Goal: Information Seeking & Learning: Learn about a topic

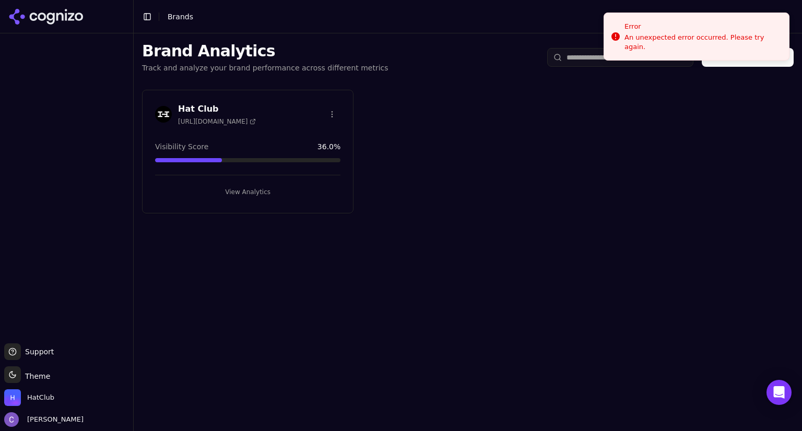
click at [288, 195] on button "View Analytics" at bounding box center [247, 192] width 185 height 17
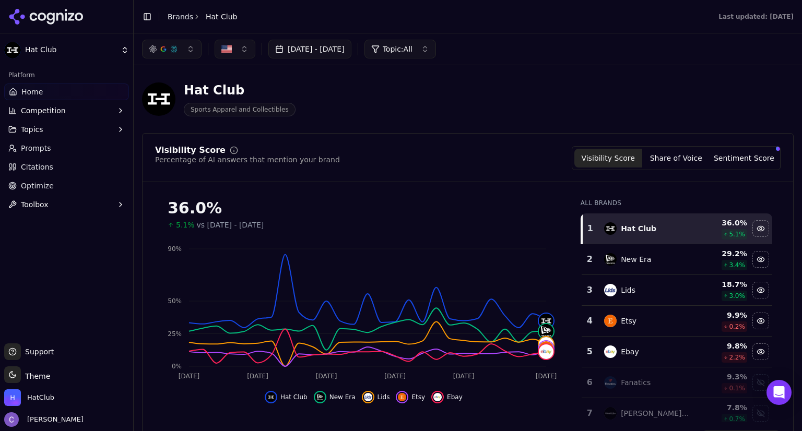
click at [63, 132] on button "Topics" at bounding box center [66, 129] width 125 height 17
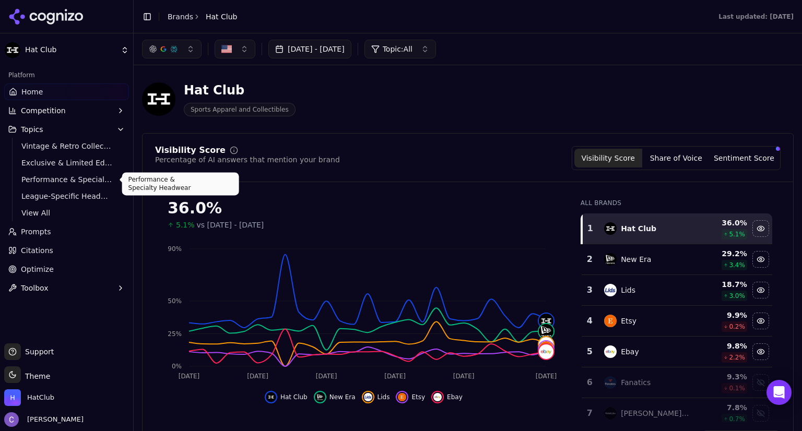
click at [71, 184] on span "Performance & Specialty Headwear" at bounding box center [66, 179] width 91 height 10
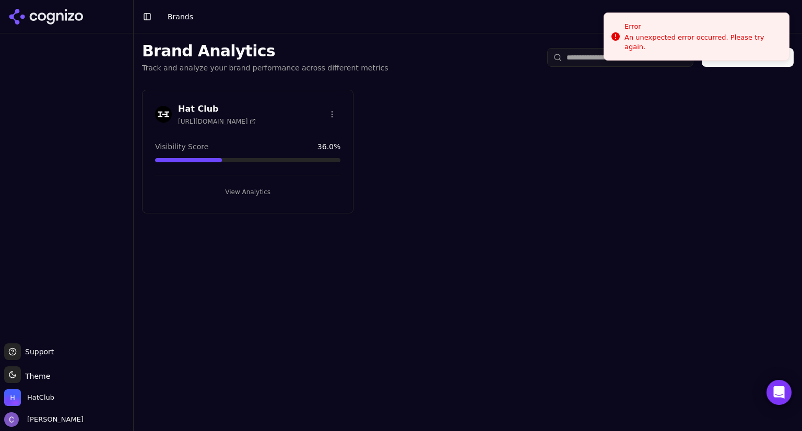
click at [296, 189] on button "View Analytics" at bounding box center [247, 192] width 185 height 17
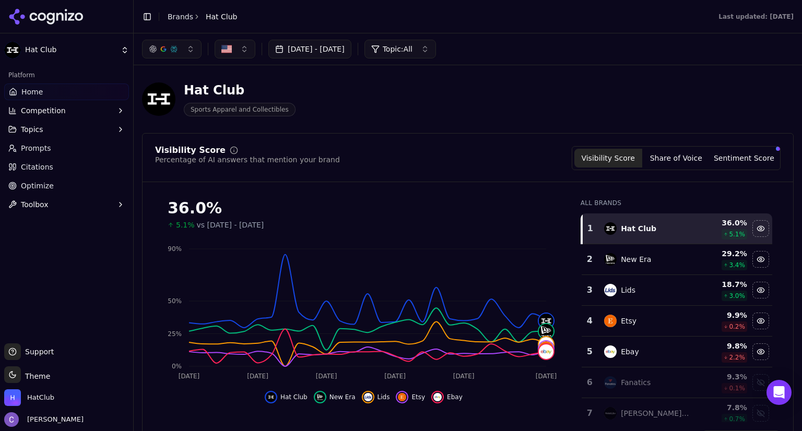
click at [191, 48] on button "button" at bounding box center [171, 49] width 59 height 19
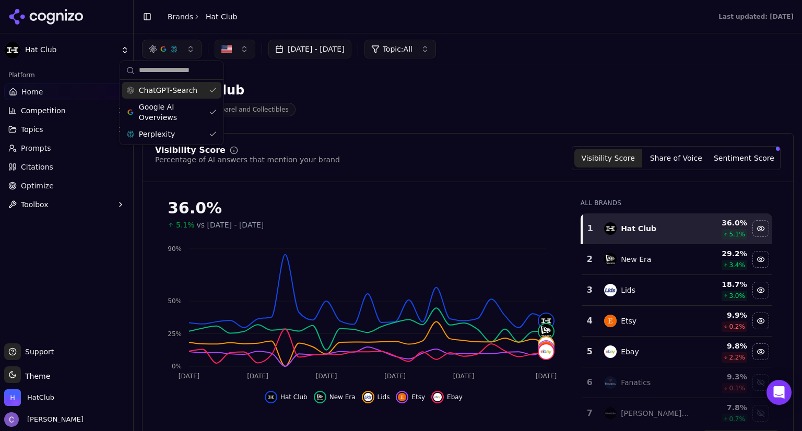
click at [209, 90] on div "ChatGPT-Search" at bounding box center [171, 90] width 99 height 17
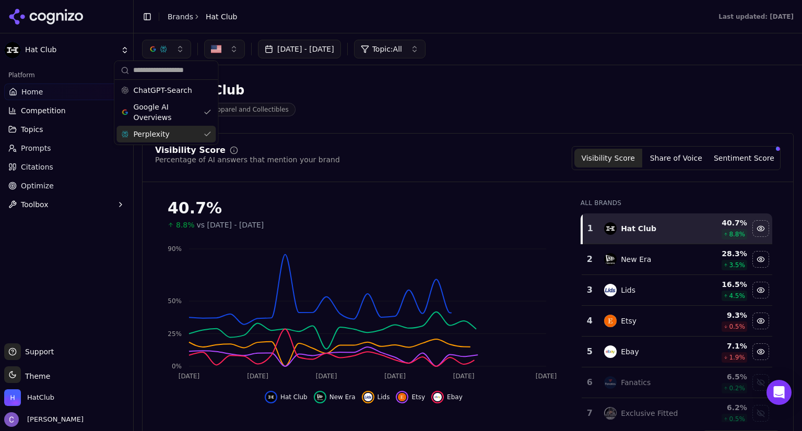
click at [209, 127] on div "Perplexity" at bounding box center [165, 134] width 99 height 17
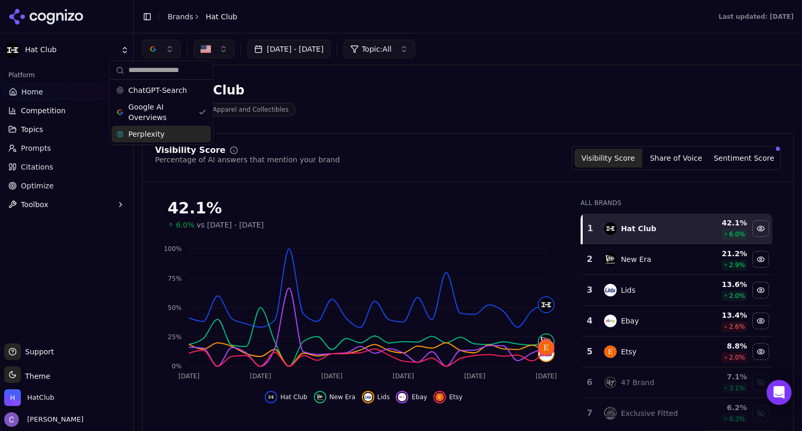
click at [198, 136] on div "Perplexity" at bounding box center [161, 134] width 99 height 17
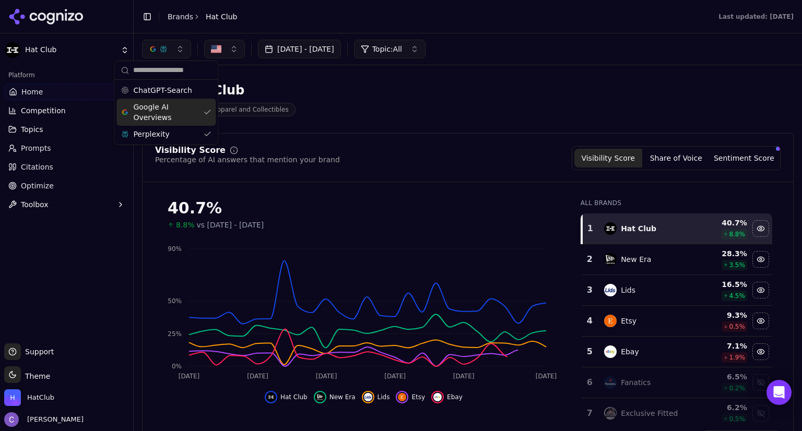
click at [207, 111] on div "Google AI Overviews" at bounding box center [165, 112] width 99 height 27
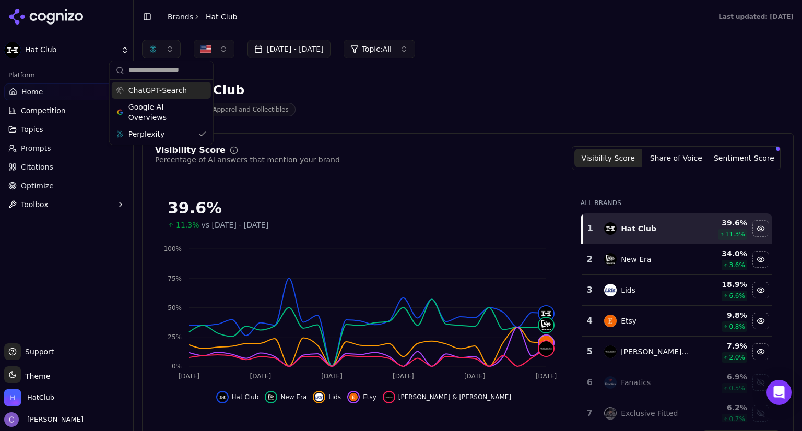
click at [198, 88] on div "ChatGPT-Search" at bounding box center [161, 90] width 99 height 17
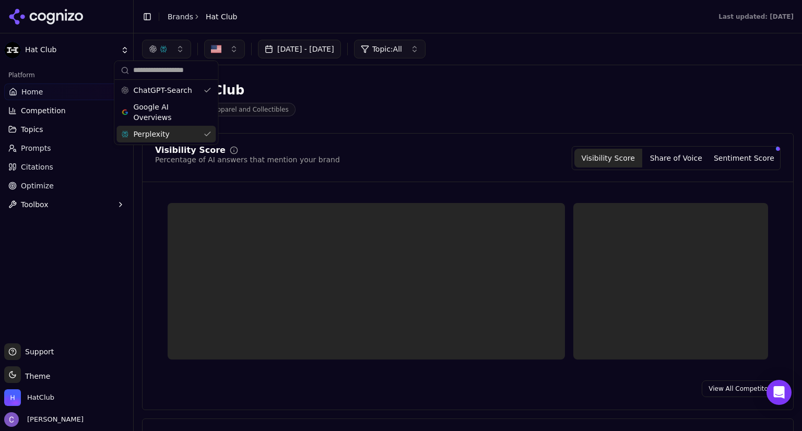
click at [204, 134] on div "Perplexity" at bounding box center [165, 134] width 99 height 17
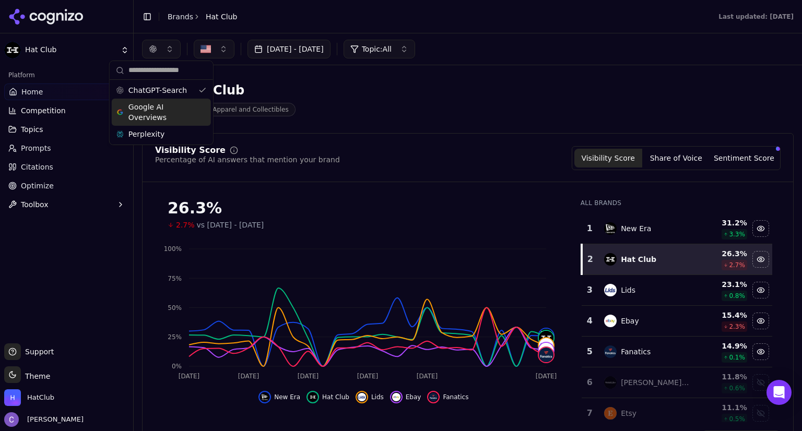
click at [198, 111] on div "Google AI Overviews" at bounding box center [161, 112] width 99 height 27
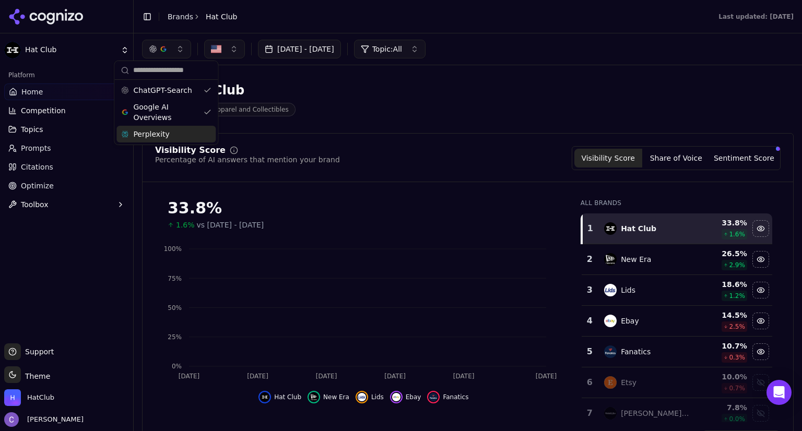
click at [204, 132] on div "Perplexity" at bounding box center [165, 134] width 99 height 17
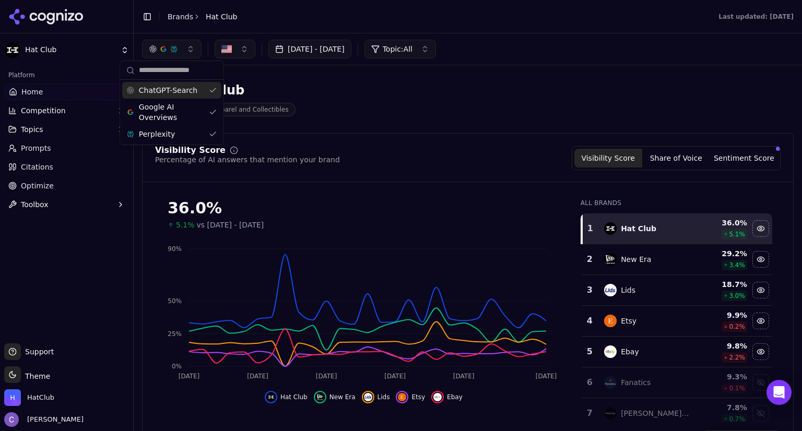
click at [210, 89] on div "ChatGPT-Search" at bounding box center [171, 90] width 99 height 17
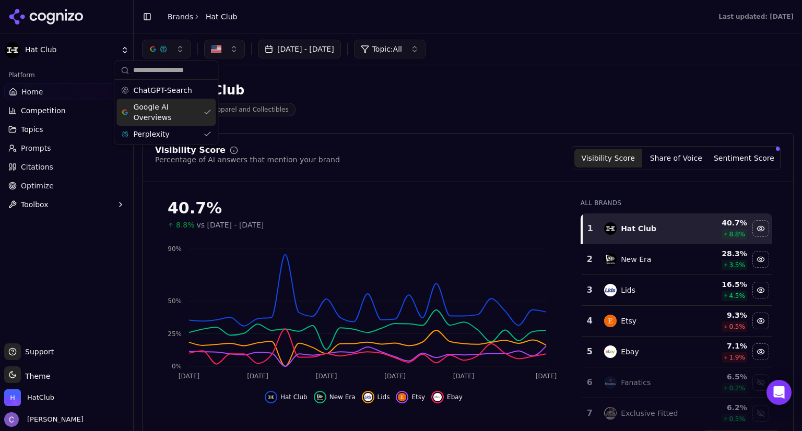
click at [209, 109] on div "Google AI Overviews" at bounding box center [165, 112] width 99 height 27
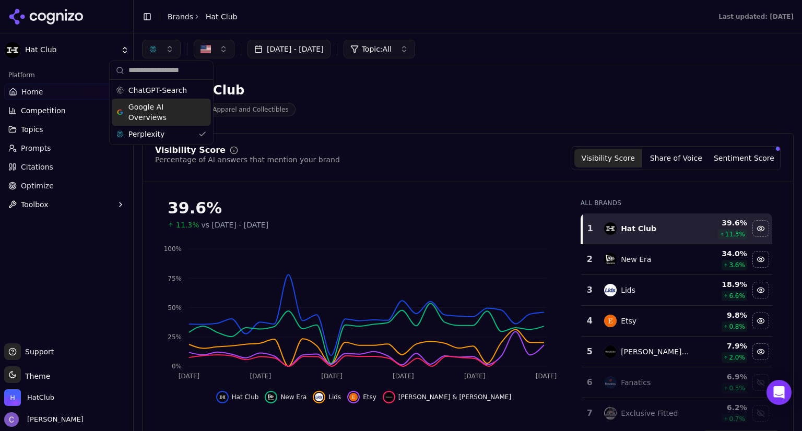
click at [353, 126] on header "Hat Club Sports Apparel and Collectibles" at bounding box center [467, 103] width 651 height 59
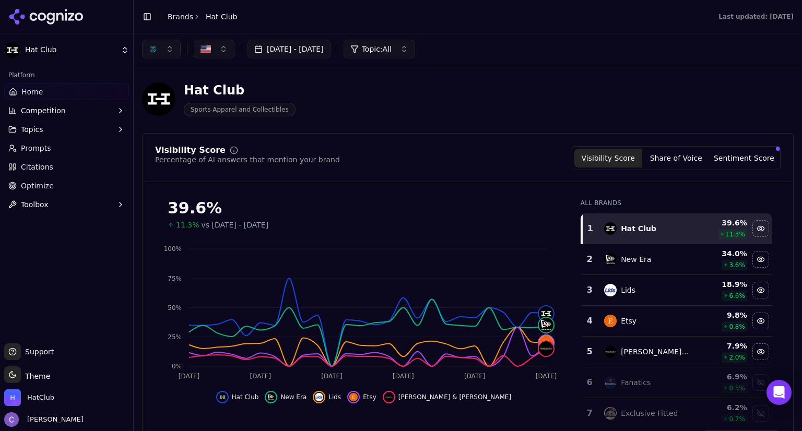
click at [170, 53] on button "button" at bounding box center [161, 49] width 39 height 19
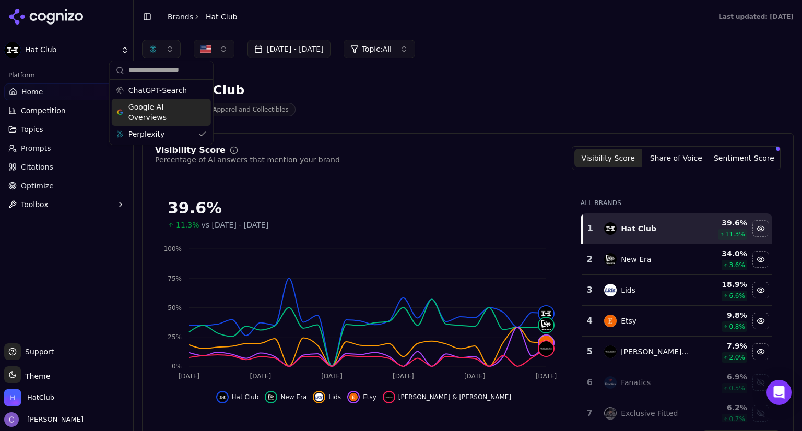
click at [196, 111] on div "Google AI Overviews" at bounding box center [161, 112] width 99 height 27
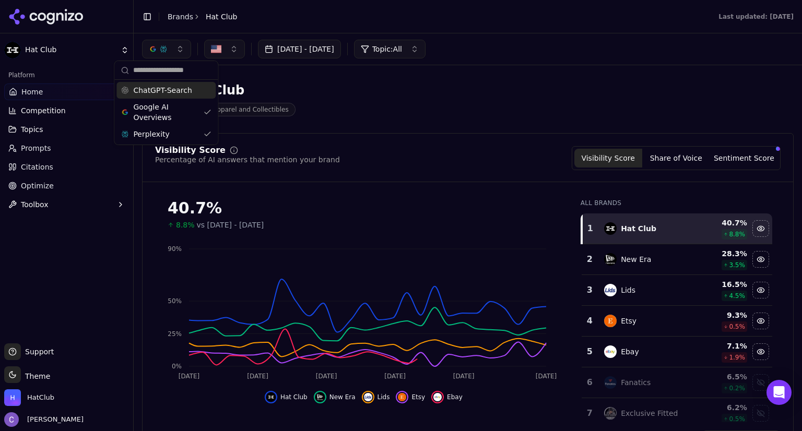
click at [204, 97] on div "ChatGPT-Search" at bounding box center [165, 90] width 99 height 17
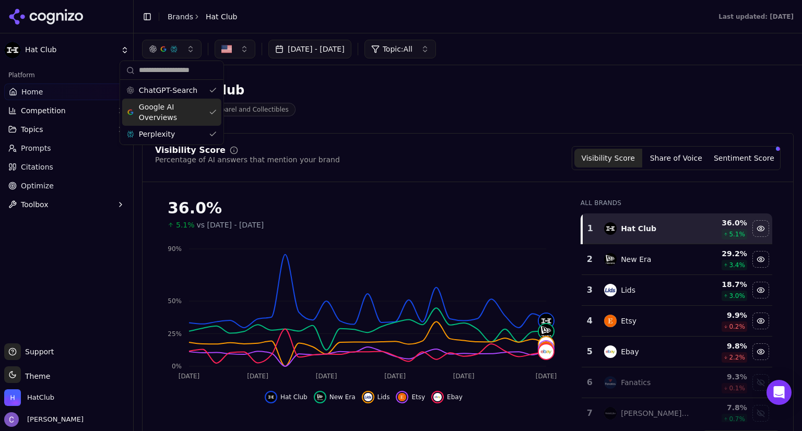
click at [53, 110] on span "Competition" at bounding box center [43, 110] width 45 height 10
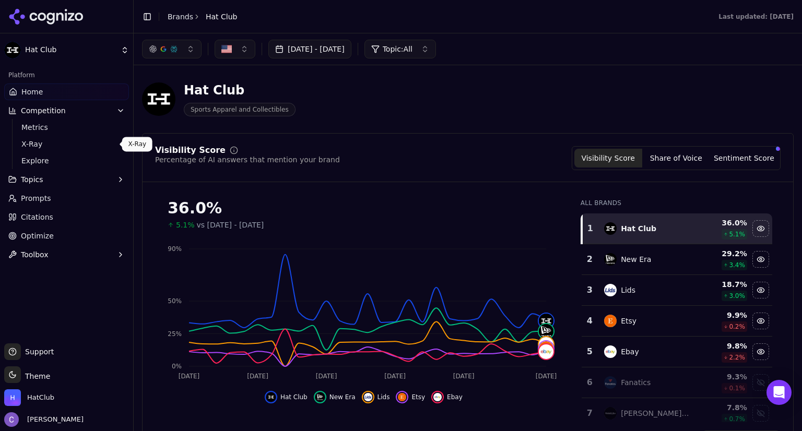
click at [56, 139] on span "X-Ray" at bounding box center [66, 144] width 91 height 10
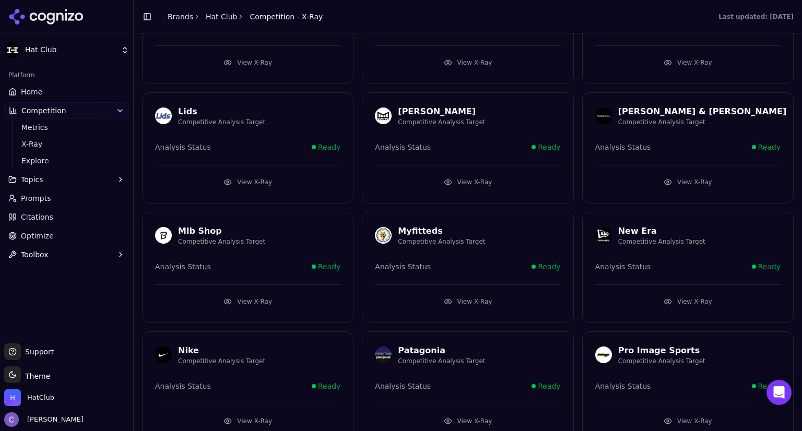
scroll to position [603, 0]
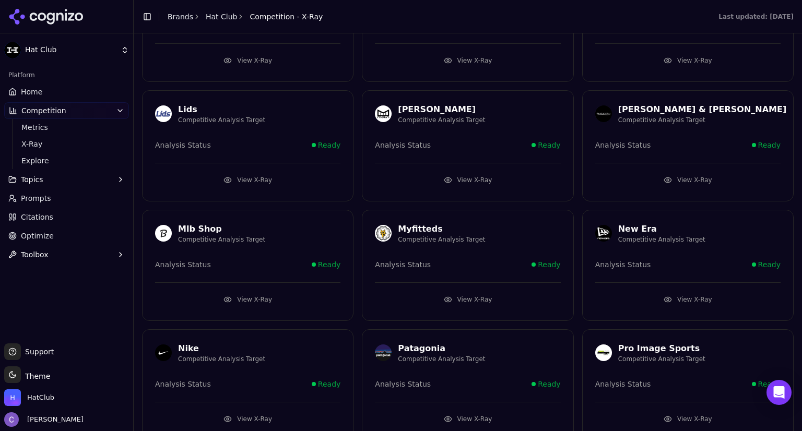
click at [666, 293] on button "View X-Ray" at bounding box center [687, 299] width 185 height 17
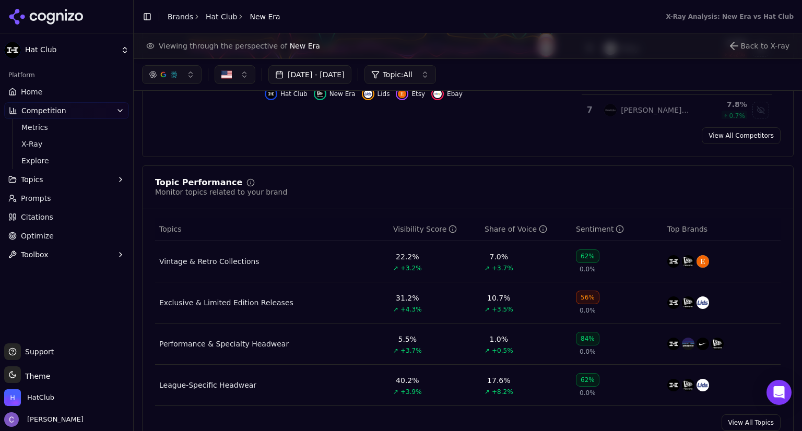
scroll to position [328, 0]
click at [73, 174] on button "Topics" at bounding box center [66, 179] width 125 height 17
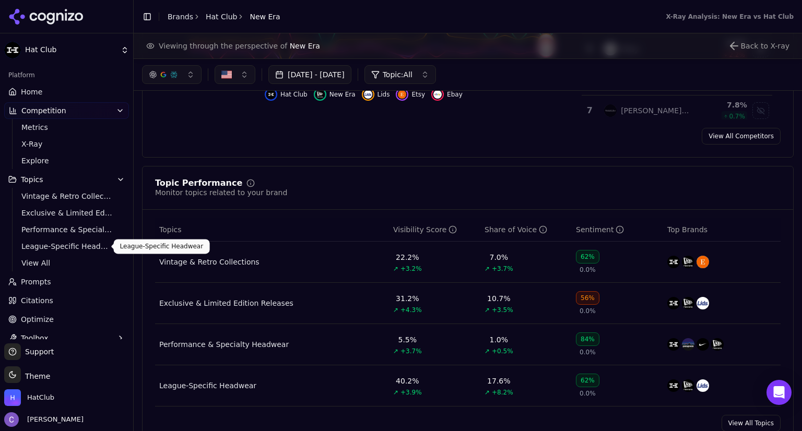
click at [67, 243] on span "League-Specific Headwear" at bounding box center [66, 246] width 91 height 10
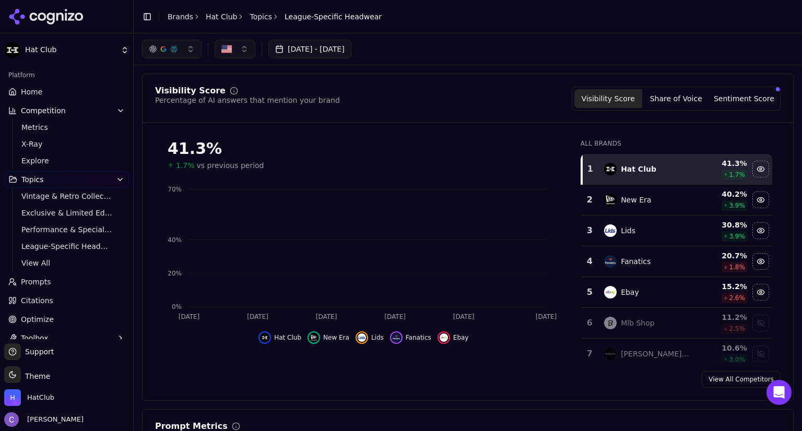
scroll to position [50, 0]
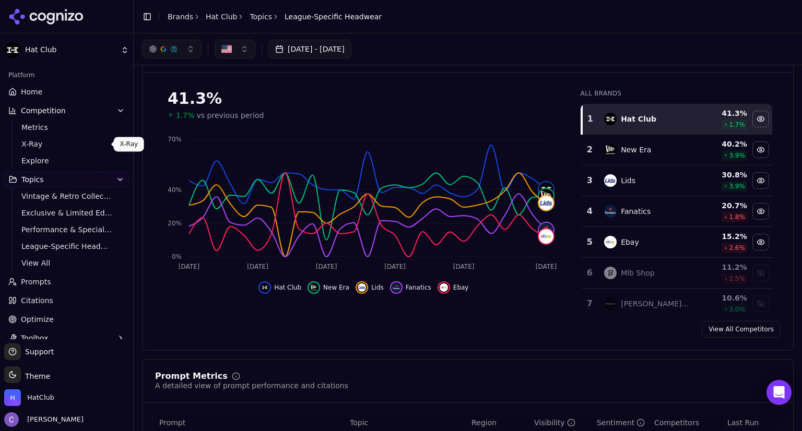
click at [68, 142] on span "X-Ray" at bounding box center [66, 144] width 91 height 10
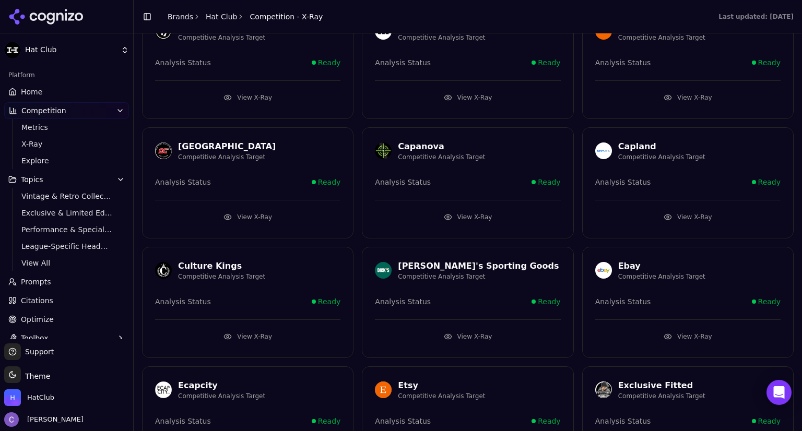
scroll to position [95, 0]
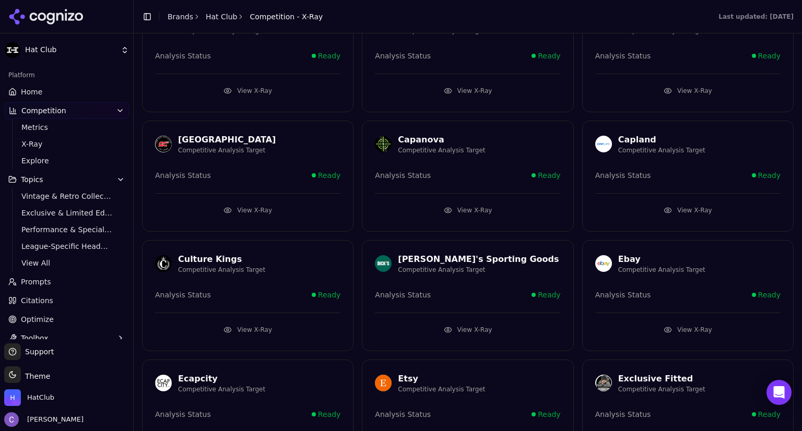
click at [493, 205] on button "View X-Ray" at bounding box center [467, 210] width 185 height 17
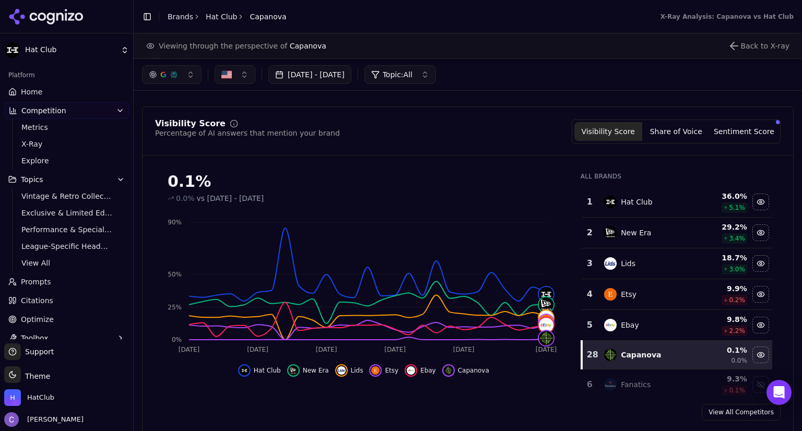
scroll to position [26, 0]
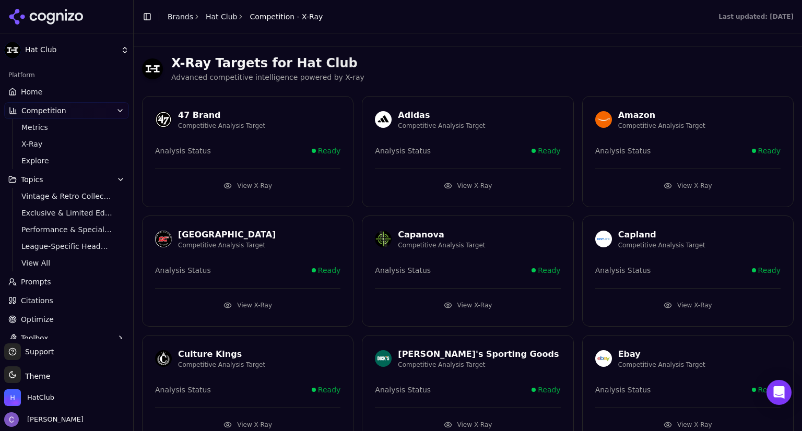
click at [302, 186] on button "View X-Ray" at bounding box center [247, 185] width 185 height 17
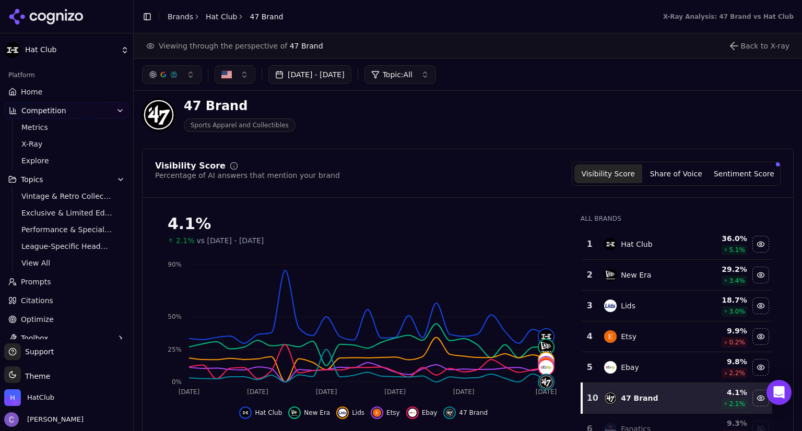
scroll to position [10, 0]
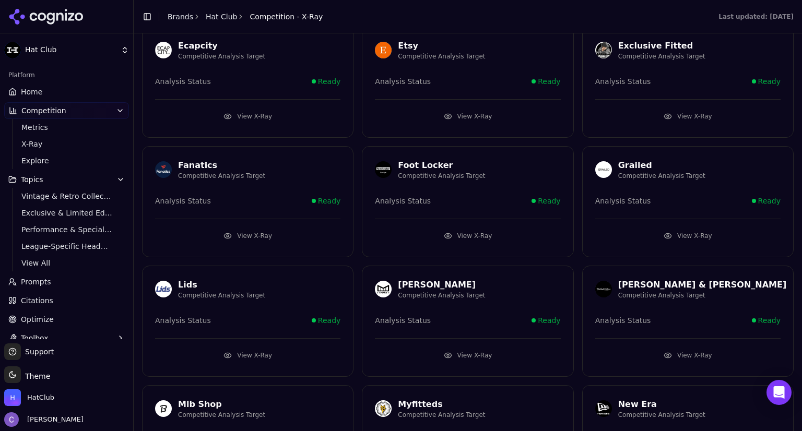
scroll to position [427, 0]
click at [499, 350] on button "View X-Ray" at bounding box center [467, 356] width 185 height 17
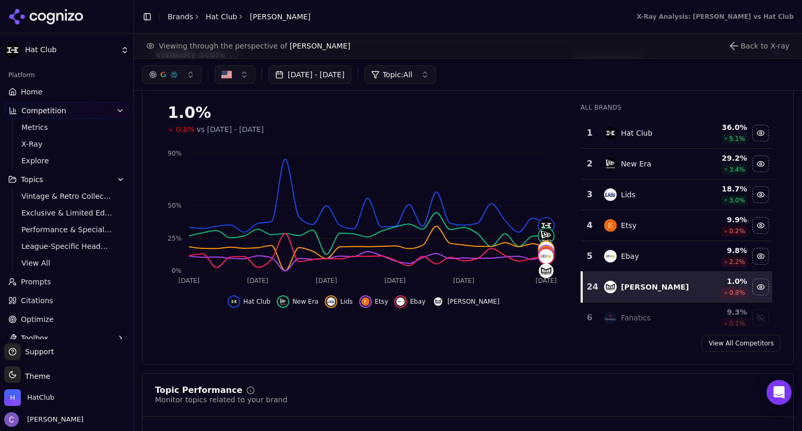
scroll to position [100, 0]
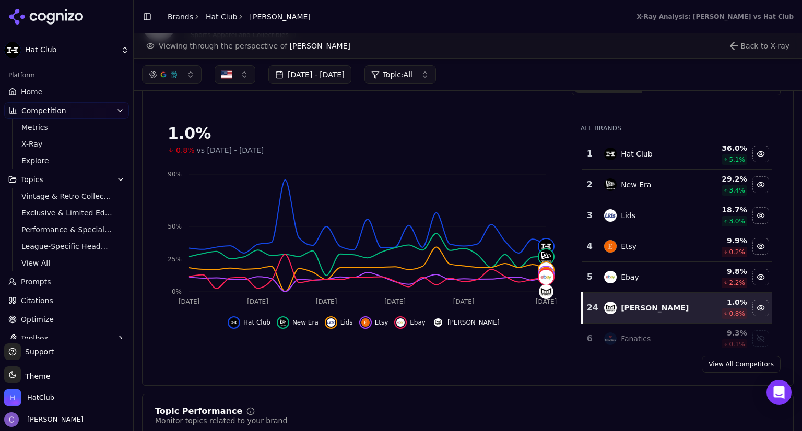
click at [45, 177] on button "Topics" at bounding box center [66, 179] width 125 height 17
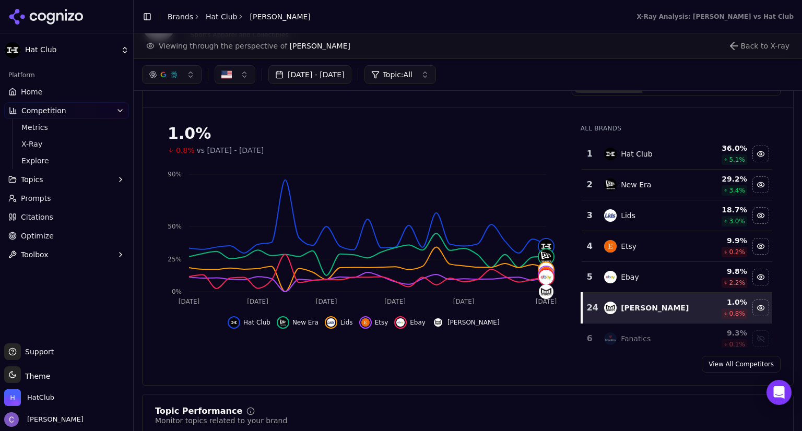
click at [47, 177] on button "Topics" at bounding box center [66, 179] width 125 height 17
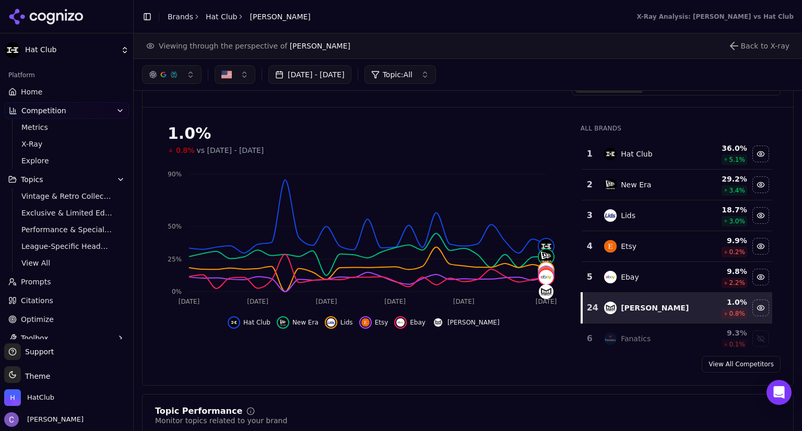
scroll to position [0, 0]
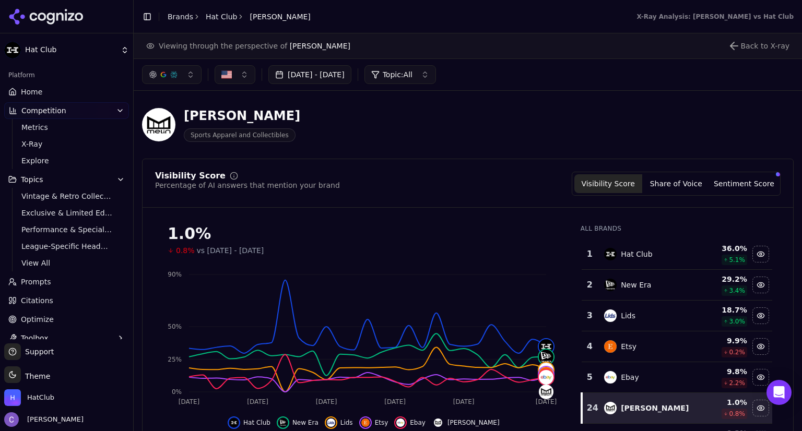
click at [71, 89] on link "Home" at bounding box center [66, 91] width 125 height 17
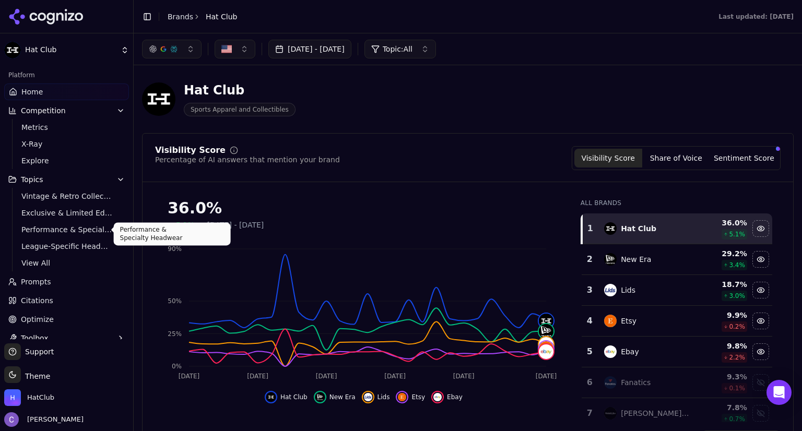
click at [69, 233] on span "Performance & Specialty Headwear" at bounding box center [66, 229] width 91 height 10
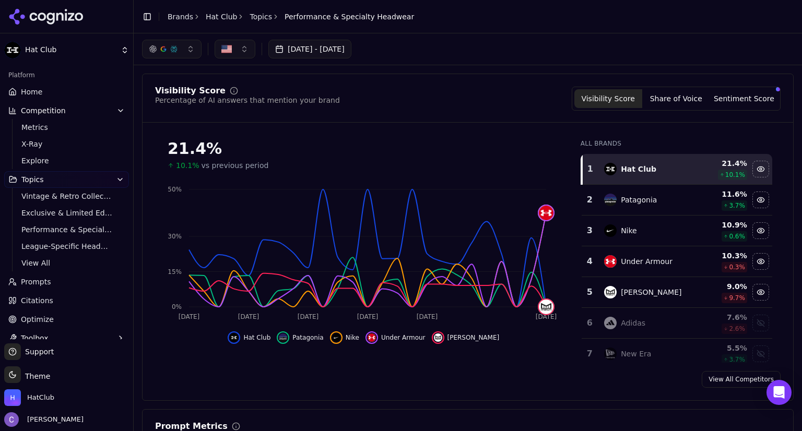
click at [68, 90] on link "Home" at bounding box center [66, 91] width 125 height 17
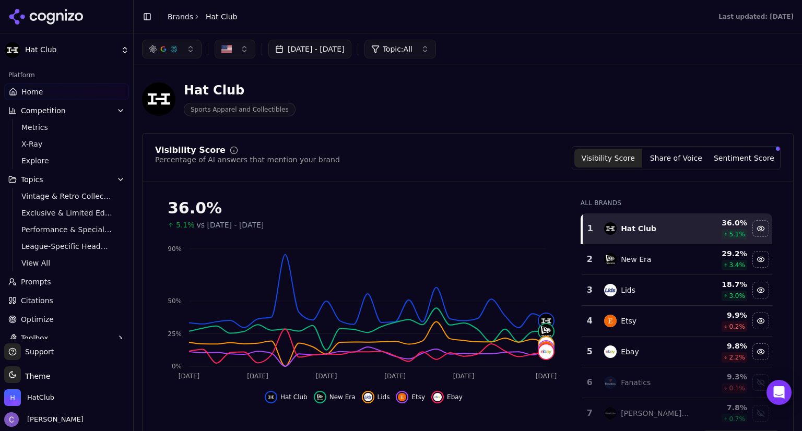
click at [50, 290] on ul "Home Competition Metrics X-Ray Explore Topics Vintage & Retro Collections Exclu…" at bounding box center [66, 214] width 125 height 263
click at [52, 285] on link "Prompts" at bounding box center [66, 281] width 125 height 17
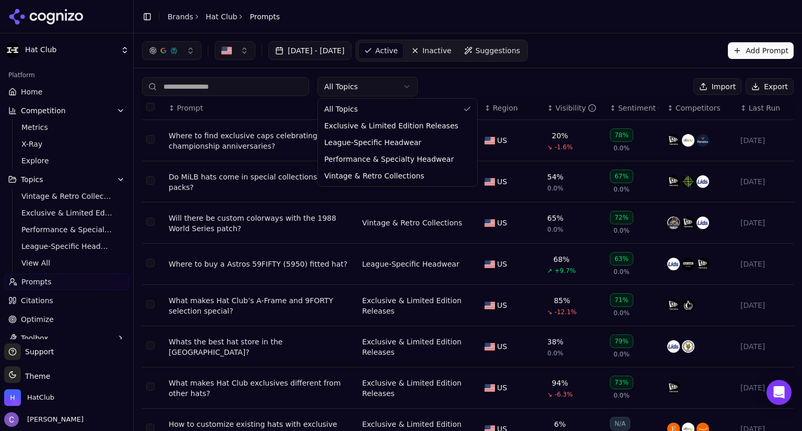
click at [364, 91] on html "Hat Club Platform Home Competition Metrics X-Ray Explore Topics Vintage & Retro…" at bounding box center [401, 215] width 802 height 431
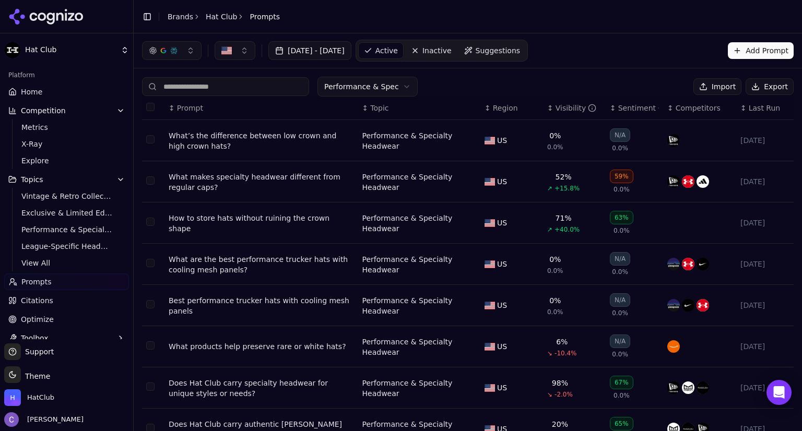
click at [543, 111] on th "↕ Visibility" at bounding box center [574, 108] width 63 height 23
click at [547, 111] on div "↕ Visibility" at bounding box center [574, 108] width 54 height 10
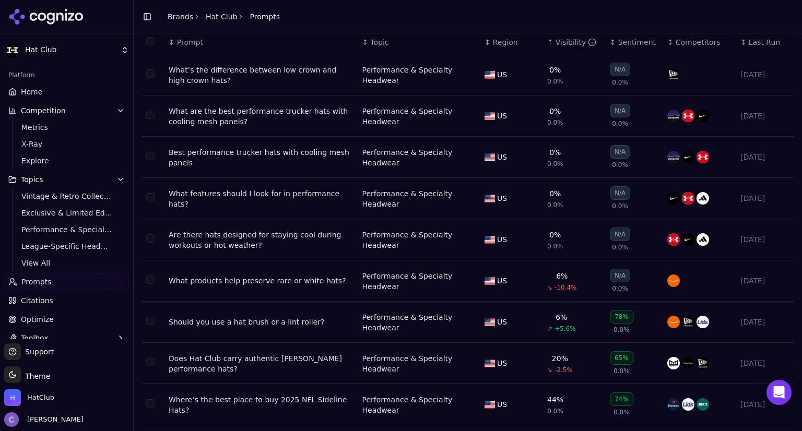
scroll to position [135, 0]
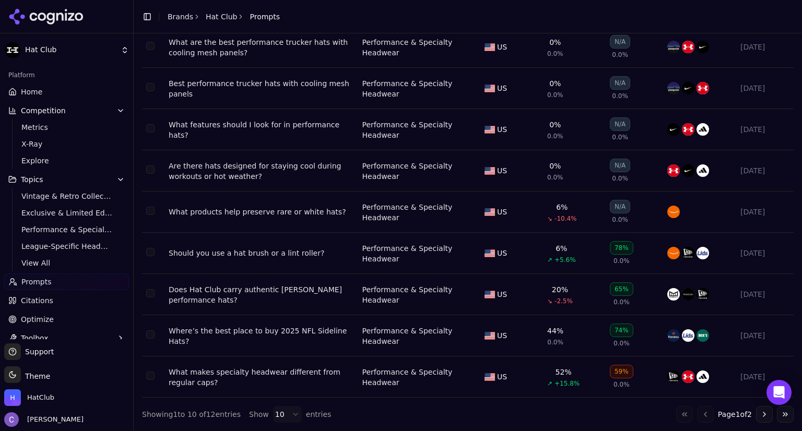
click at [45, 284] on span "Prompts" at bounding box center [36, 282] width 30 height 10
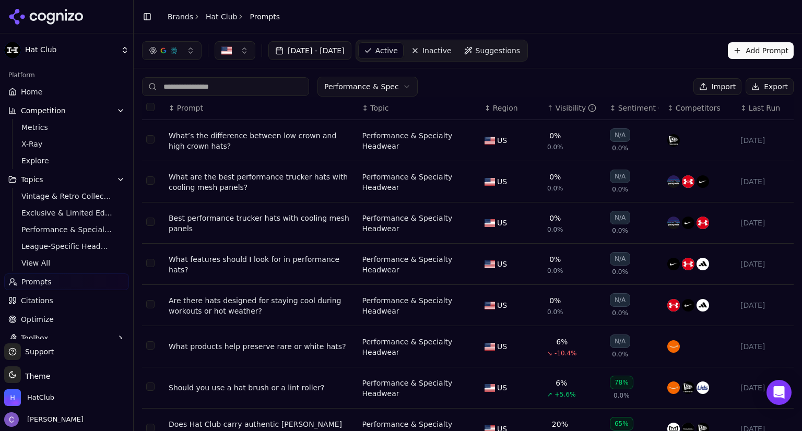
click at [255, 91] on input at bounding box center [225, 86] width 167 height 19
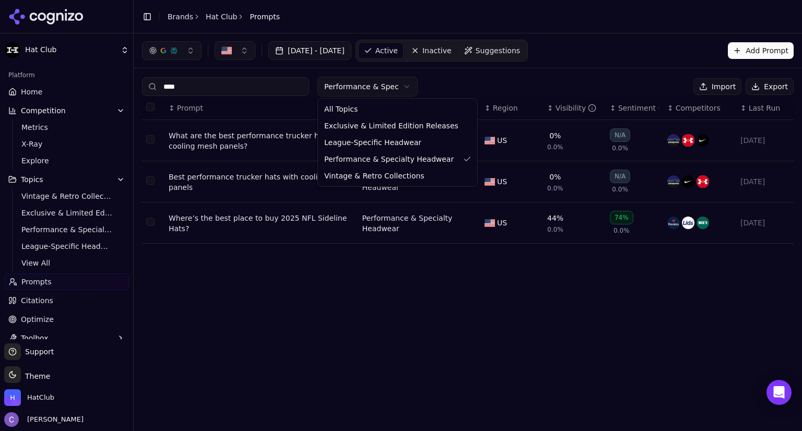
click at [353, 82] on html "Hat Club Platform Home Competition Metrics X-Ray Explore Topics Vintage & Retro…" at bounding box center [401, 215] width 802 height 431
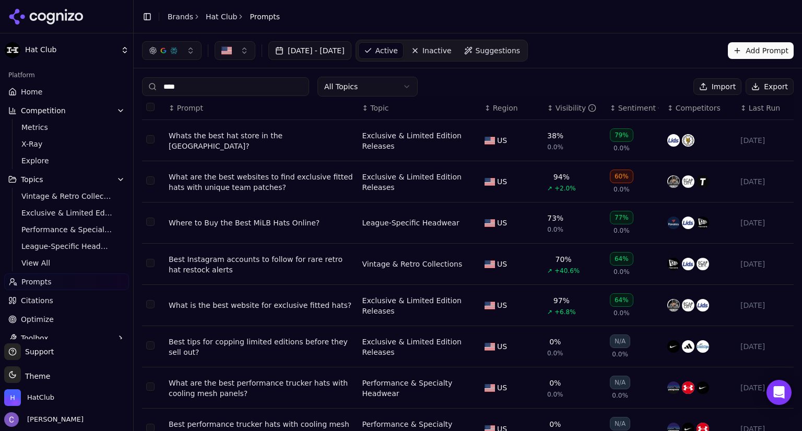
click at [260, 94] on input "****" at bounding box center [225, 86] width 167 height 19
type input "*"
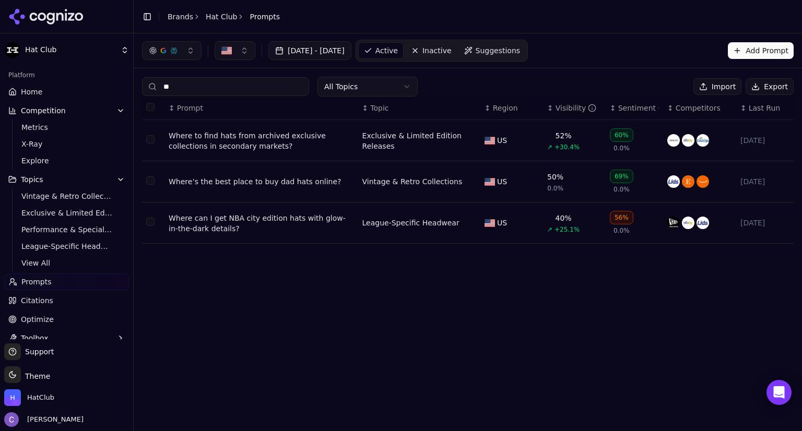
type input "*"
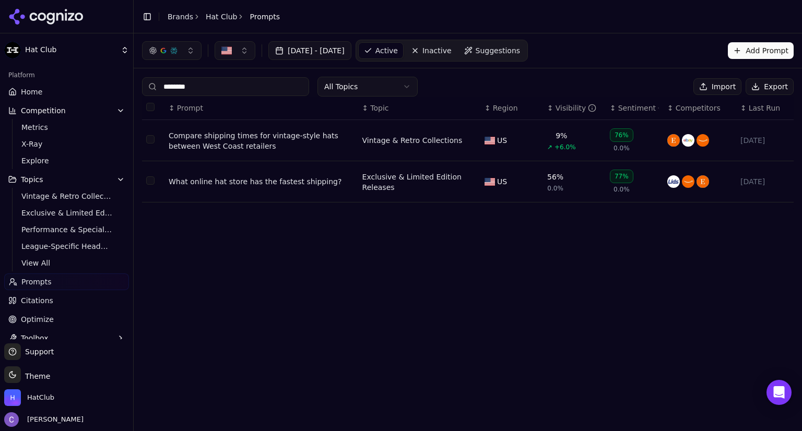
type input "********"
click at [267, 181] on div "What online hat store has the fastest shipping?" at bounding box center [261, 181] width 185 height 10
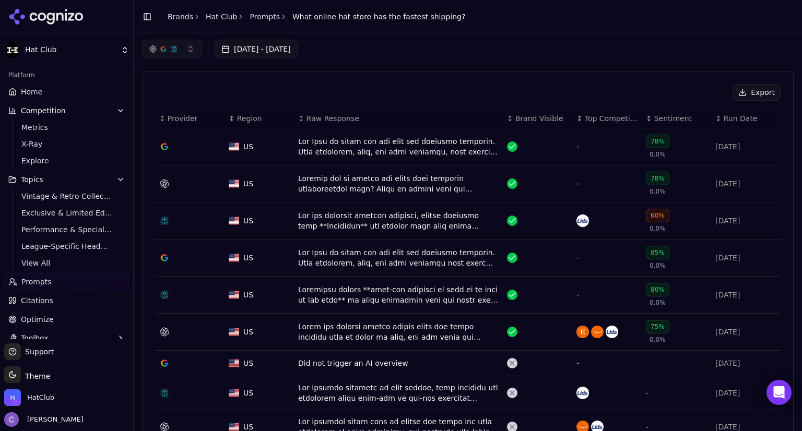
scroll to position [290, 0]
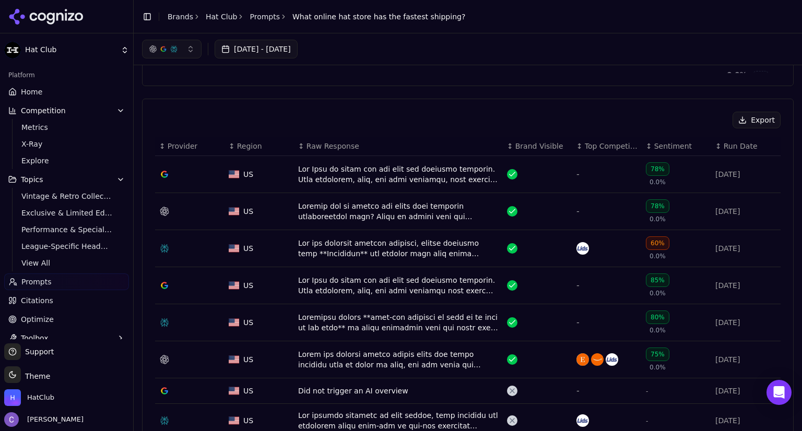
click at [413, 172] on div "Data table" at bounding box center [398, 174] width 200 height 21
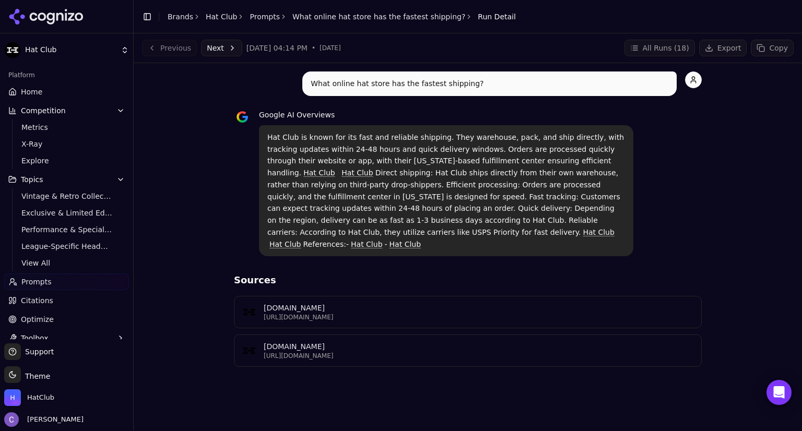
click at [433, 313] on p "https://hatclub.com/blogs/hat-tips/what-online-hat-store-has-the-fastest-shippi…" at bounding box center [479, 317] width 431 height 8
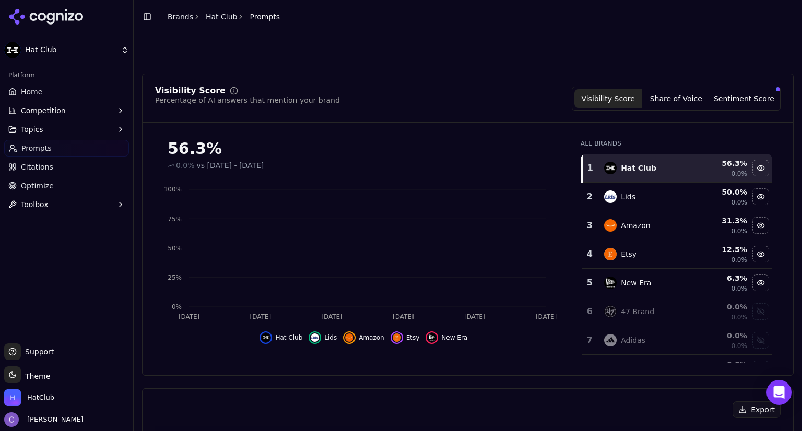
scroll to position [321, 0]
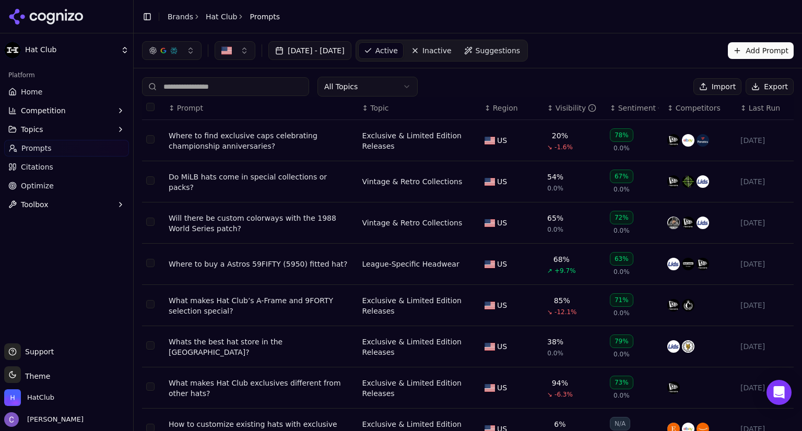
click at [231, 88] on input at bounding box center [225, 86] width 167 height 19
click at [65, 165] on link "Citations" at bounding box center [66, 167] width 125 height 17
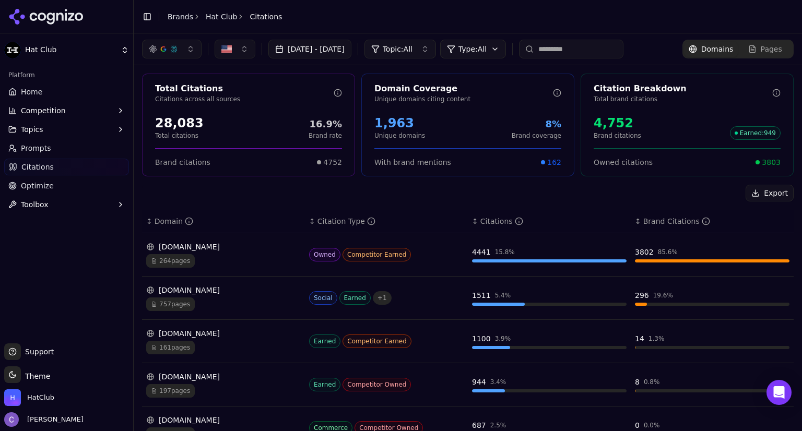
click at [67, 173] on link "Citations" at bounding box center [66, 167] width 125 height 17
click at [205, 247] on div "[DOMAIN_NAME]" at bounding box center [223, 247] width 154 height 10
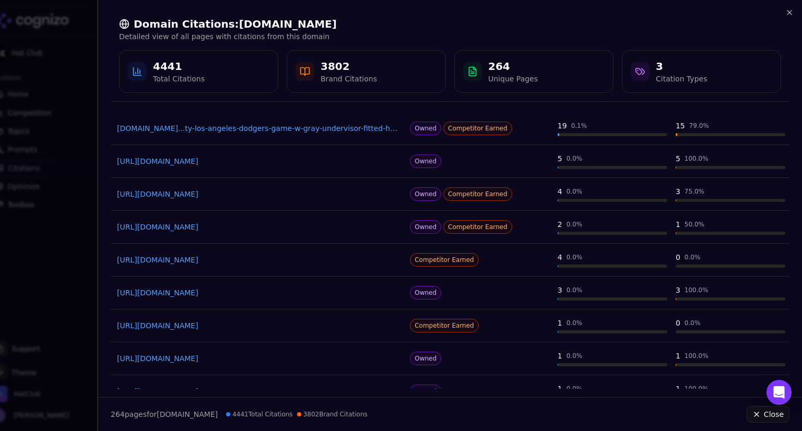
scroll to position [141, 0]
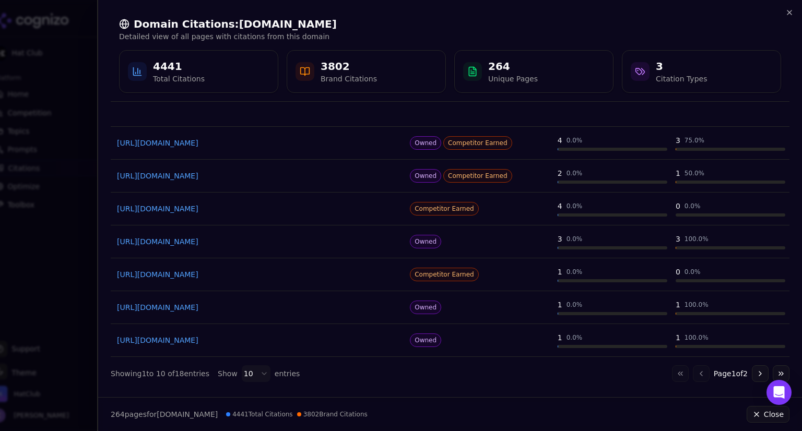
type input "*******"
click at [751, 372] on button "Go to next page" at bounding box center [759, 373] width 17 height 17
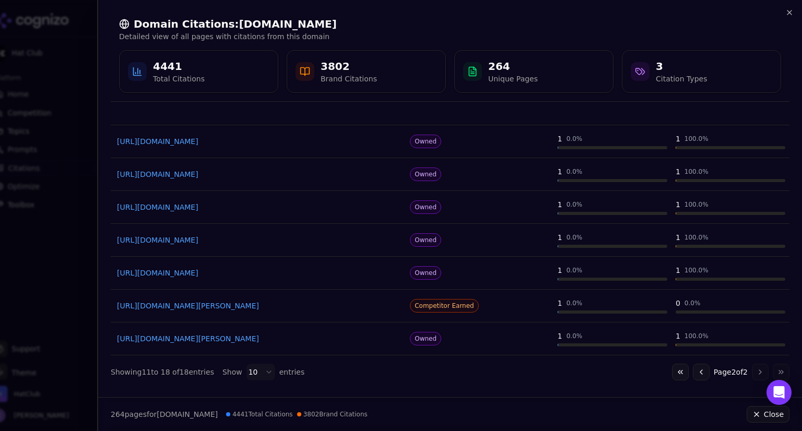
scroll to position [75, 0]
click at [289, 305] on link "https://hatclub.com/products/2tone-dodgers-40th-upside-wht-roy" at bounding box center [258, 307] width 282 height 10
click at [230, 122] on td "https://hatclub.com/collections/los-angeles-dodgers/adjustable" at bounding box center [258, 110] width 295 height 33
click at [27, 68] on div at bounding box center [401, 215] width 802 height 431
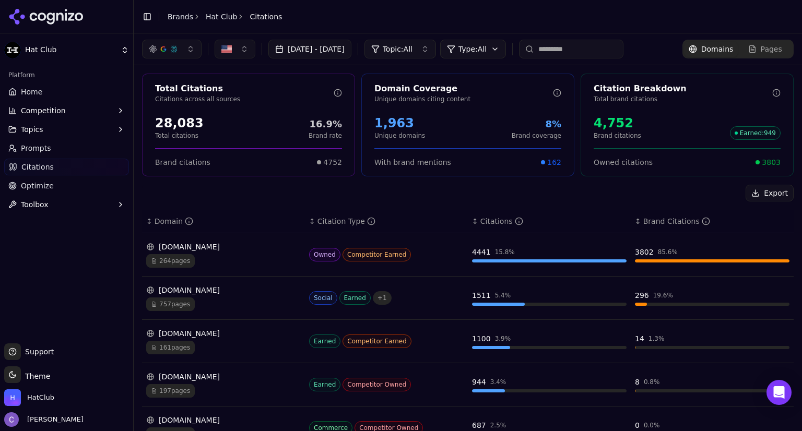
click at [74, 93] on link "Home" at bounding box center [66, 91] width 125 height 17
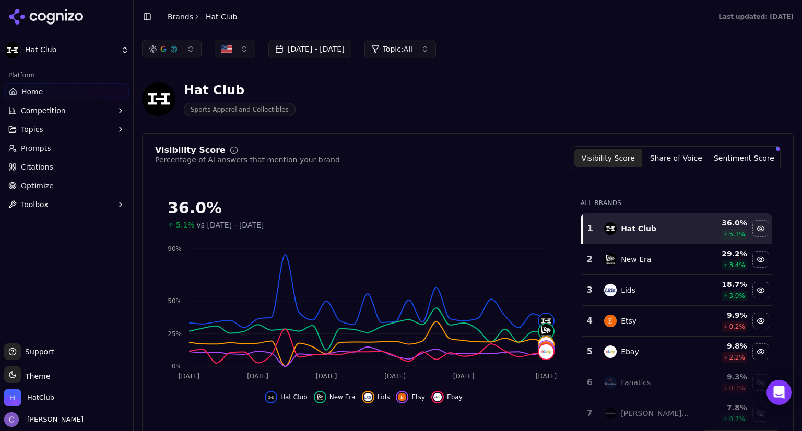
click at [75, 94] on link "Home" at bounding box center [66, 91] width 125 height 17
click at [59, 133] on button "Topics" at bounding box center [66, 129] width 125 height 17
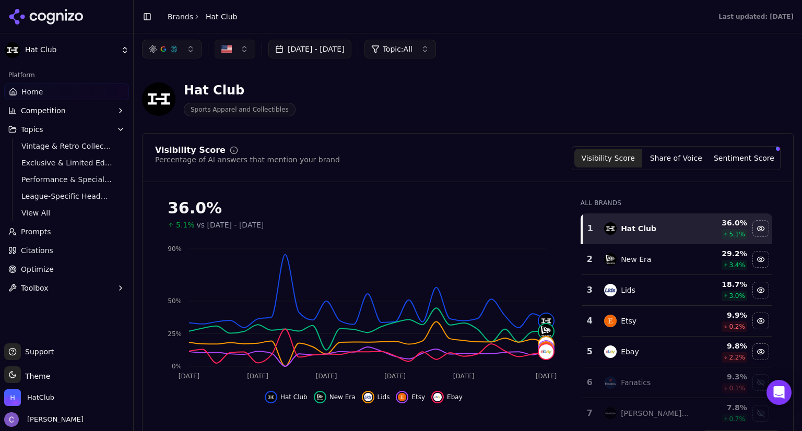
click at [63, 233] on link "Prompts" at bounding box center [66, 231] width 125 height 17
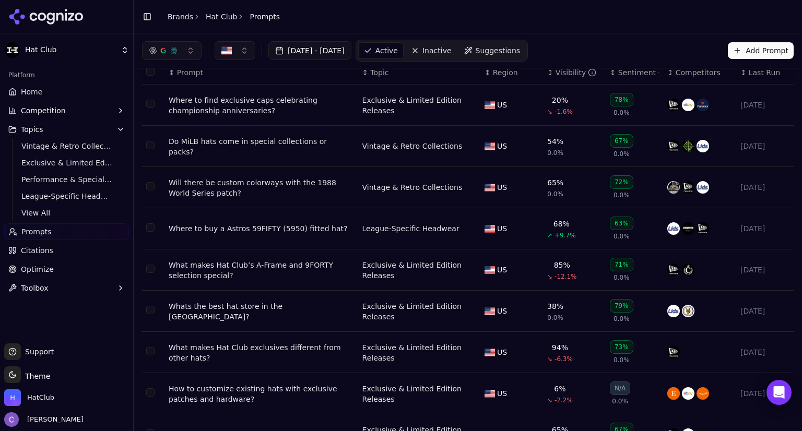
scroll to position [35, 0]
click at [52, 94] on link "Home" at bounding box center [66, 91] width 125 height 17
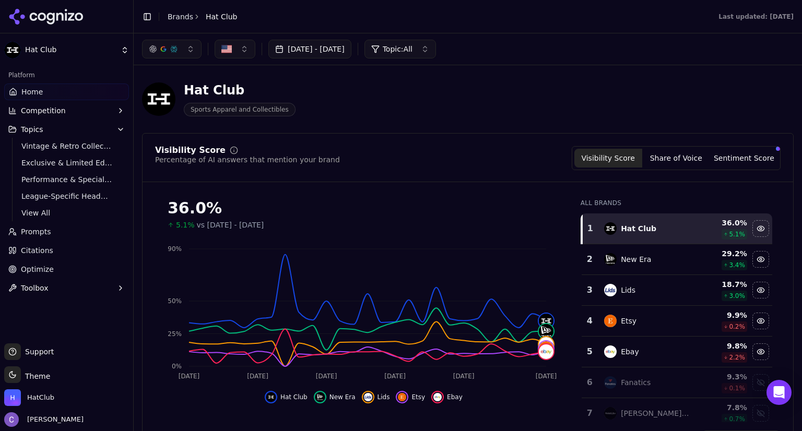
click at [416, 238] on icon "Jul 13 Jul 18 Jul 24 Jul 29 Aug 4 Aug 10 0% 25% 50% 90%" at bounding box center [361, 311] width 412 height 146
click at [49, 233] on link "Prompts" at bounding box center [66, 231] width 125 height 17
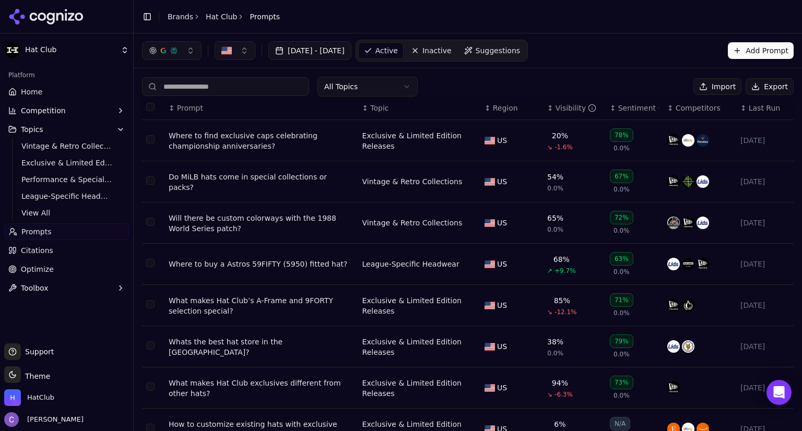
click at [547, 112] on div "↕ Visibility" at bounding box center [574, 108] width 54 height 10
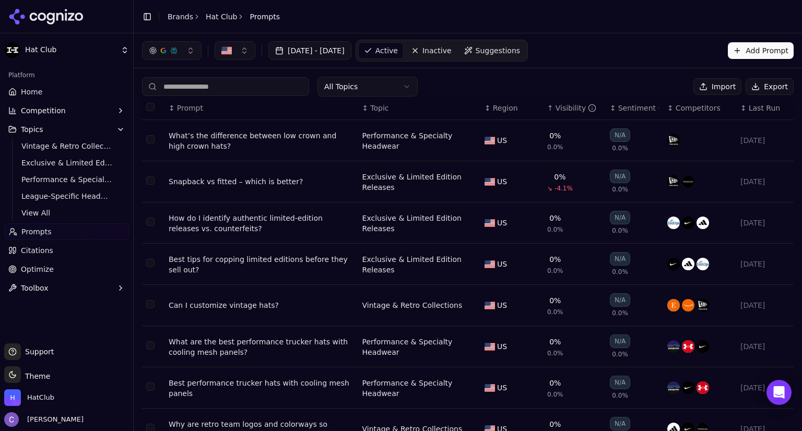
scroll to position [135, 0]
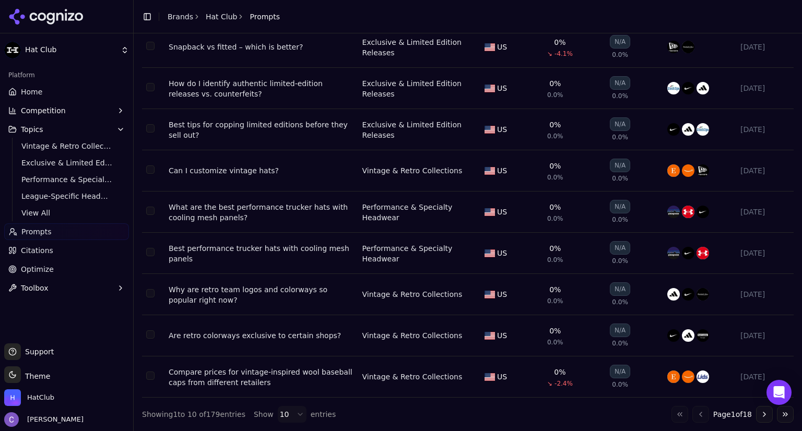
click at [756, 414] on button "Go to next page" at bounding box center [764, 414] width 17 height 17
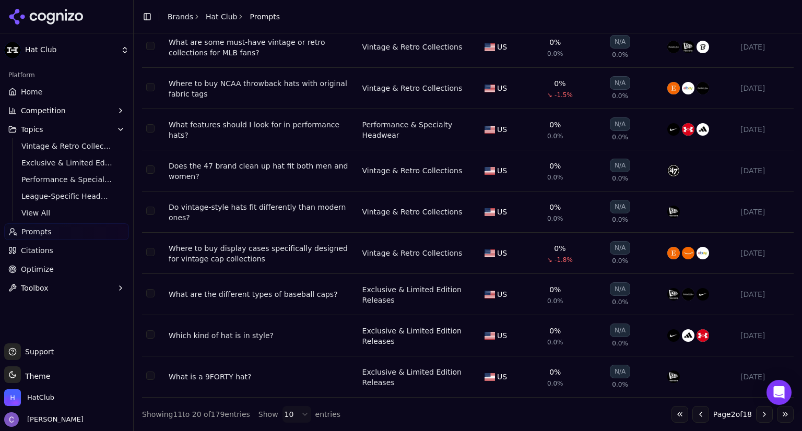
click at [756, 415] on button "Go to next page" at bounding box center [764, 414] width 17 height 17
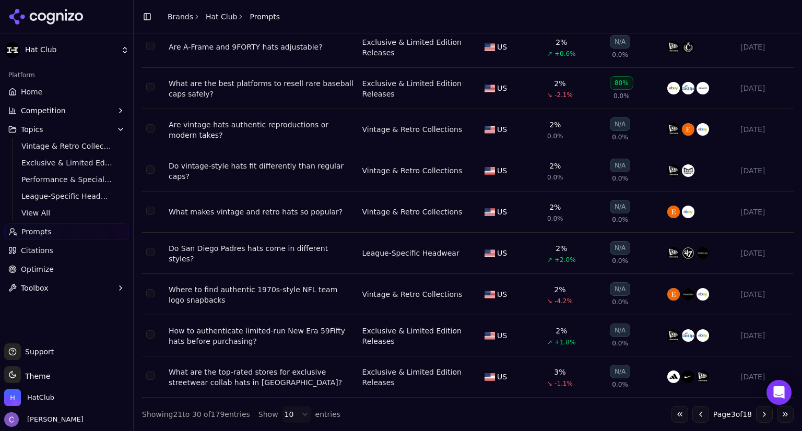
scroll to position [0, 0]
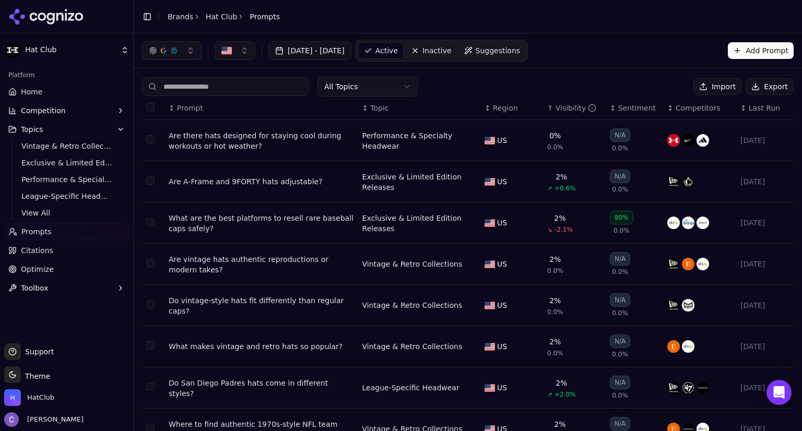
click at [273, 183] on div "Are A-Frame and 9FORTY hats adjustable?" at bounding box center [261, 181] width 185 height 10
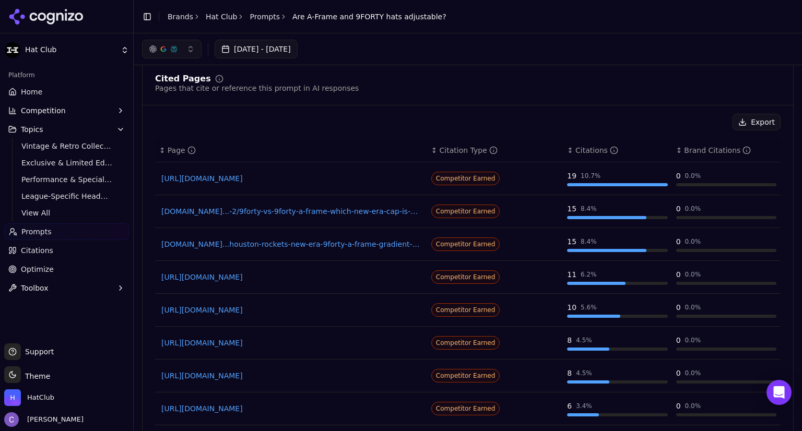
scroll to position [772, 0]
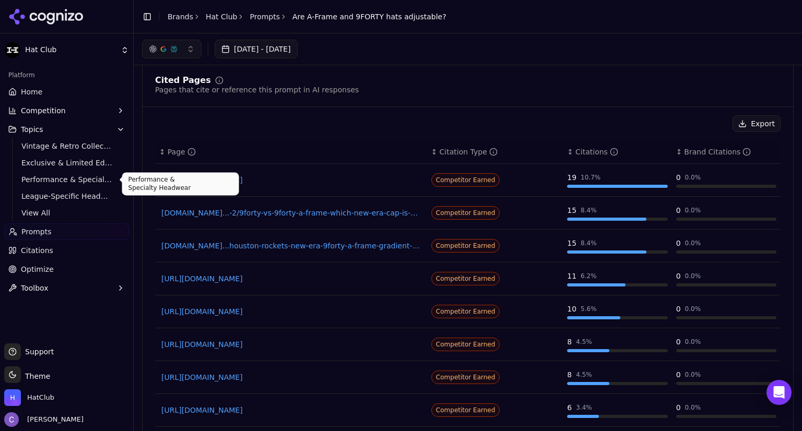
click at [79, 184] on span "Performance & Specialty Headwear" at bounding box center [66, 179] width 91 height 10
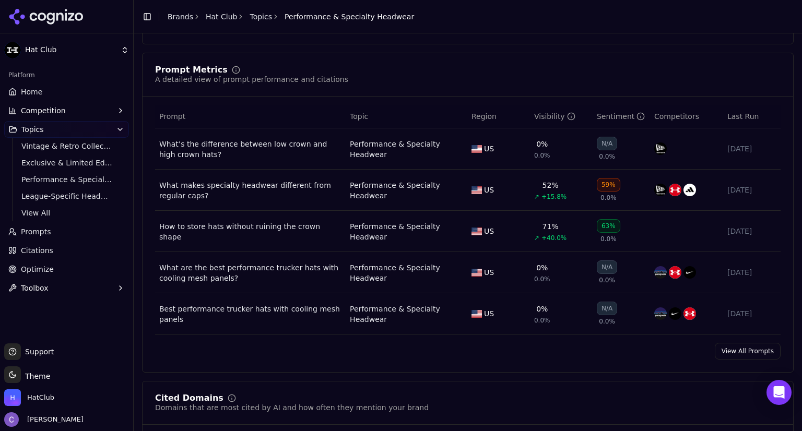
scroll to position [357, 0]
click at [264, 188] on div "What makes specialty headwear different from regular caps?" at bounding box center [250, 190] width 182 height 21
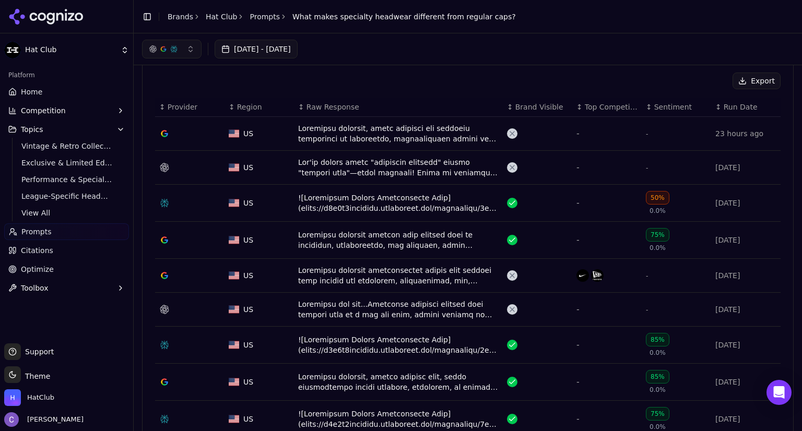
scroll to position [326, 0]
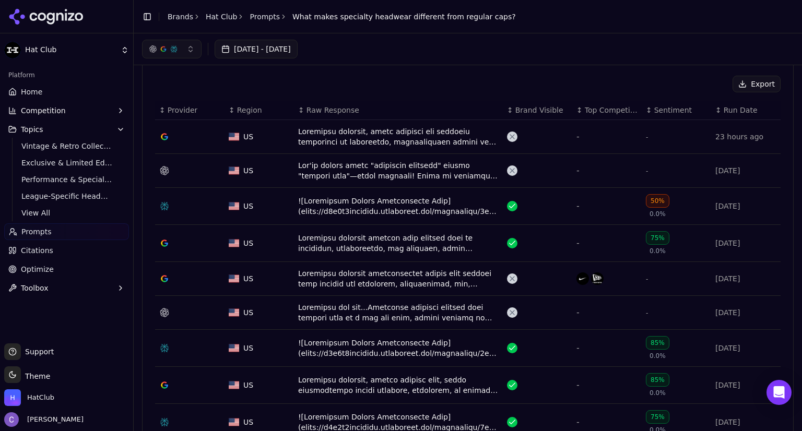
click at [400, 202] on div "Data table" at bounding box center [398, 206] width 200 height 21
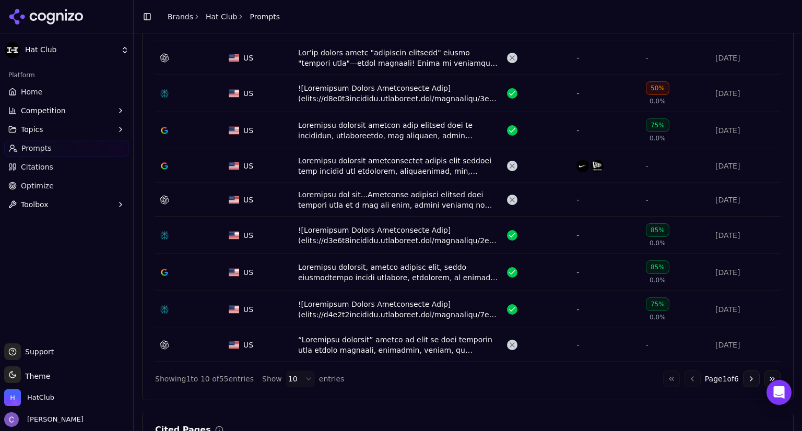
scroll to position [438, 0]
click at [366, 276] on div "Data table" at bounding box center [398, 272] width 200 height 21
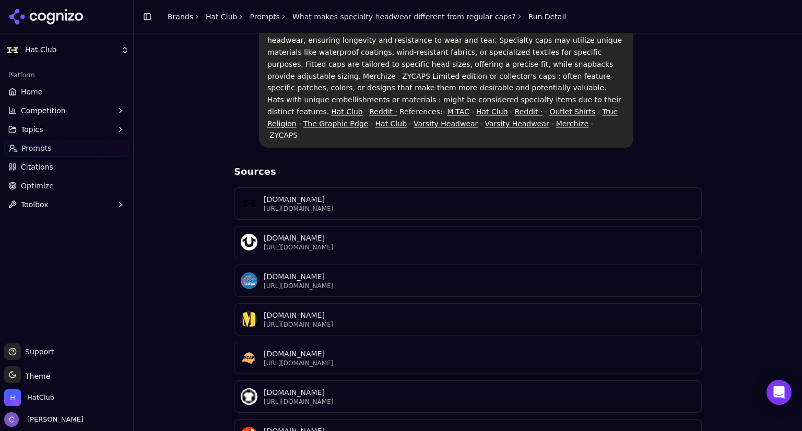
scroll to position [312, 0]
click at [353, 203] on p "https://hatclub.com/pages/hat-shopping-faqs" at bounding box center [479, 207] width 431 height 8
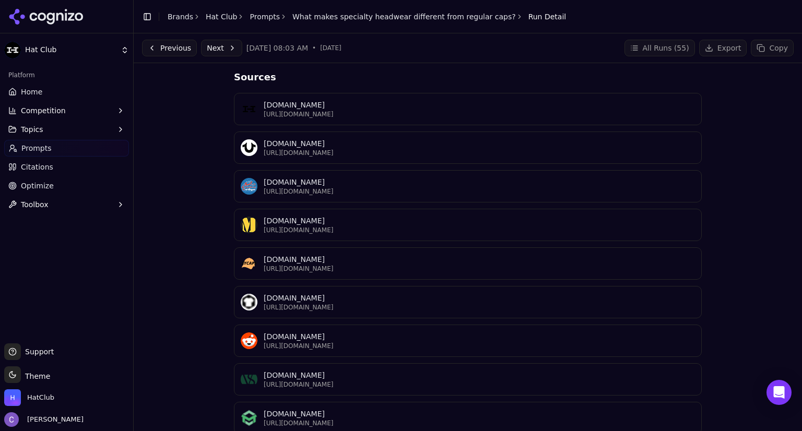
scroll to position [0, 0]
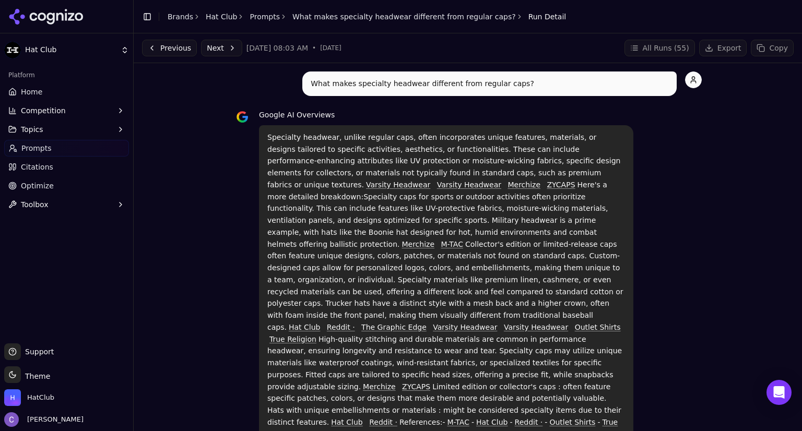
click at [39, 90] on span "Home" at bounding box center [31, 92] width 21 height 10
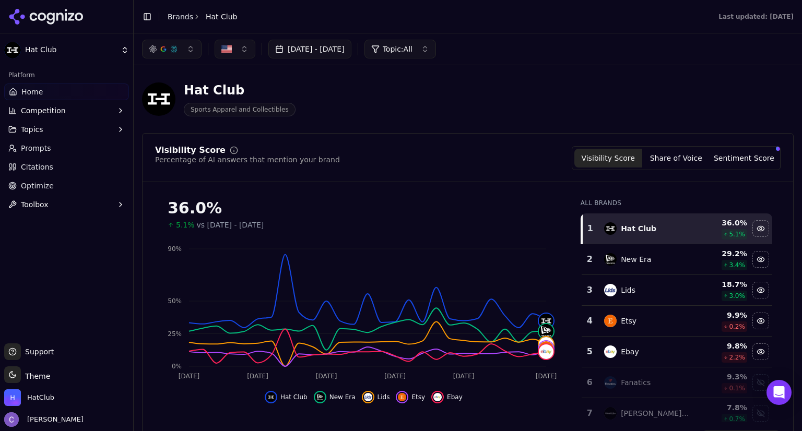
click at [340, 49] on button "[DATE] - [DATE]" at bounding box center [309, 49] width 83 height 19
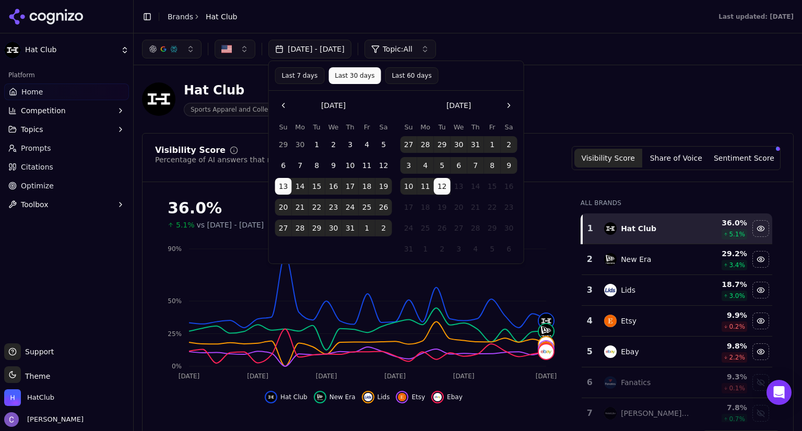
click at [390, 75] on button "Last 60 days" at bounding box center [411, 75] width 53 height 17
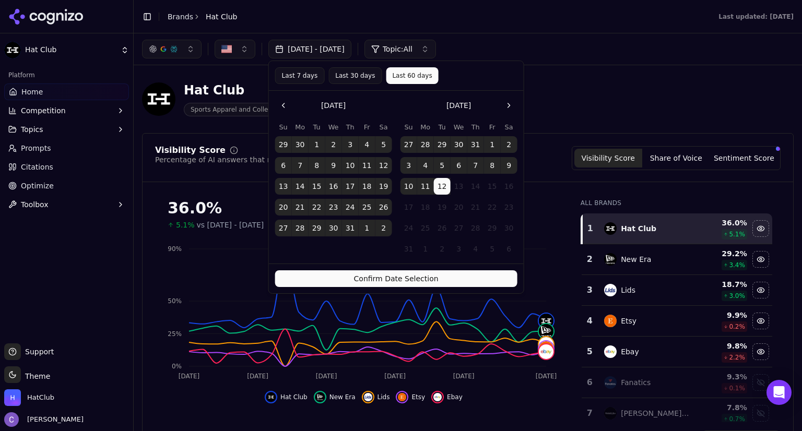
click at [393, 274] on button "Confirm Date Selection" at bounding box center [396, 278] width 242 height 17
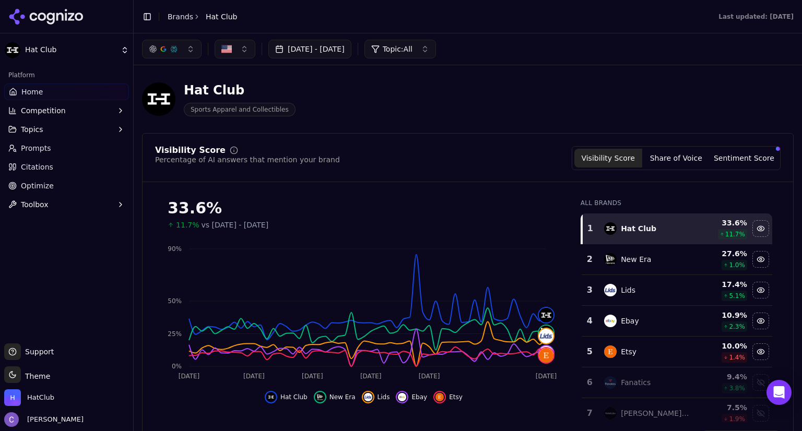
click at [347, 52] on button "Jun 13, 2025 - Aug 12, 2025" at bounding box center [309, 49] width 83 height 19
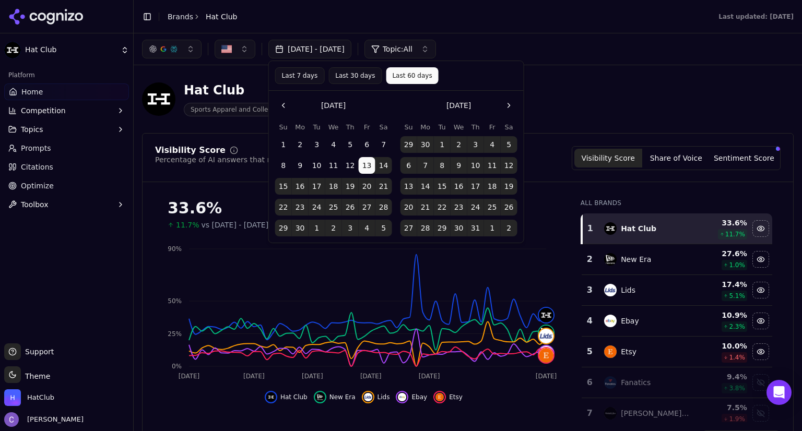
click at [284, 105] on button "Go to the Previous Month" at bounding box center [283, 105] width 17 height 17
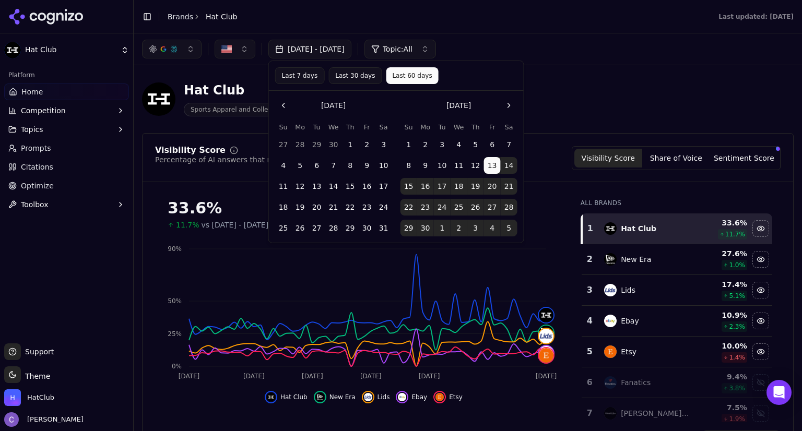
click at [284, 105] on button "Go to the Previous Month" at bounding box center [283, 105] width 17 height 17
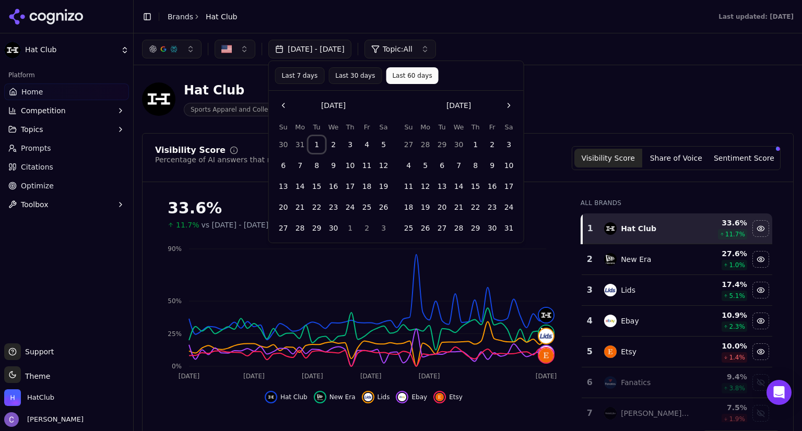
click at [317, 145] on button "1" at bounding box center [316, 144] width 17 height 17
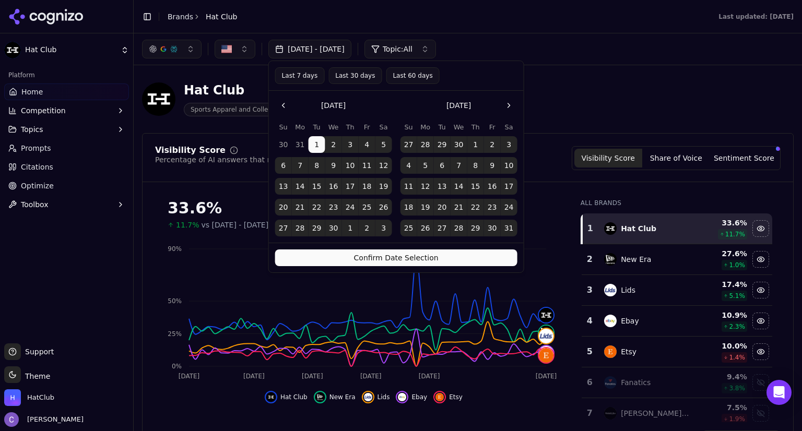
click at [510, 106] on button "Go to the Next Month" at bounding box center [508, 105] width 17 height 17
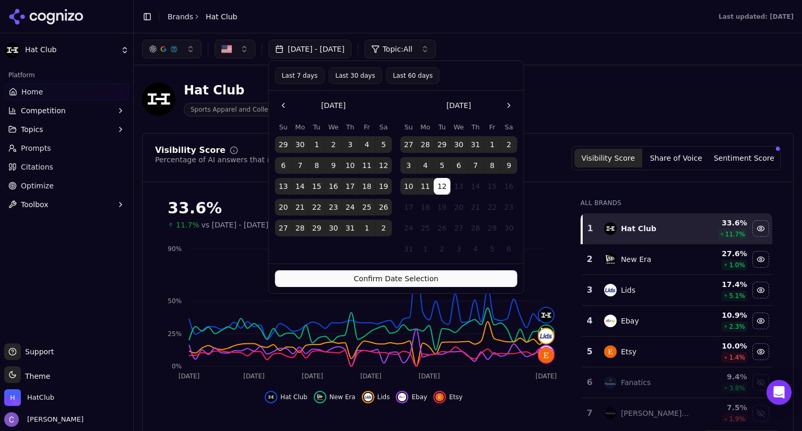
click at [438, 184] on button "12" at bounding box center [442, 186] width 17 height 17
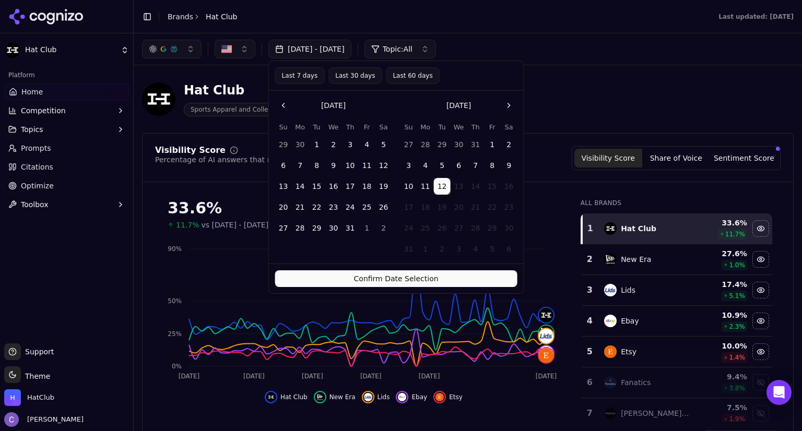
click at [438, 273] on button "Confirm Date Selection" at bounding box center [396, 278] width 242 height 17
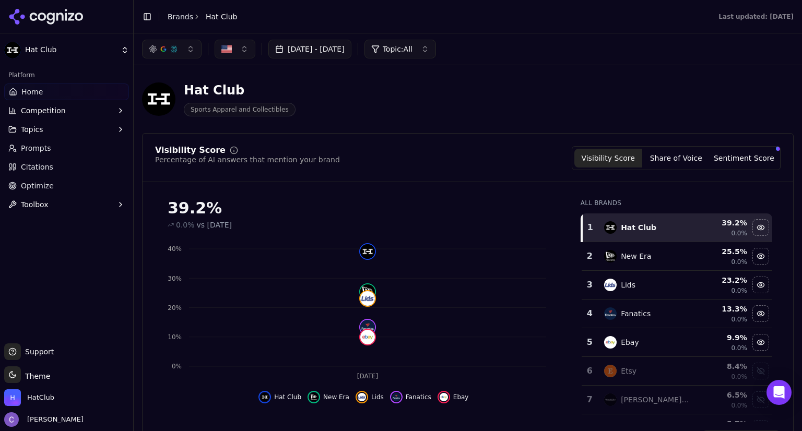
click at [348, 44] on button "Aug 12, 2025 - Aug 12, 2025" at bounding box center [309, 49] width 83 height 19
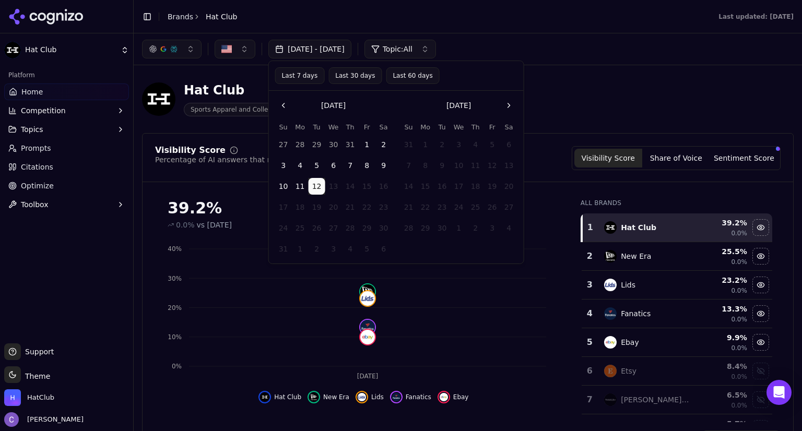
click at [400, 78] on button "Last 60 days" at bounding box center [412, 75] width 53 height 17
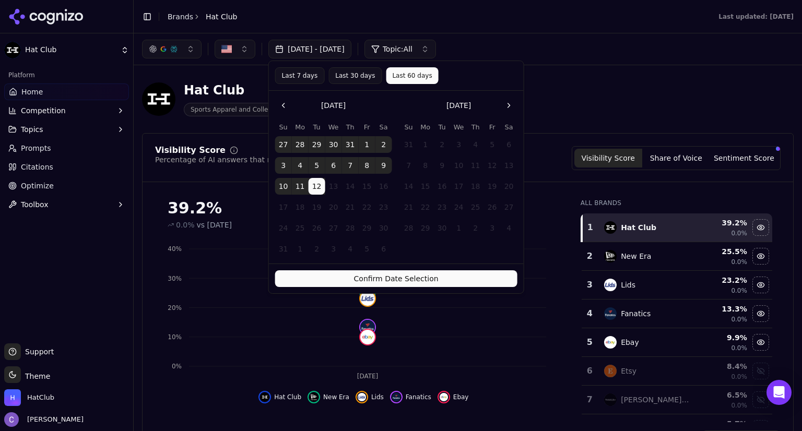
click at [452, 276] on button "Confirm Date Selection" at bounding box center [396, 278] width 242 height 17
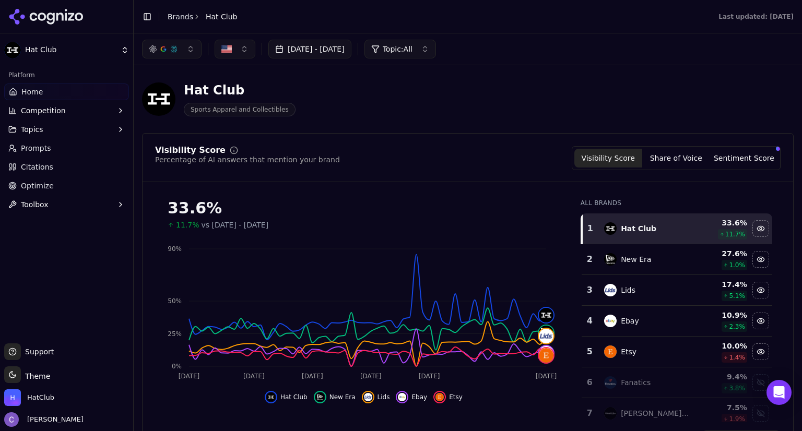
click at [284, 46] on button "Jun 13, 2025 - Aug 12, 2025" at bounding box center [309, 49] width 83 height 19
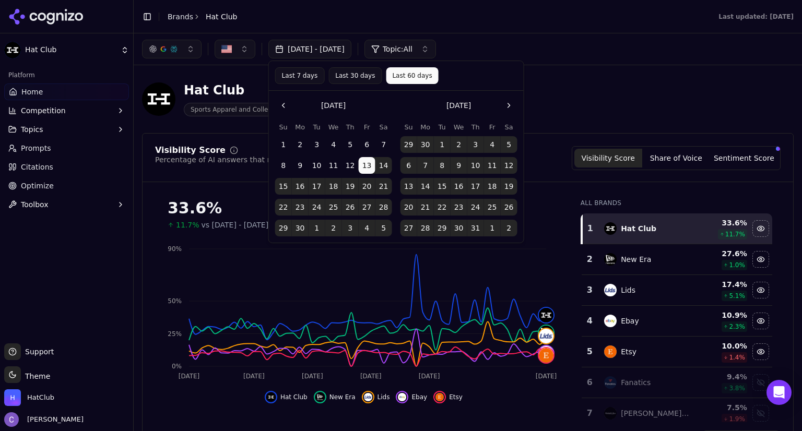
click at [279, 104] on button "Go to the Previous Month" at bounding box center [283, 105] width 17 height 17
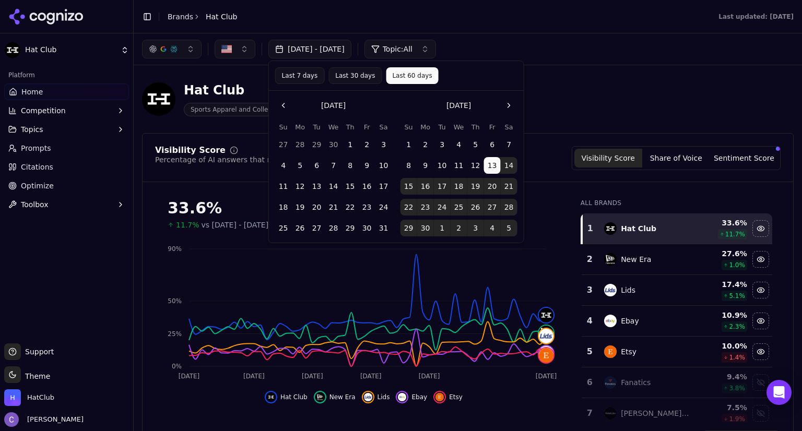
click at [279, 104] on button "Go to the Previous Month" at bounding box center [283, 105] width 17 height 17
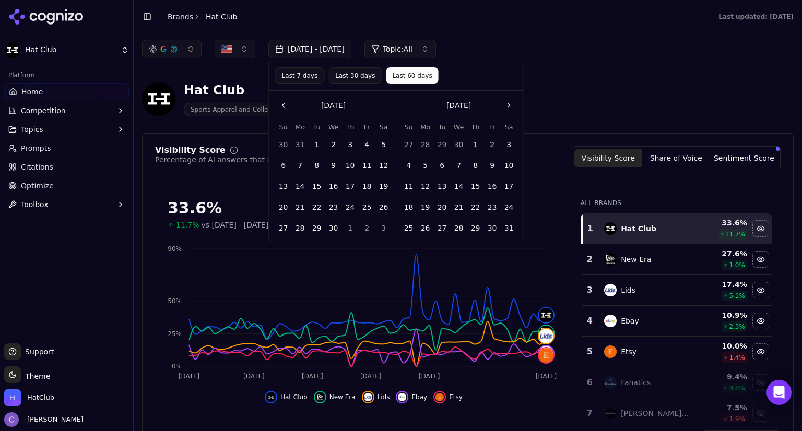
click at [509, 99] on button "Go to the Next Month" at bounding box center [508, 105] width 17 height 17
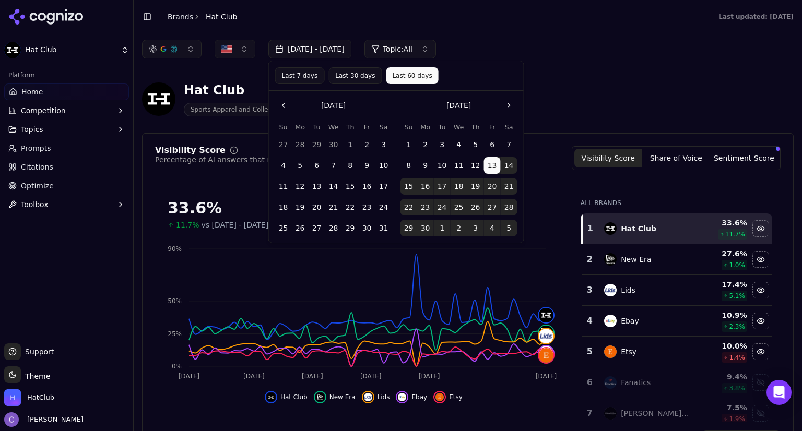
click at [282, 166] on button "4" at bounding box center [283, 165] width 17 height 17
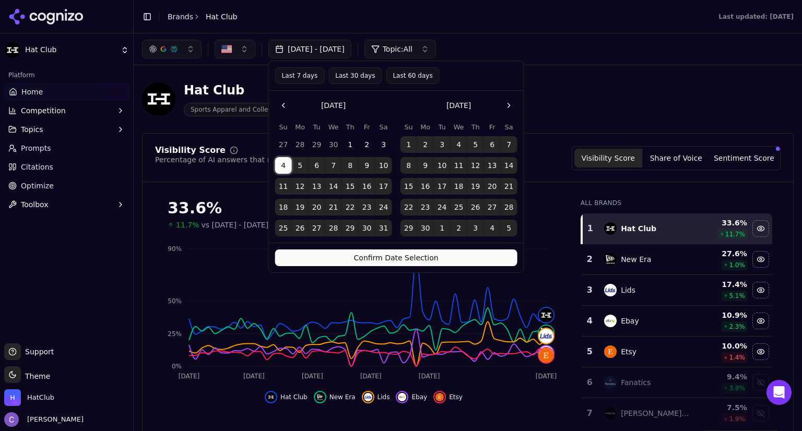
click at [284, 165] on button "4" at bounding box center [283, 165] width 17 height 17
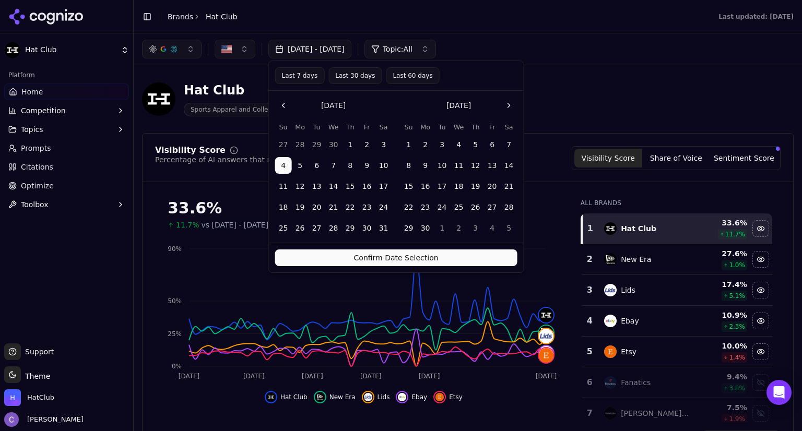
click at [328, 253] on button "Confirm Date Selection" at bounding box center [396, 257] width 242 height 17
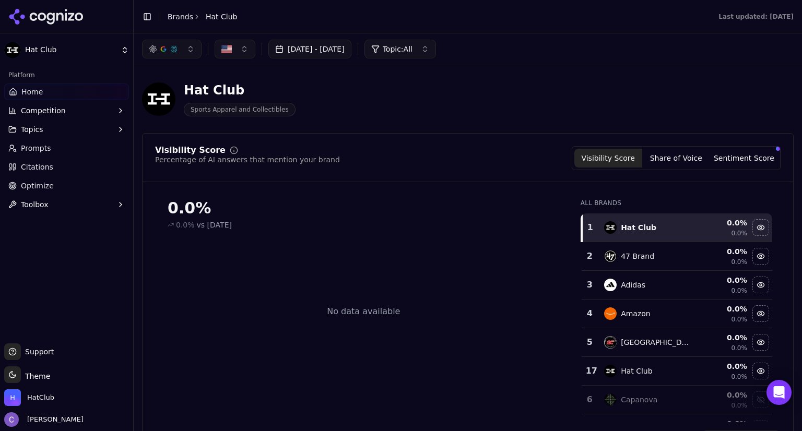
click at [351, 49] on button "May 04, 2025 - May 04, 2025" at bounding box center [309, 49] width 83 height 19
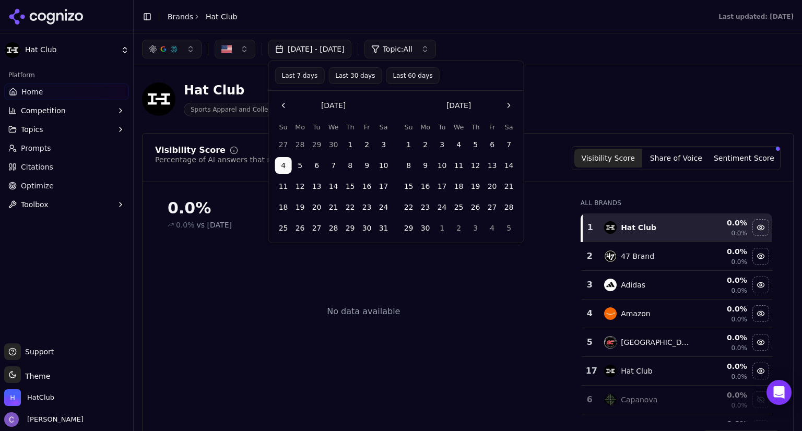
click at [404, 73] on button "Last 60 days" at bounding box center [412, 75] width 53 height 17
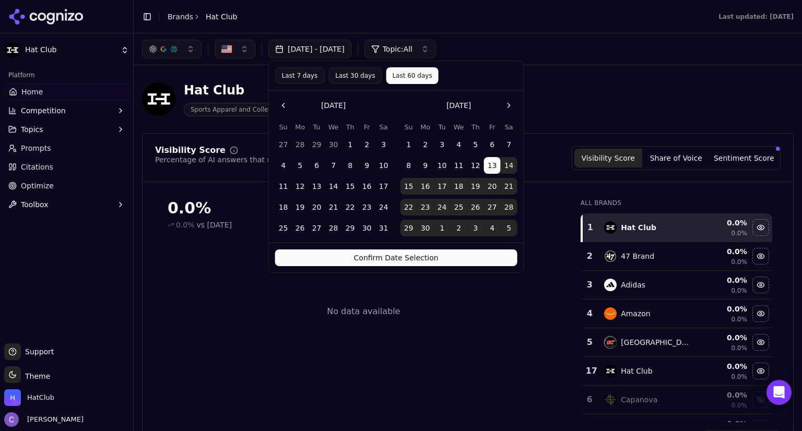
click at [404, 256] on button "Confirm Date Selection" at bounding box center [396, 257] width 242 height 17
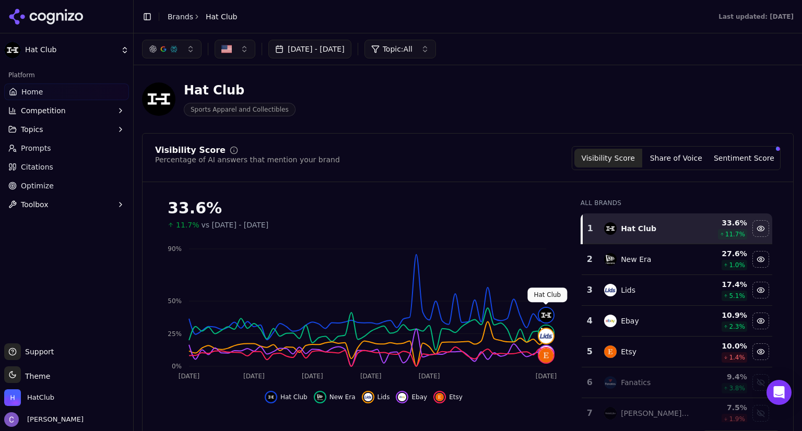
click at [351, 52] on button "Jun 13, 2025 - Aug 12, 2025" at bounding box center [309, 49] width 83 height 19
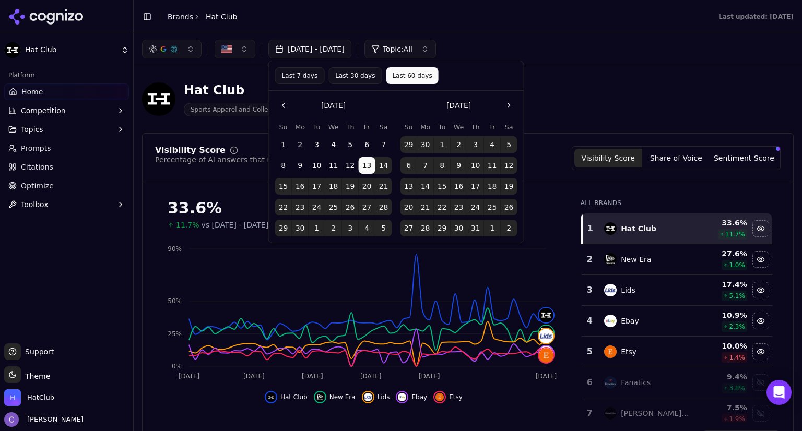
click at [350, 74] on button "Last 30 days" at bounding box center [354, 75] width 53 height 17
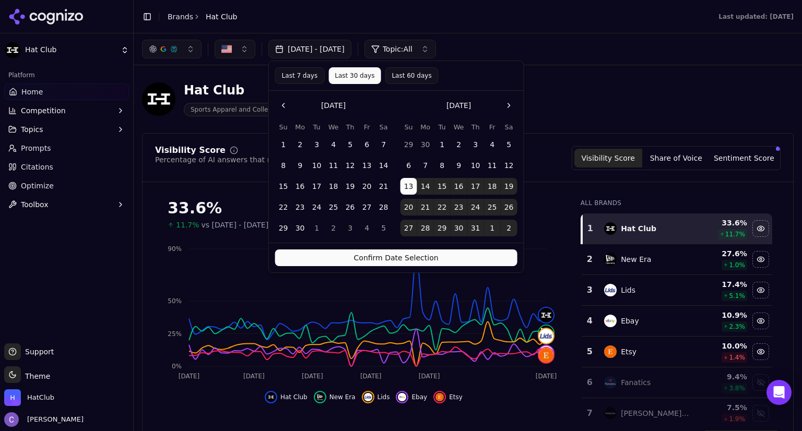
click at [454, 258] on button "Confirm Date Selection" at bounding box center [396, 257] width 242 height 17
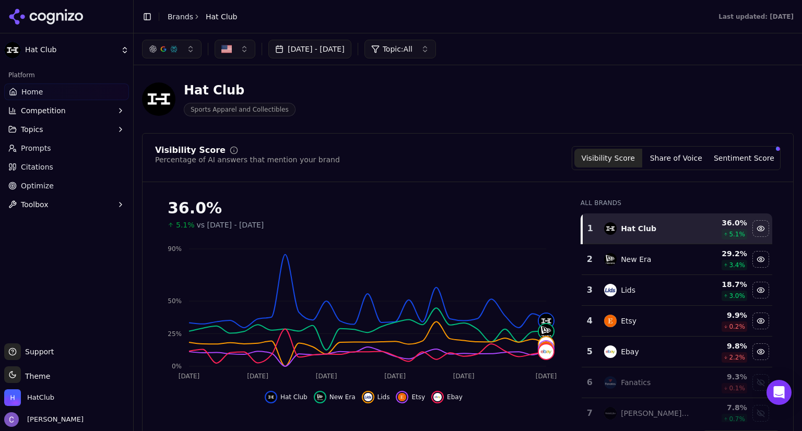
click at [351, 46] on button "[DATE] - [DATE]" at bounding box center [309, 49] width 83 height 19
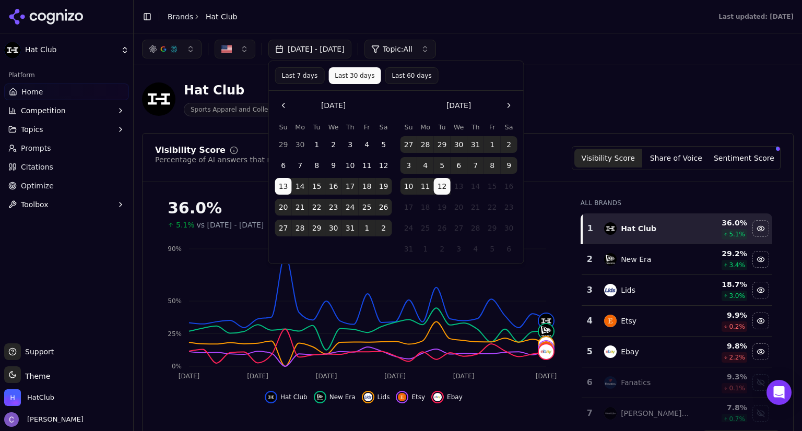
click at [400, 79] on button "Last 60 days" at bounding box center [411, 75] width 53 height 17
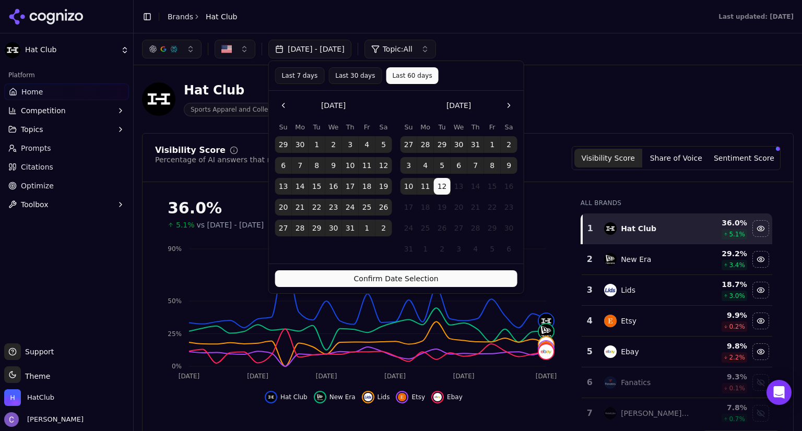
click at [443, 276] on button "Confirm Date Selection" at bounding box center [396, 278] width 242 height 17
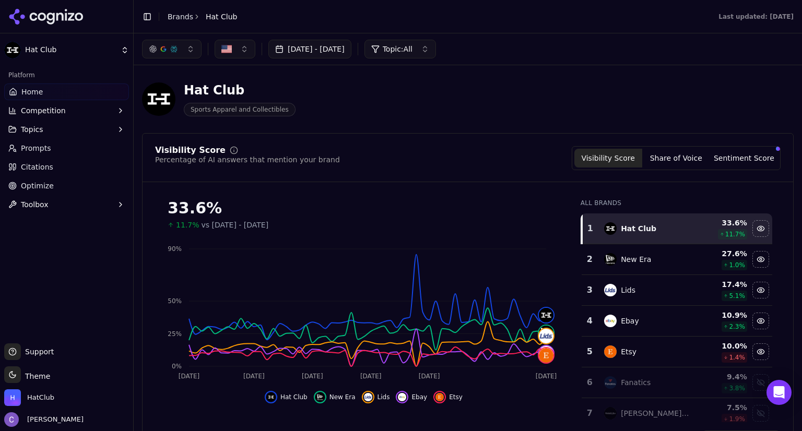
click at [48, 114] on span "Competition" at bounding box center [43, 110] width 45 height 10
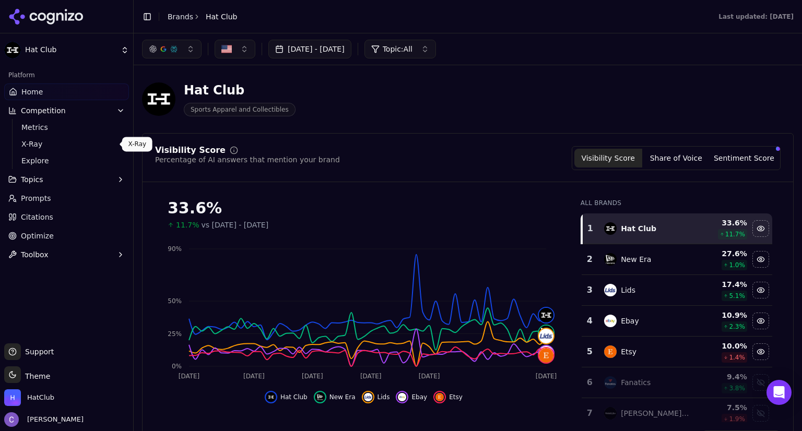
click at [53, 146] on span "X-Ray" at bounding box center [66, 144] width 91 height 10
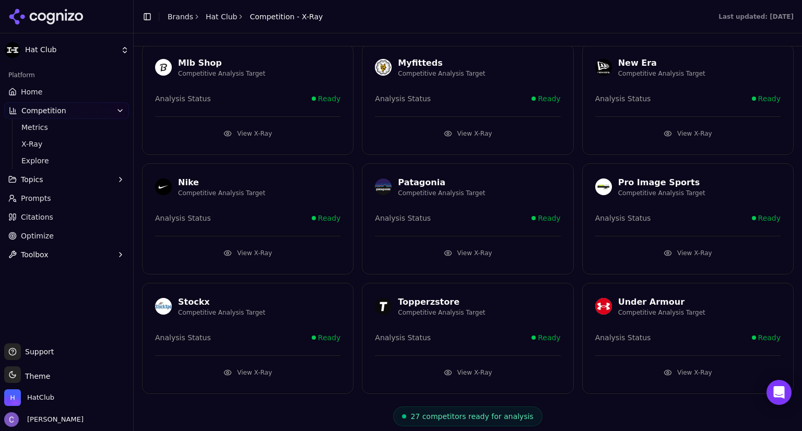
scroll to position [770, 0]
click at [463, 365] on button "View X-Ray" at bounding box center [467, 372] width 185 height 17
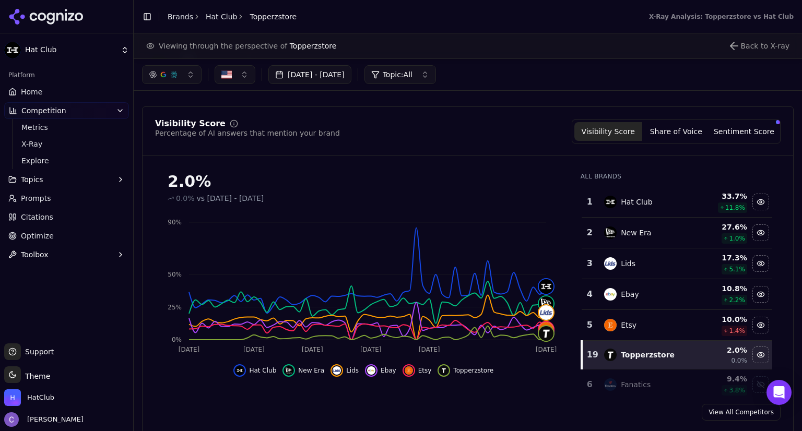
scroll to position [42, 0]
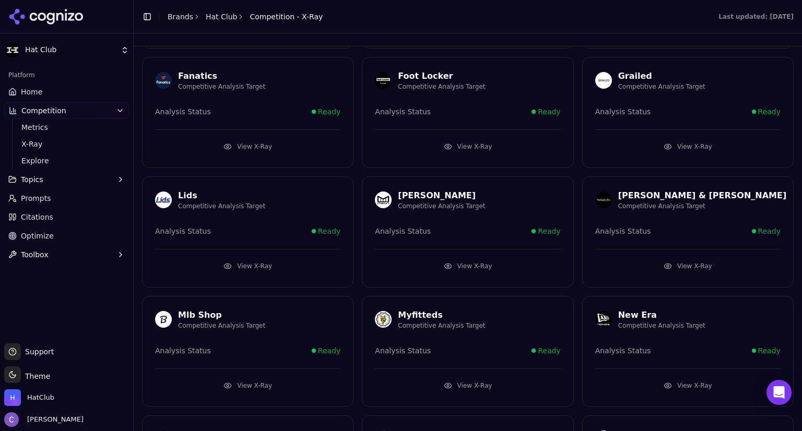
scroll to position [517, 0]
click at [465, 261] on button "View X-Ray" at bounding box center [467, 266] width 185 height 17
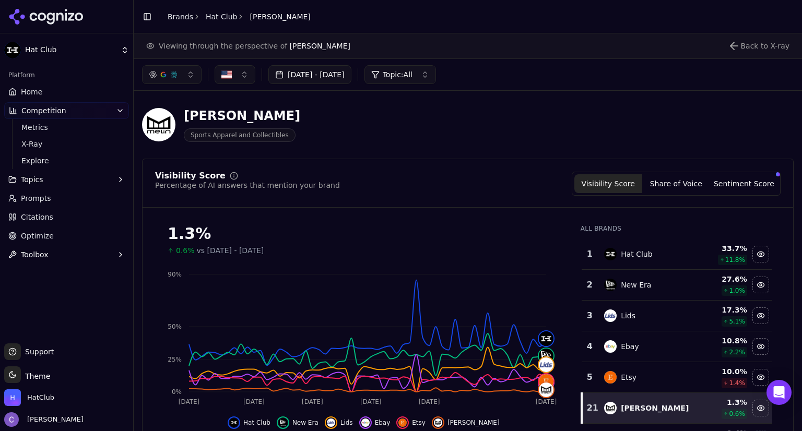
scroll to position [498, 0]
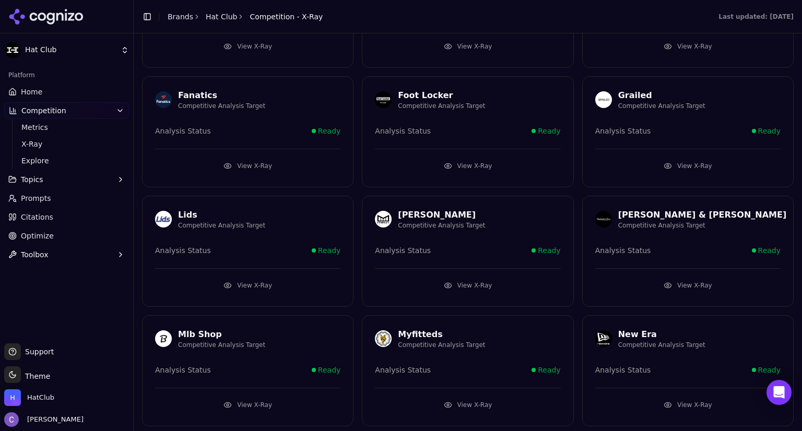
click at [272, 288] on button "View X-Ray" at bounding box center [247, 285] width 185 height 17
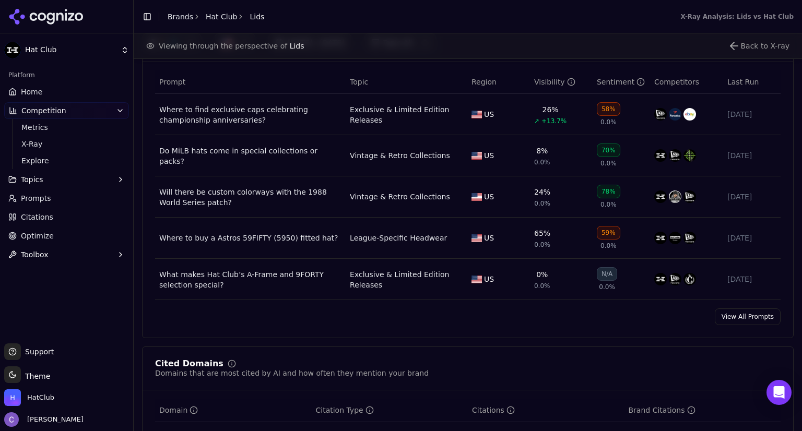
scroll to position [766, 0]
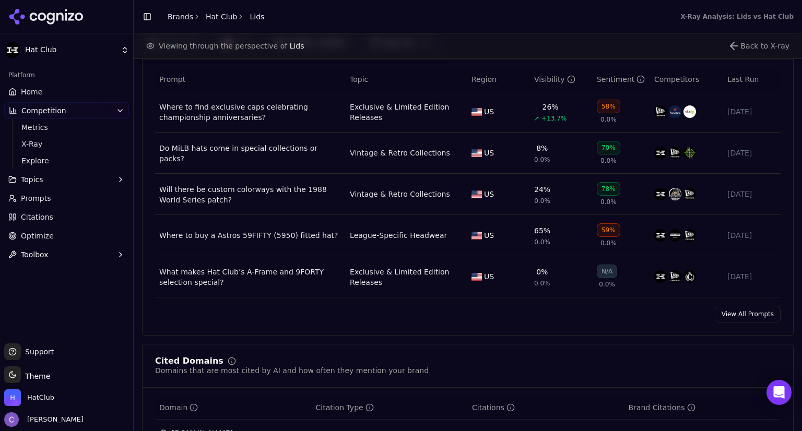
click at [290, 236] on div "Where to buy a Astros 59FIFTY (5950) fitted hat?" at bounding box center [250, 235] width 182 height 10
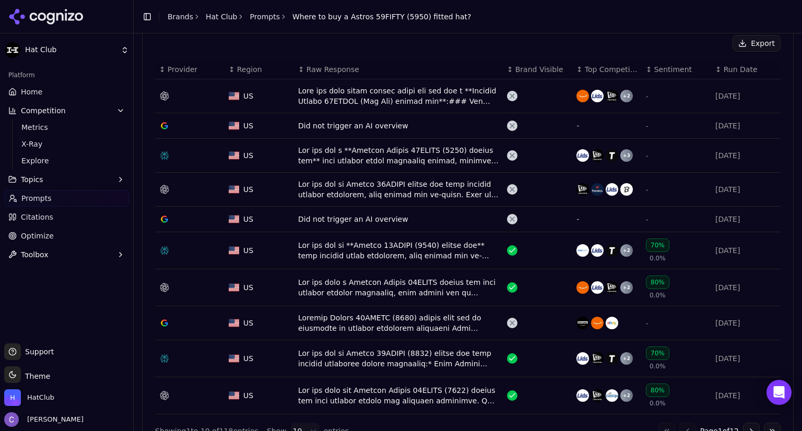
scroll to position [367, 0]
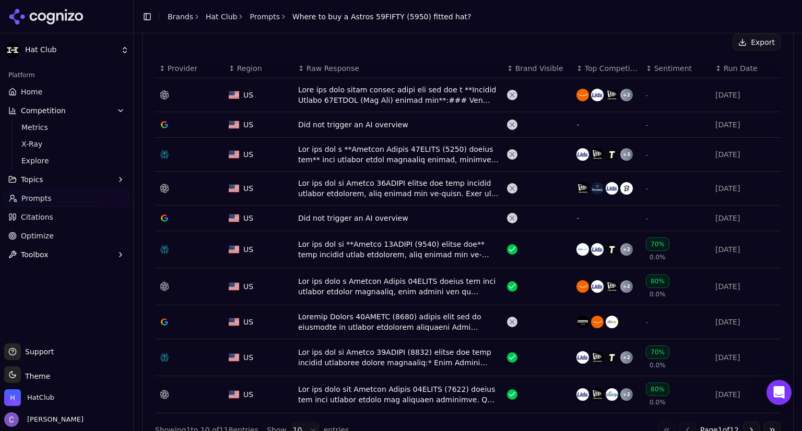
click at [425, 249] on div "Data table" at bounding box center [398, 249] width 200 height 21
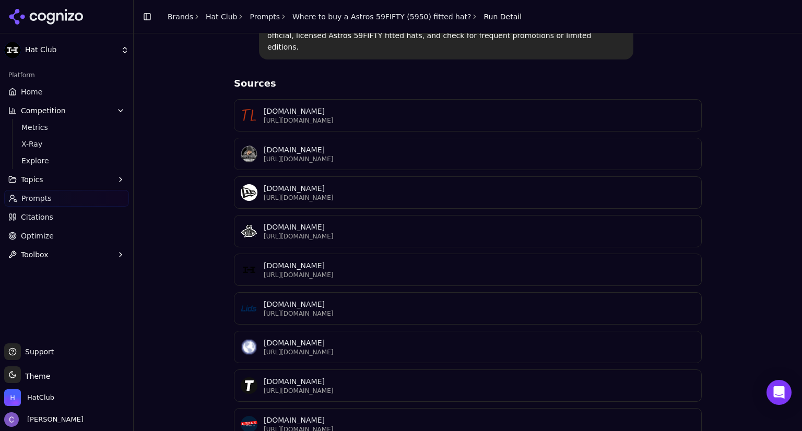
scroll to position [219, 0]
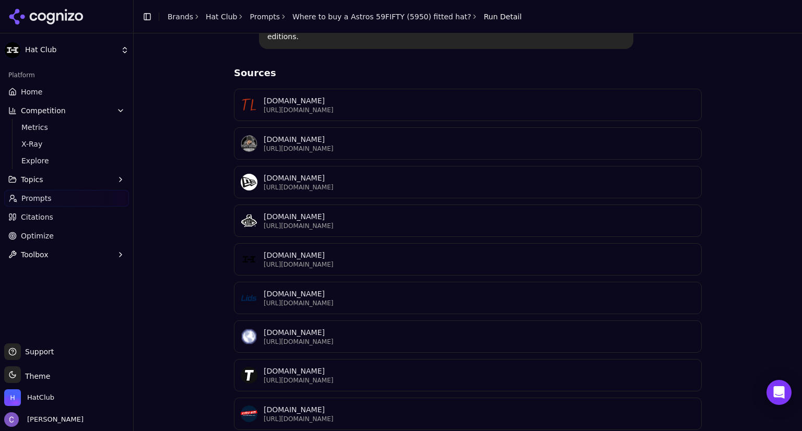
click at [381, 299] on p "https://lids.com/mlb-houston-astros/fitted/o-3476+t-47224218+d-73990164+z-9-156…" at bounding box center [479, 303] width 431 height 8
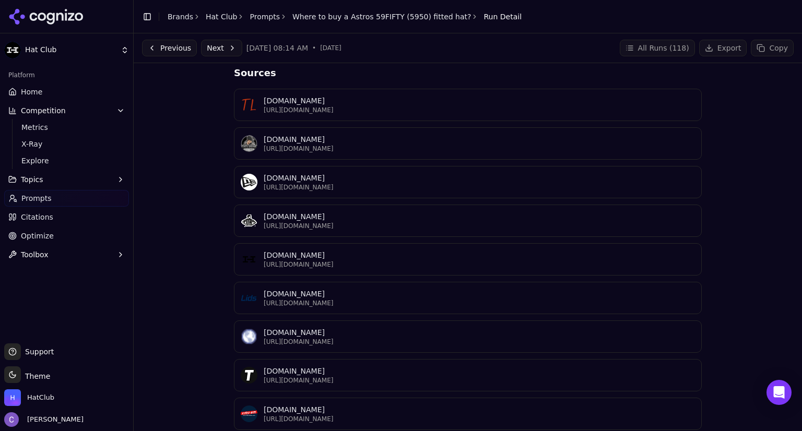
scroll to position [0, 0]
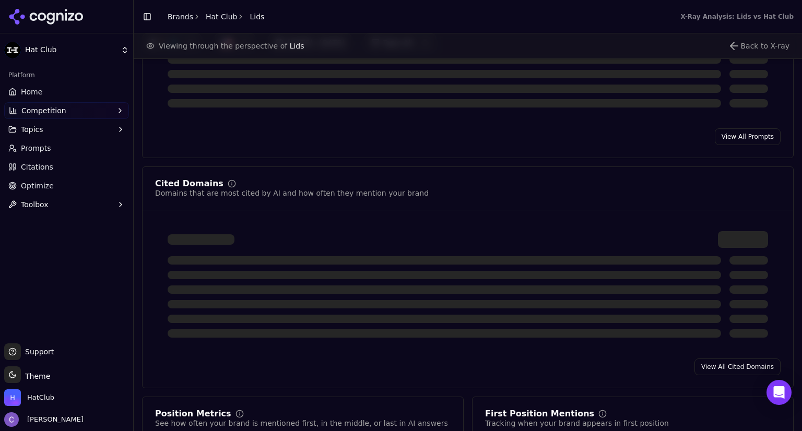
scroll to position [895, 0]
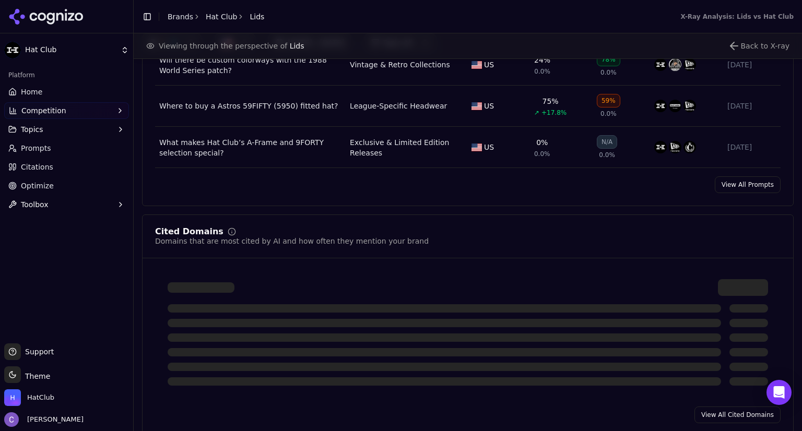
click at [57, 132] on button "Topics" at bounding box center [66, 129] width 125 height 17
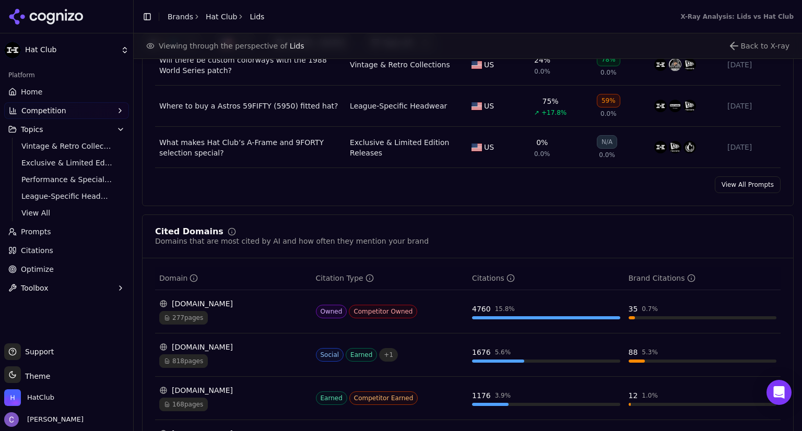
click at [54, 132] on button "Topics" at bounding box center [66, 129] width 125 height 17
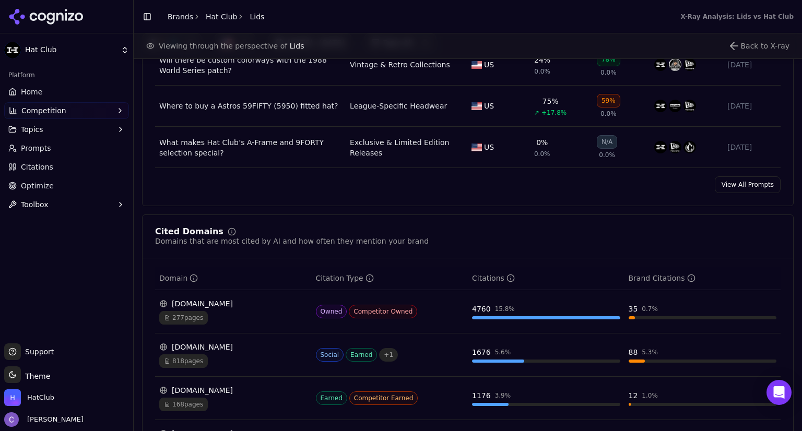
click at [44, 128] on button "Topics" at bounding box center [66, 129] width 125 height 17
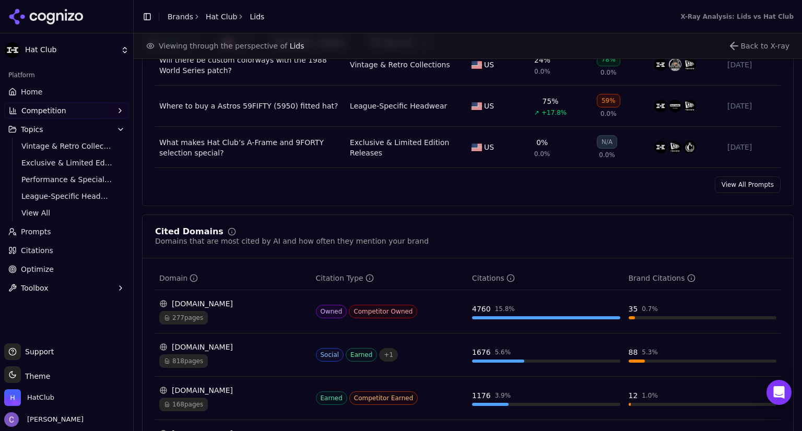
click at [56, 129] on button "Topics" at bounding box center [66, 129] width 125 height 17
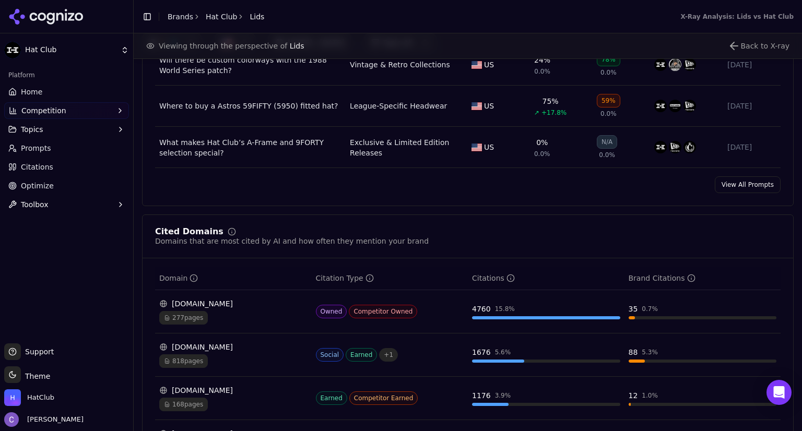
click at [65, 150] on link "Prompts" at bounding box center [66, 148] width 125 height 17
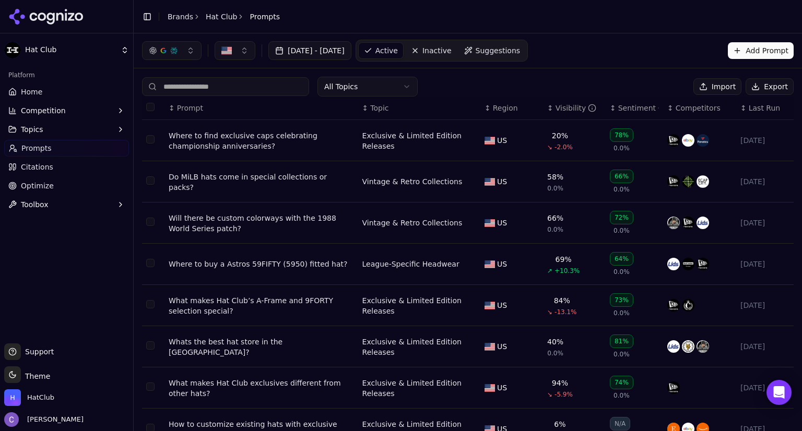
click at [229, 88] on input at bounding box center [225, 86] width 167 height 19
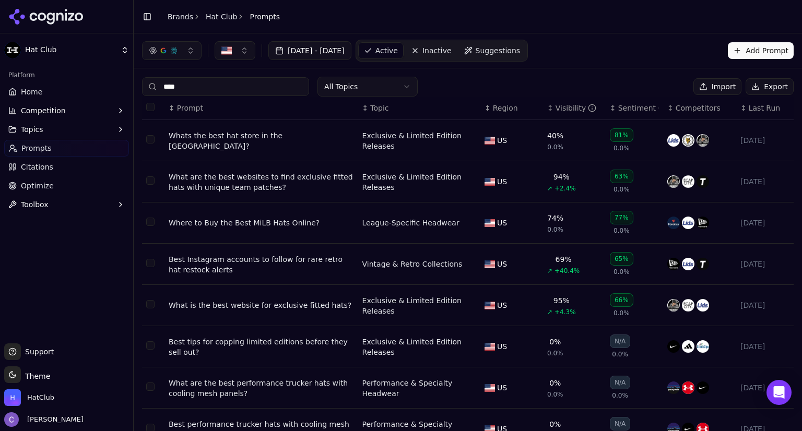
type input "****"
click at [262, 141] on div "Whats the best hat store in the USA?" at bounding box center [261, 140] width 185 height 21
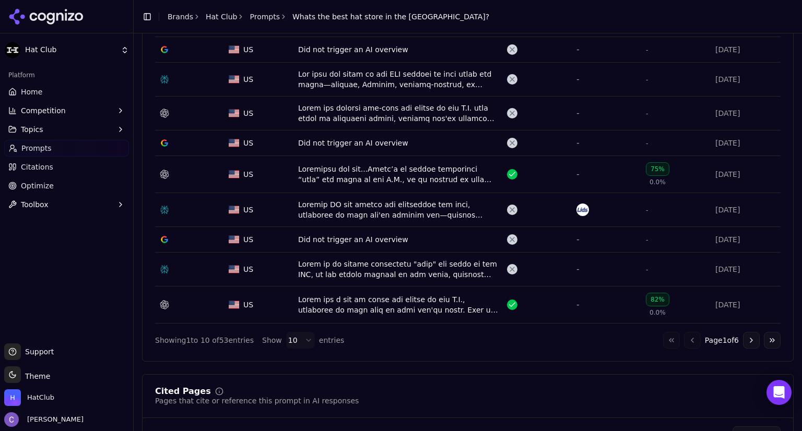
scroll to position [444, 0]
click at [436, 176] on div "Data table" at bounding box center [398, 173] width 200 height 21
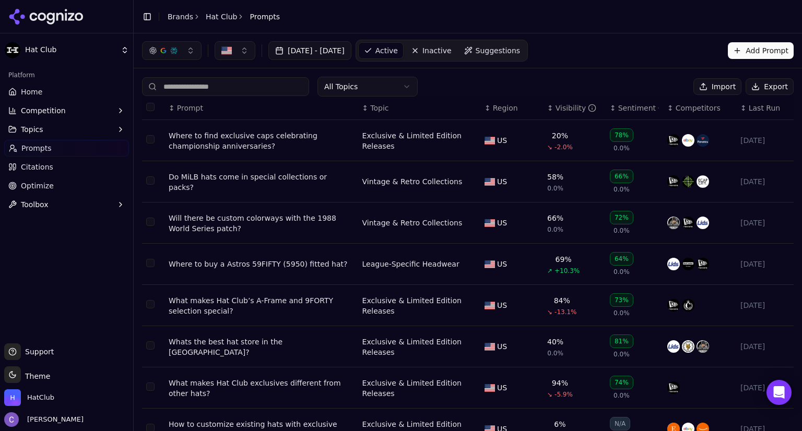
click at [190, 87] on input at bounding box center [225, 86] width 167 height 19
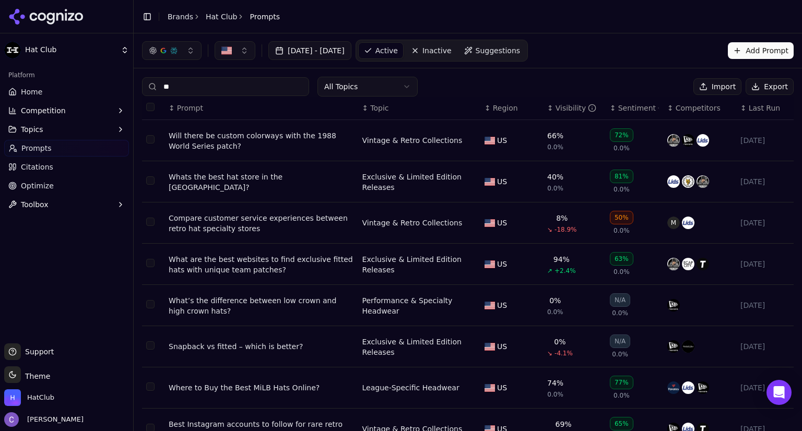
type input "*"
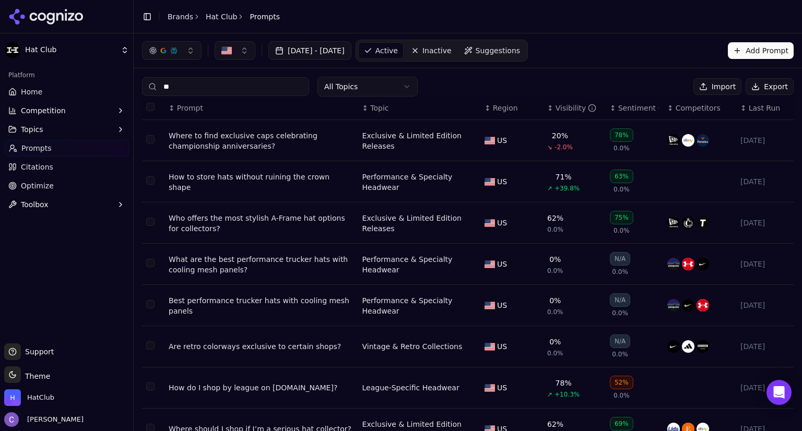
type input "*"
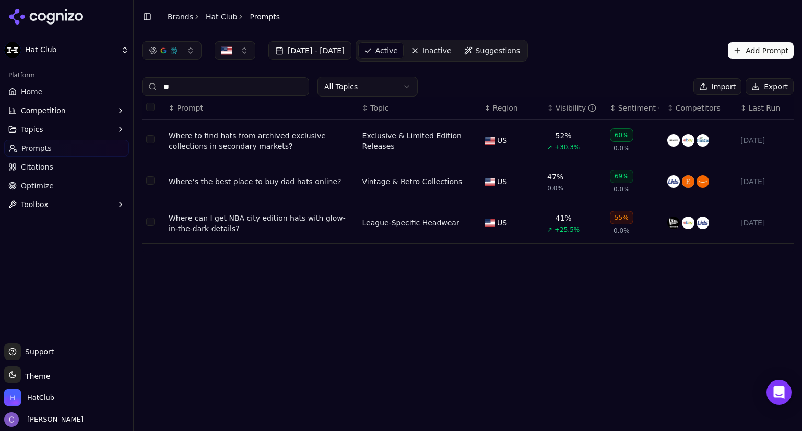
type input "*"
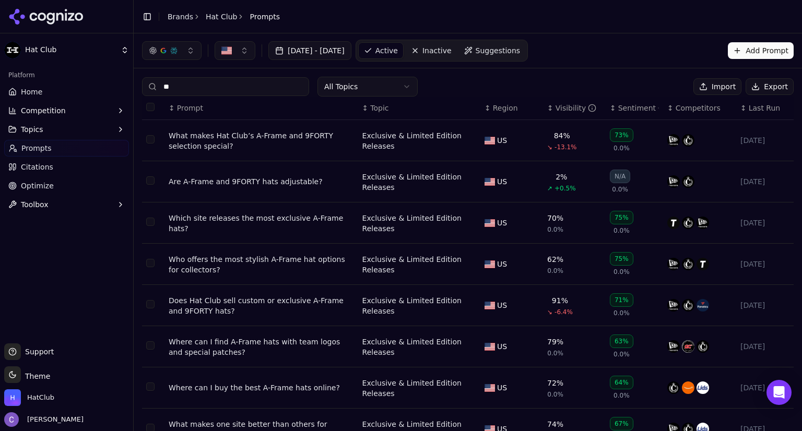
type input "*"
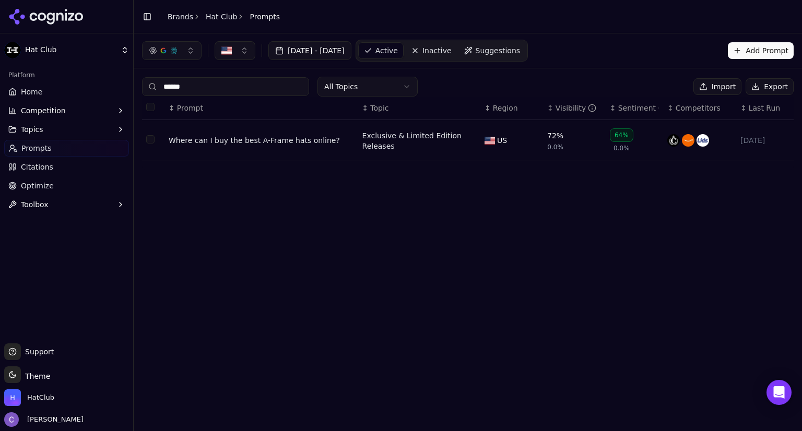
type input "******"
click at [246, 142] on div "Where can I buy the best A-Frame hats online?" at bounding box center [261, 140] width 185 height 10
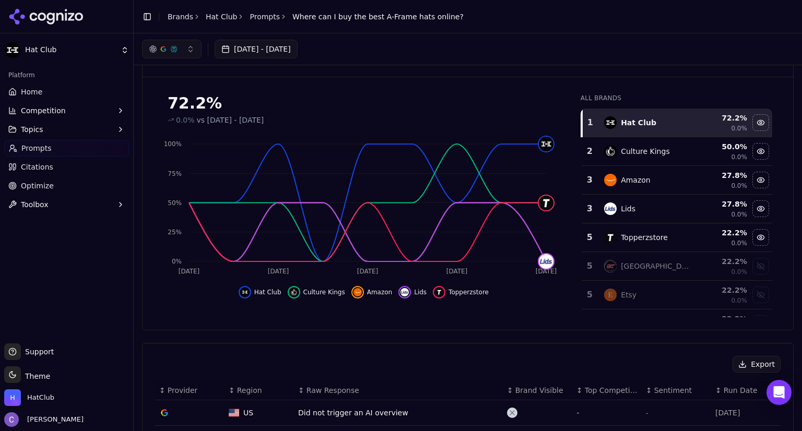
scroll to position [35, 0]
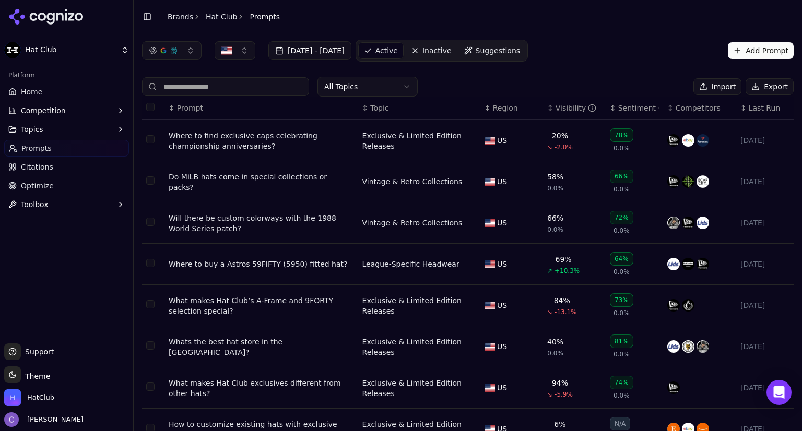
click at [232, 85] on input at bounding box center [225, 86] width 167 height 19
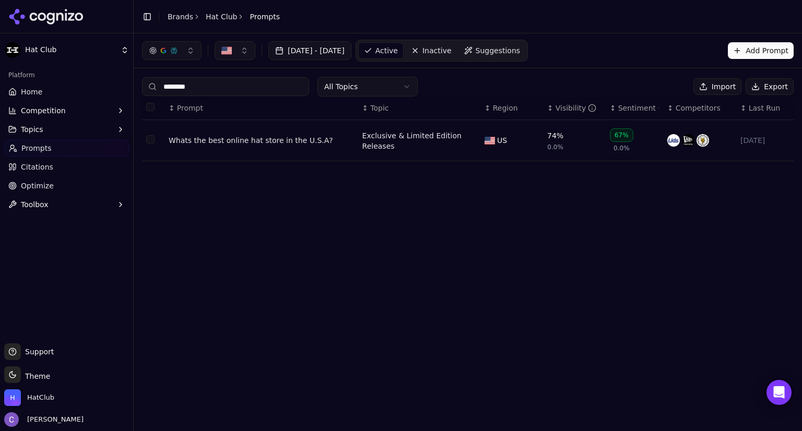
type input "********"
click at [215, 144] on div "Whats the best online hat store in the U.S.A?" at bounding box center [261, 140] width 185 height 10
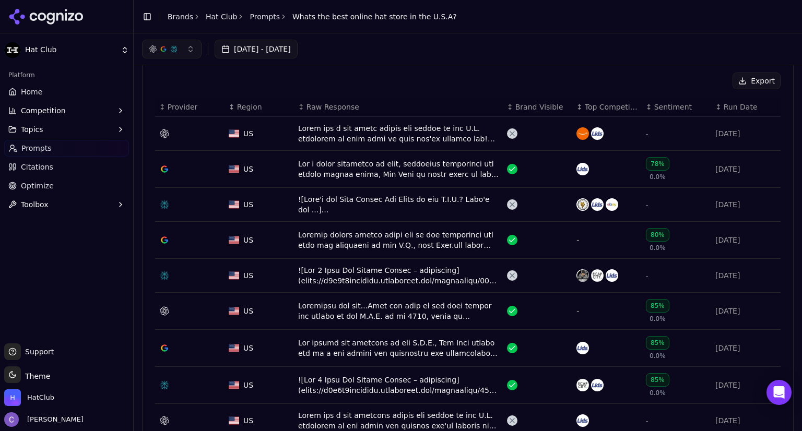
scroll to position [325, 0]
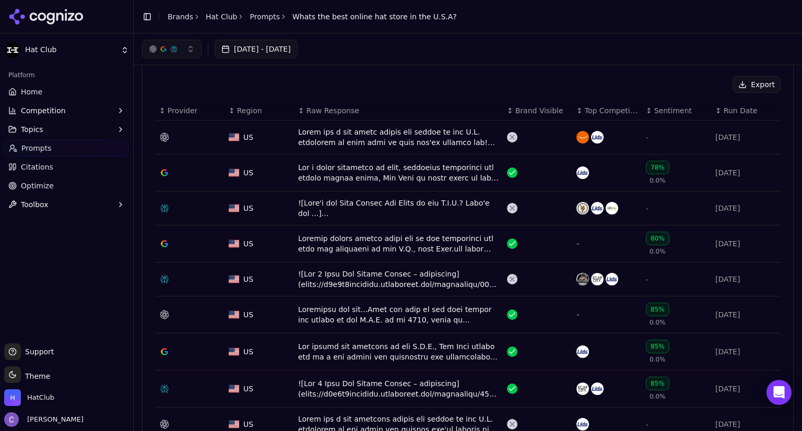
click at [392, 174] on div "Data table" at bounding box center [398, 172] width 200 height 21
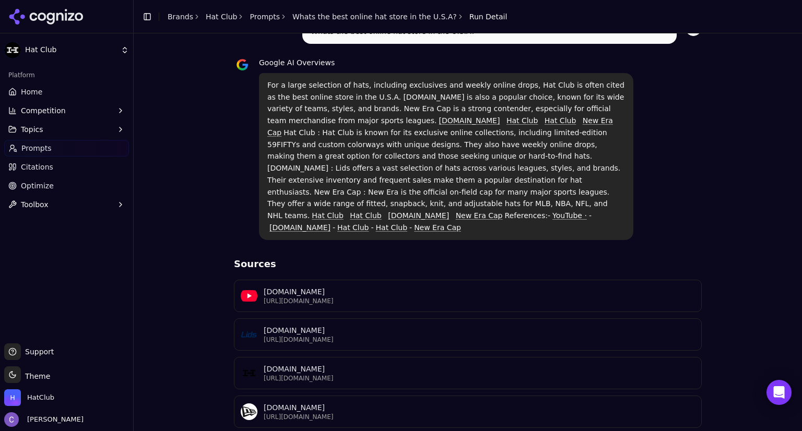
scroll to position [71, 0]
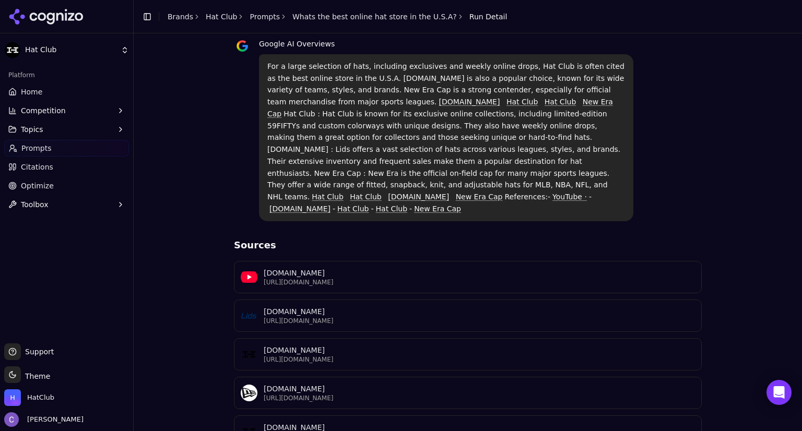
click at [357, 431] on p "https://hatclub.com/blogs/hat-tips/what-s-the-best-online-hat-store-in-the-u-s-…" at bounding box center [479, 437] width 431 height 8
click at [47, 165] on span "Citations" at bounding box center [37, 167] width 32 height 10
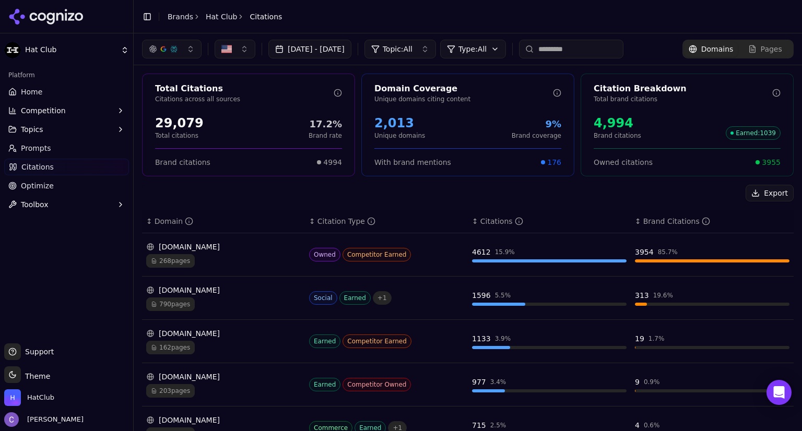
click at [221, 254] on div "268 pages" at bounding box center [223, 261] width 154 height 14
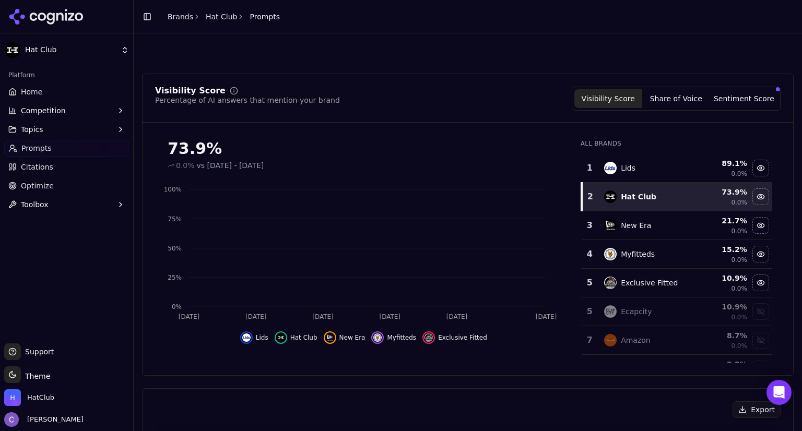
scroll to position [357, 0]
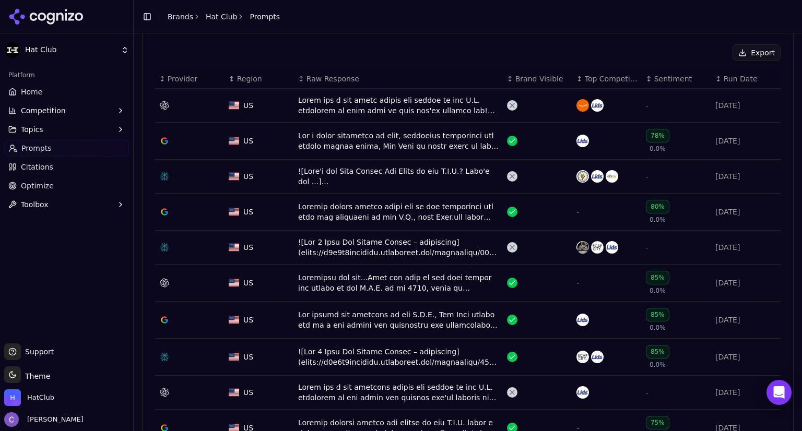
click at [59, 169] on link "Citations" at bounding box center [66, 167] width 125 height 17
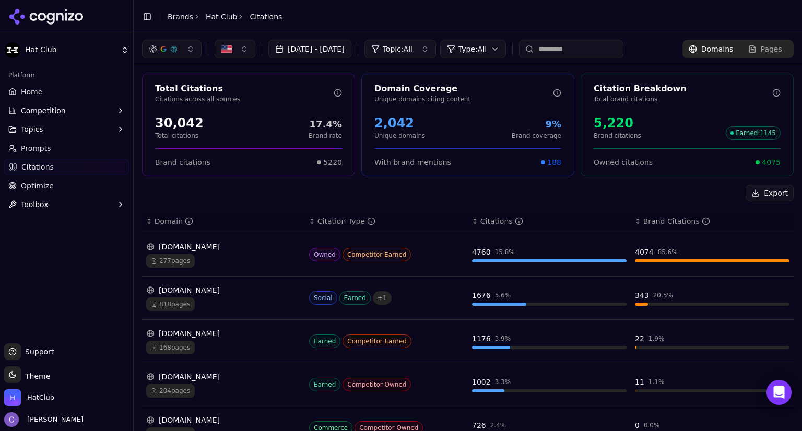
click at [190, 294] on div "[DOMAIN_NAME]" at bounding box center [223, 290] width 154 height 10
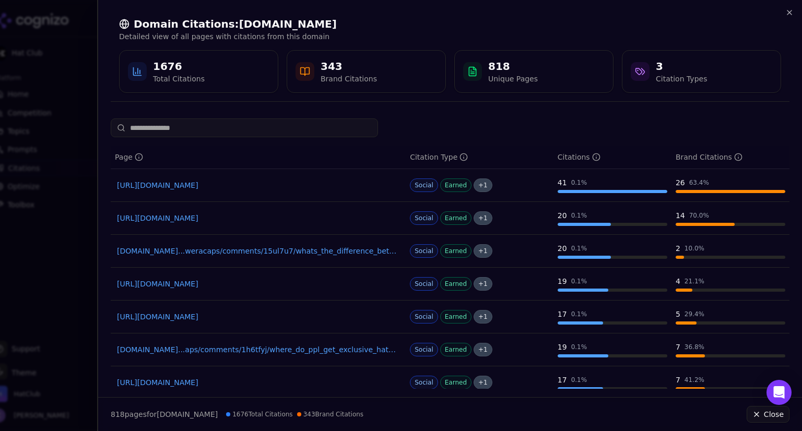
click at [209, 130] on input at bounding box center [244, 127] width 267 height 19
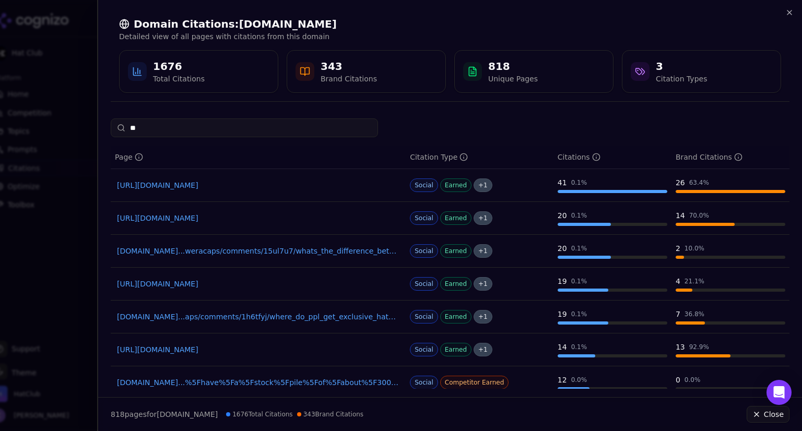
type input "*"
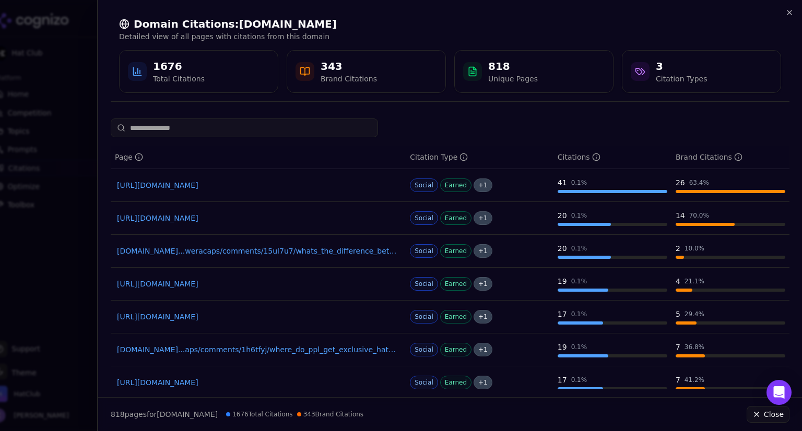
click at [240, 184] on link "https://reddit.com/r/neweracaps/comments/13ky0g2/best_place_to_get_fitted_hats" at bounding box center [258, 185] width 282 height 10
click at [265, 351] on link "reddit.com...aps/comments/1h6tfyj/where_do_ppl_get_exclusive_hats_from_like_this" at bounding box center [258, 349] width 282 height 10
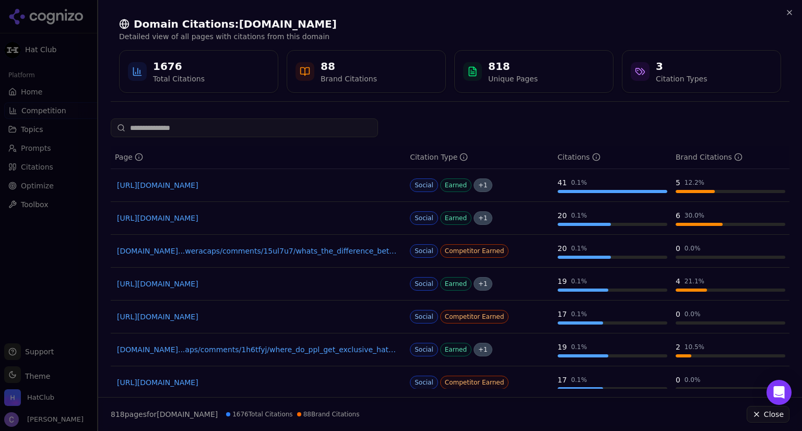
click at [80, 195] on div at bounding box center [401, 215] width 802 height 431
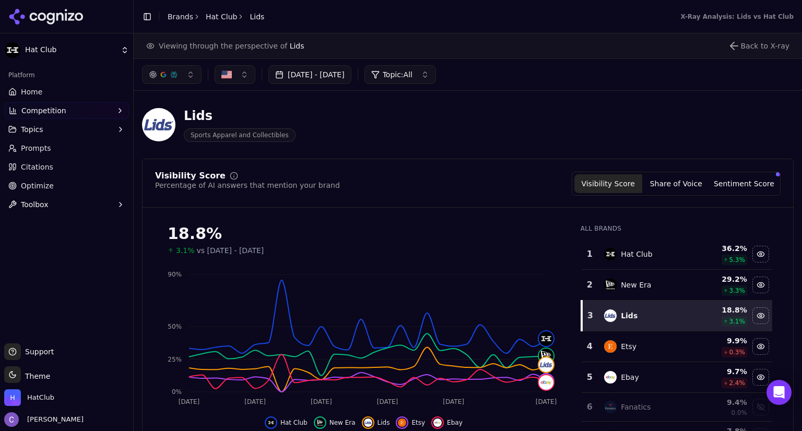
click at [45, 167] on span "Citations" at bounding box center [37, 167] width 32 height 10
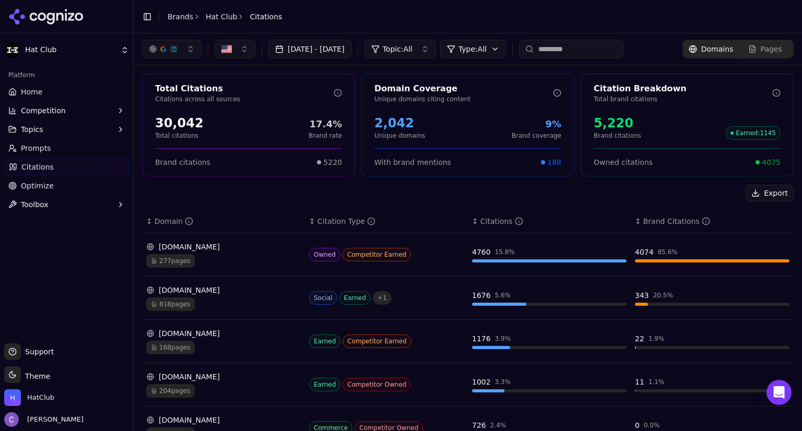
click at [194, 244] on div "[DOMAIN_NAME]" at bounding box center [223, 247] width 154 height 10
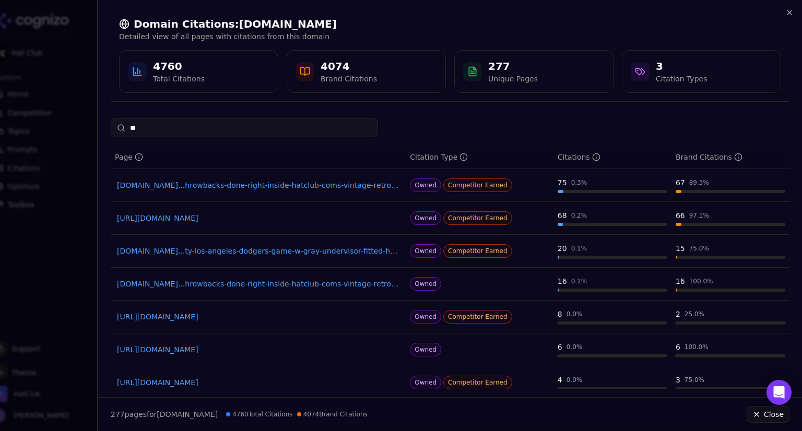
type input "*"
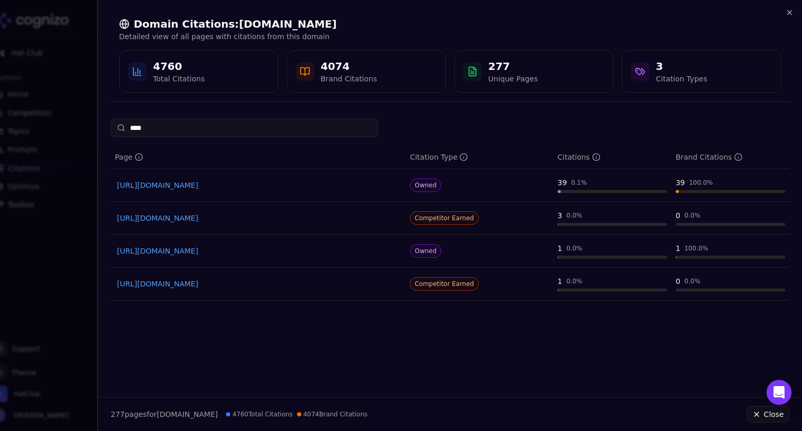
click at [259, 284] on link "https://hatclub.com/products/af940-yankees-blk-wht-sn-1" at bounding box center [258, 284] width 282 height 10
click at [278, 284] on link "https://hatclub.com/products/af940-yankees-blk-wht-sn-1" at bounding box center [258, 284] width 282 height 10
click at [200, 128] on input "****" at bounding box center [244, 127] width 267 height 19
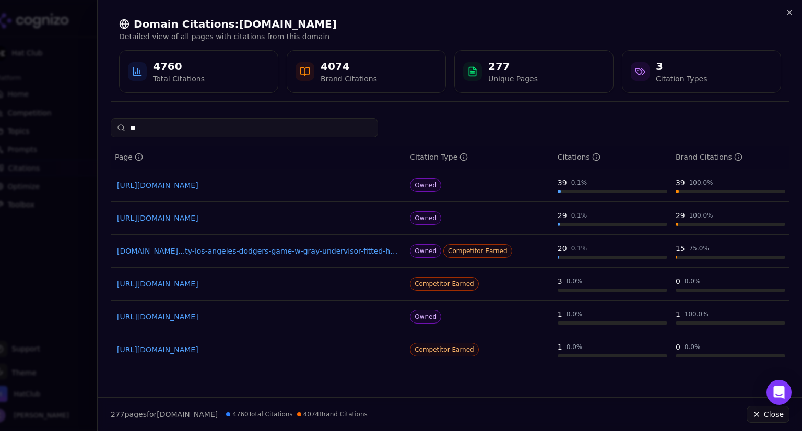
type input "*"
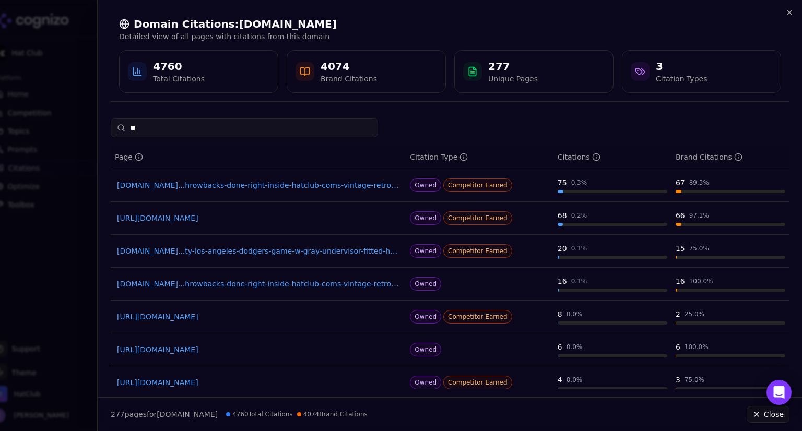
type input "*"
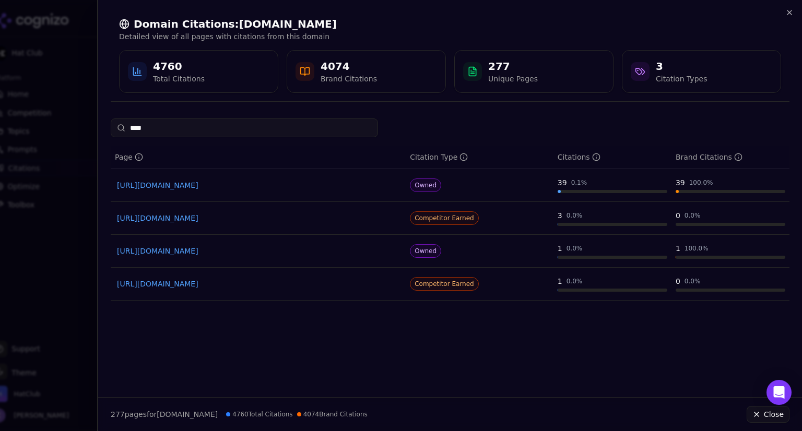
click at [272, 286] on link "https://hatclub.com/products/af940-yankees-blk-wht-sn-1" at bounding box center [258, 284] width 282 height 10
click at [173, 122] on input "****" at bounding box center [244, 127] width 267 height 19
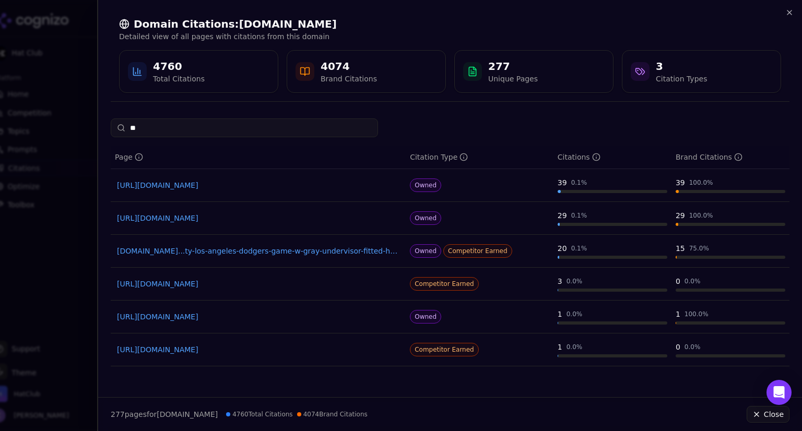
type input "*"
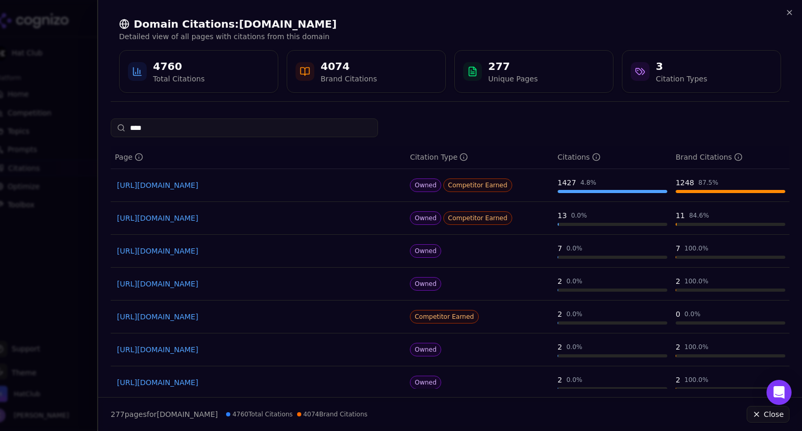
click at [187, 352] on link "https://hatclub.com/cdn/shop/files/1351858-3.jpg" at bounding box center [258, 349] width 282 height 10
click at [213, 385] on link "https://hatclub.com/cdn/shop/files/1351859-4.jpg" at bounding box center [258, 382] width 282 height 10
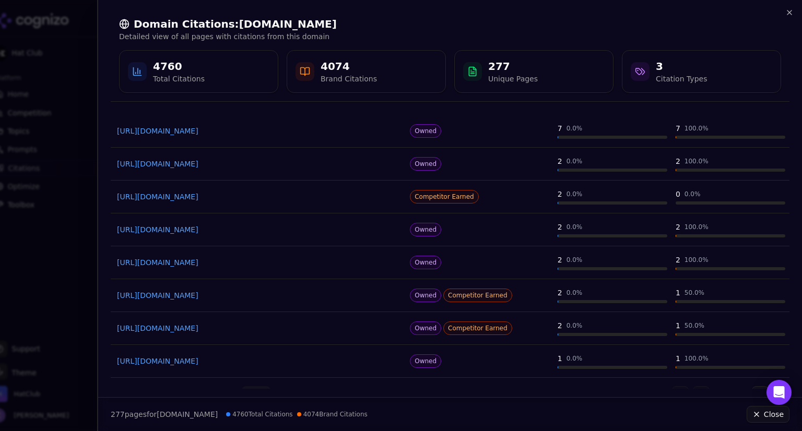
scroll to position [141, 0]
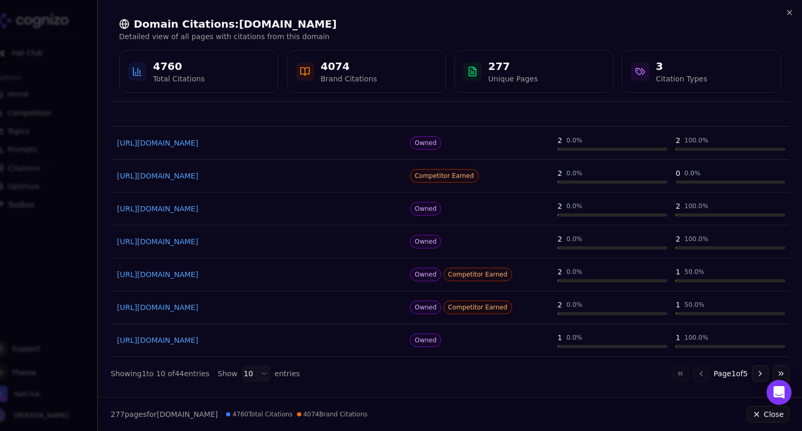
click at [751, 370] on button "Go to next page" at bounding box center [759, 373] width 17 height 17
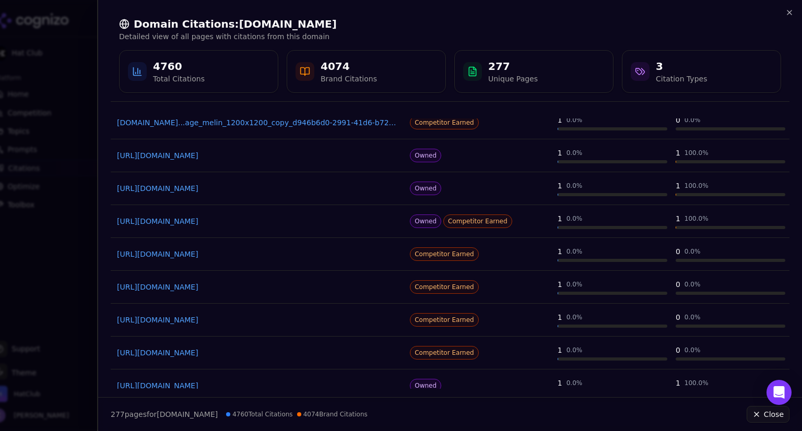
scroll to position [94, 0]
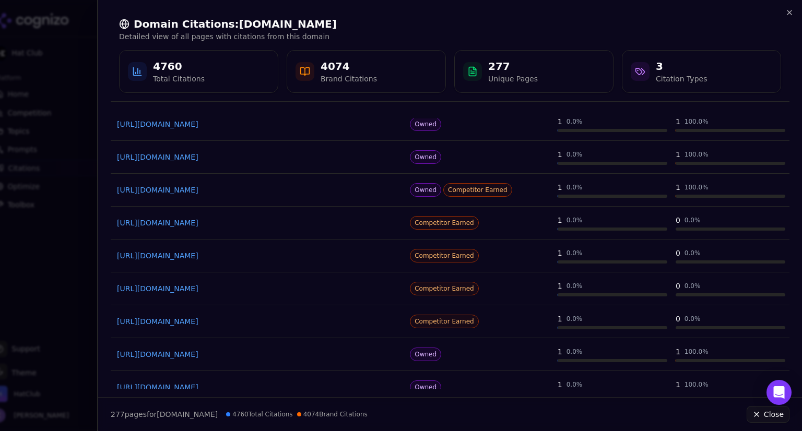
click at [232, 222] on link "https://hatclub.com/cdn/shop/files/1452665-1.jpg" at bounding box center [258, 223] width 282 height 10
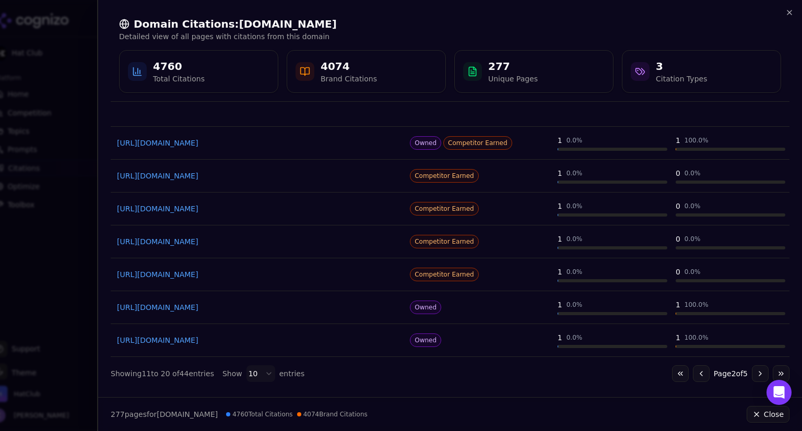
click at [241, 335] on link "https://hatclub.com/cdn/shop/files/1464419-5.jpg" at bounding box center [258, 340] width 282 height 10
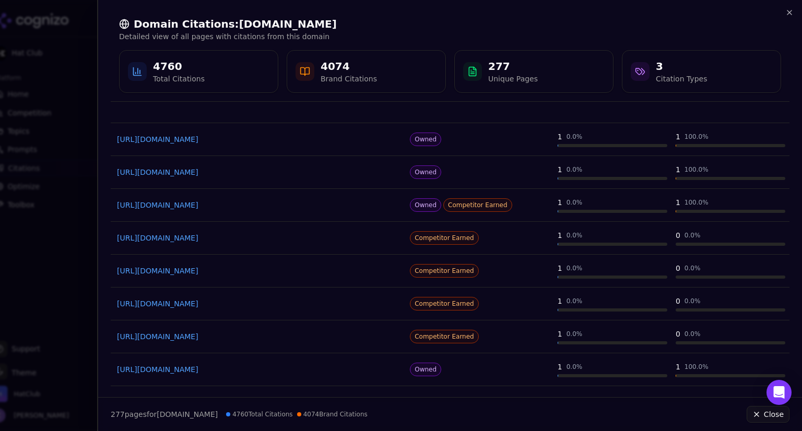
scroll to position [0, 0]
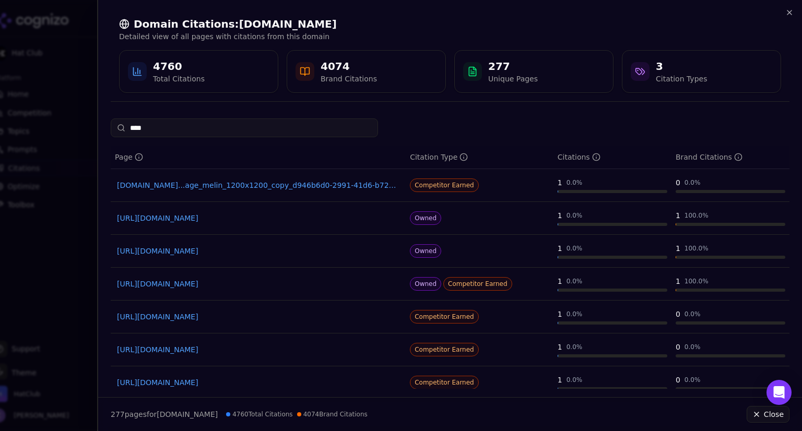
click at [170, 130] on input "****" at bounding box center [244, 127] width 267 height 19
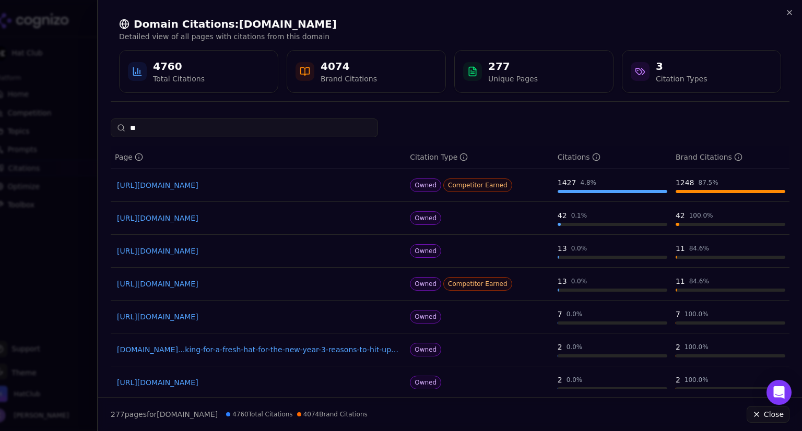
type input "*"
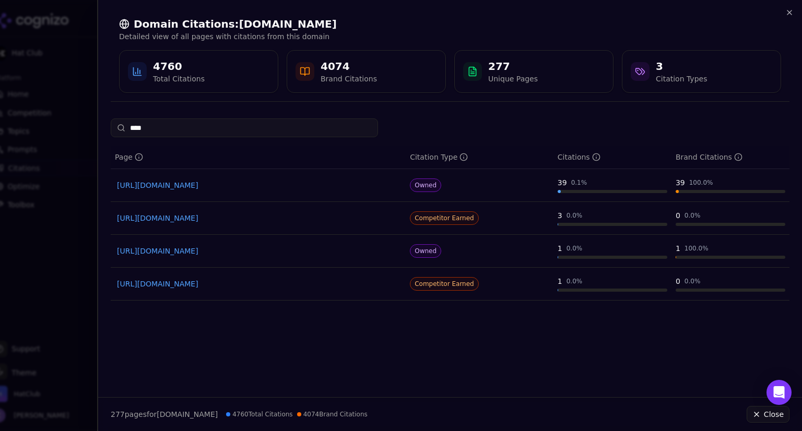
click at [247, 285] on link "https://hatclub.com/products/af940-yankees-blk-wht-sn-1" at bounding box center [258, 284] width 282 height 10
click at [210, 126] on input "****" at bounding box center [244, 127] width 267 height 19
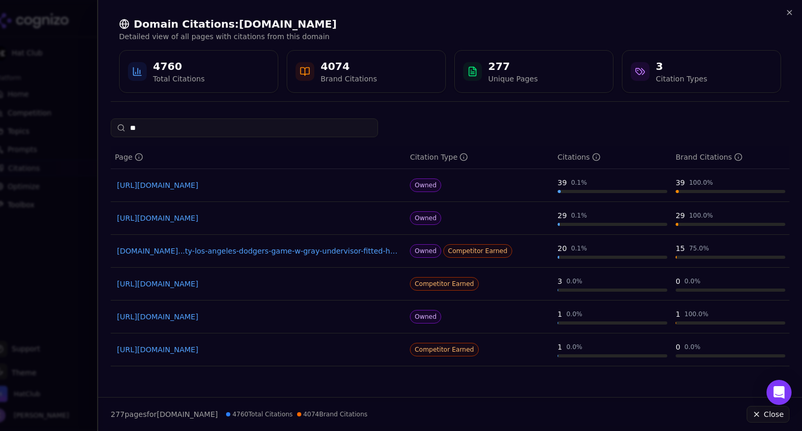
type input "*"
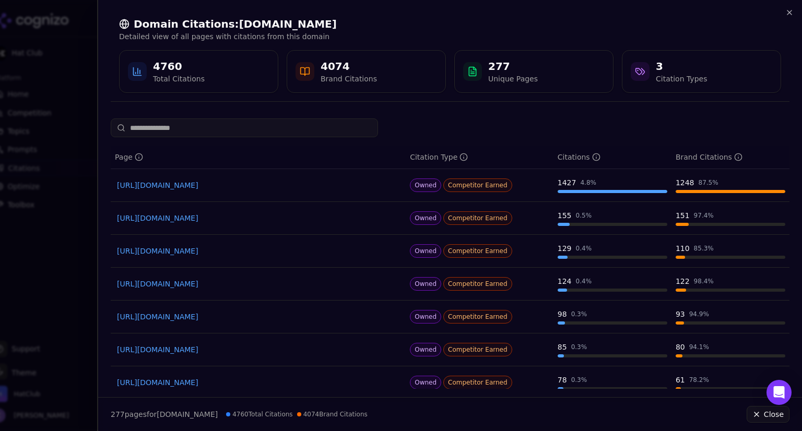
click at [384, 34] on p "Detailed view of all pages with citations from this domain" at bounding box center [450, 36] width 662 height 10
click at [595, 26] on h2 "Domain Citations: hatclub.com" at bounding box center [450, 24] width 662 height 15
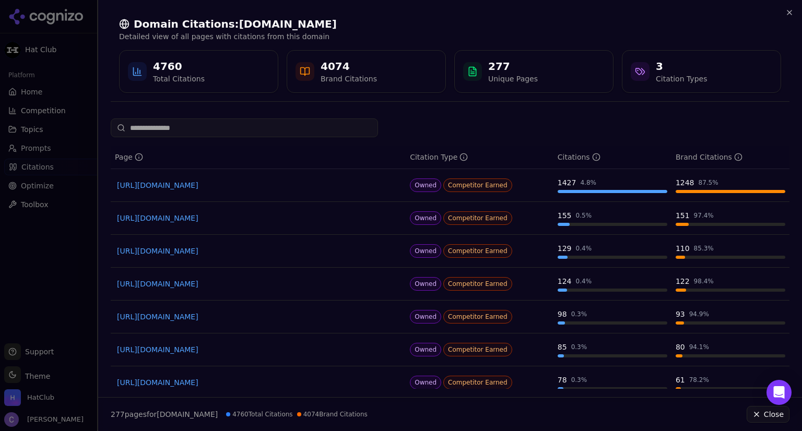
click at [65, 27] on div at bounding box center [401, 215] width 802 height 431
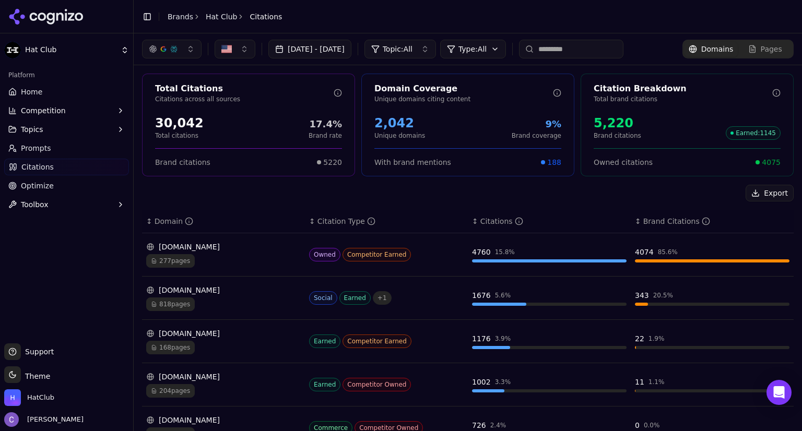
click at [83, 53] on html "Hat Club Platform Home Competition Topics Prompts Citations Optimize Toolbox Su…" at bounding box center [401, 215] width 802 height 431
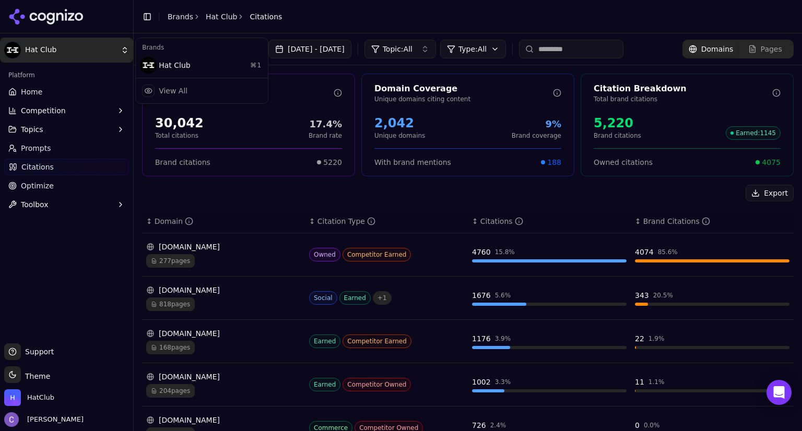
click at [73, 49] on html "Hat Club Platform Home Competition Topics Prompts Citations Optimize Toolbox Su…" at bounding box center [401, 215] width 802 height 431
click at [58, 42] on html "Hat Club Platform Home Competition Topics Prompts Citations Optimize Toolbox Su…" at bounding box center [401, 215] width 802 height 431
click at [39, 90] on html "Hat Club Platform Home Competition Topics Prompts Citations Optimize Toolbox Su…" at bounding box center [401, 215] width 802 height 431
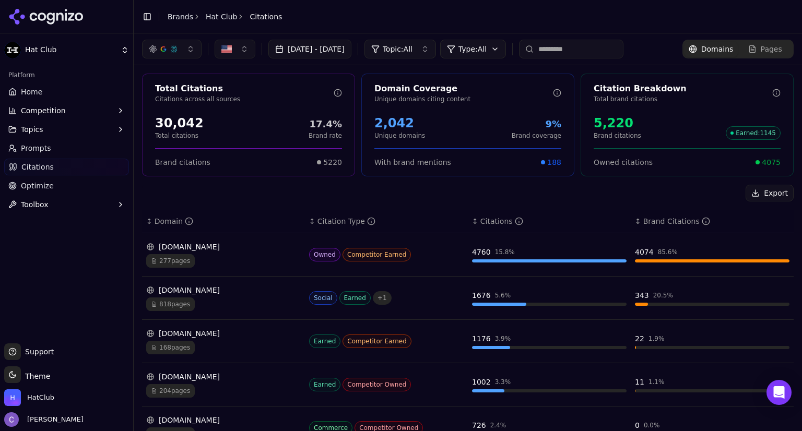
click at [39, 90] on span "Home" at bounding box center [31, 92] width 21 height 10
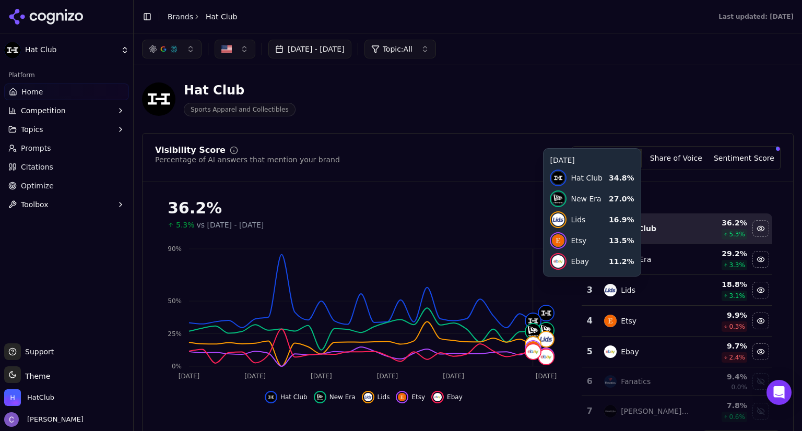
click at [333, 48] on button "[DATE] - [DATE]" at bounding box center [309, 49] width 83 height 19
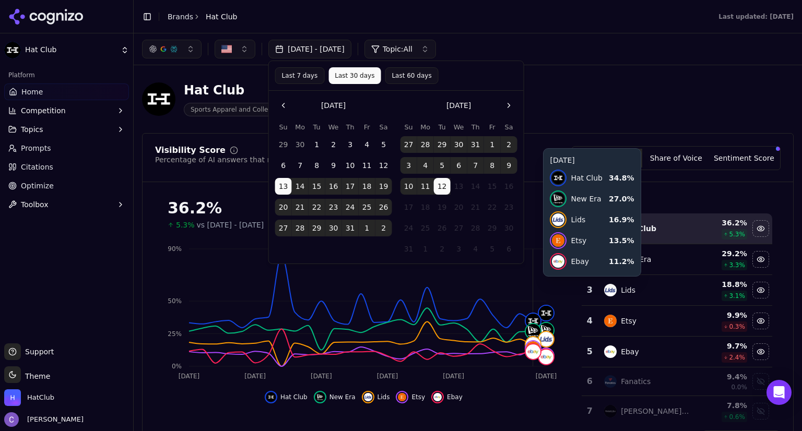
click at [402, 74] on button "Last 60 days" at bounding box center [411, 75] width 53 height 17
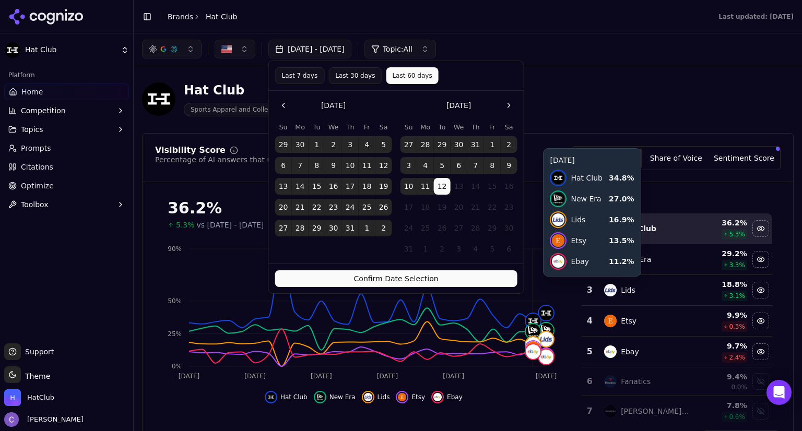
click at [451, 282] on button "Confirm Date Selection" at bounding box center [396, 278] width 242 height 17
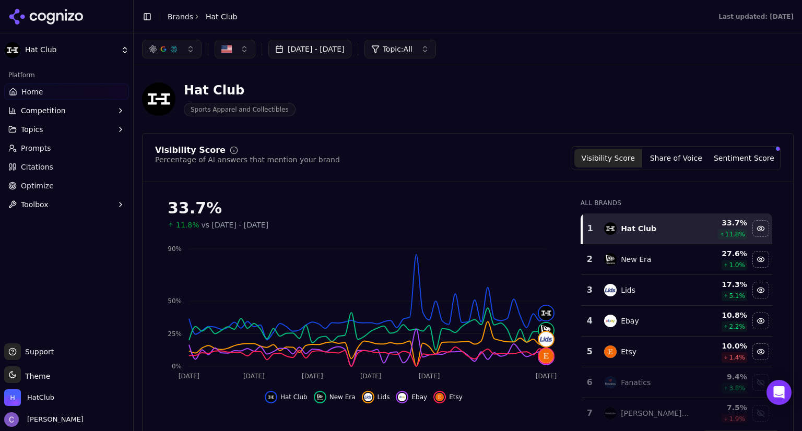
click at [351, 46] on button "Jun 13, 2025 - Aug 12, 2025" at bounding box center [309, 49] width 83 height 19
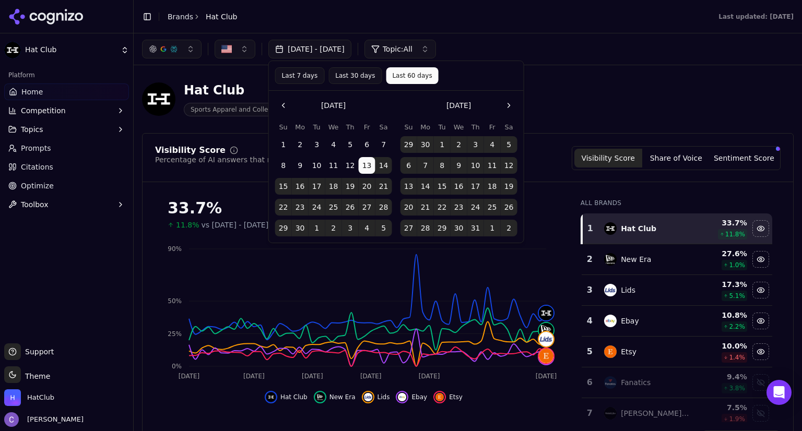
click at [353, 73] on button "Last 30 days" at bounding box center [354, 75] width 53 height 17
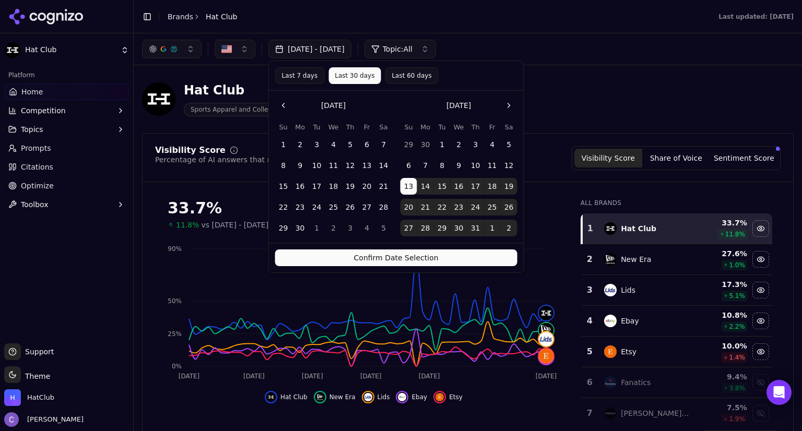
click at [421, 255] on button "Confirm Date Selection" at bounding box center [396, 257] width 242 height 17
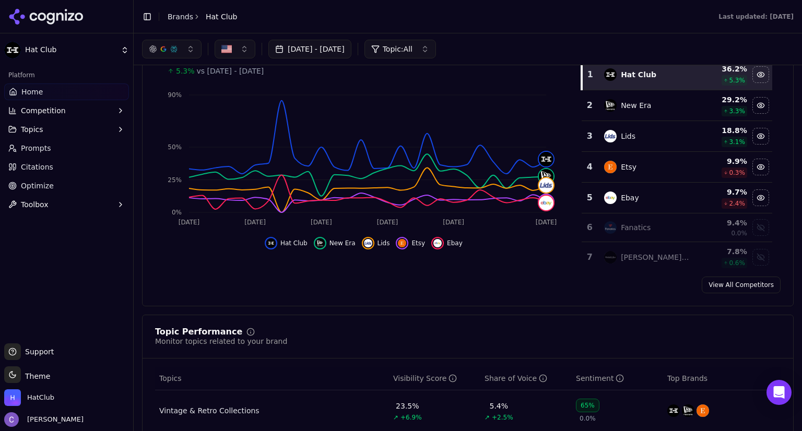
scroll to position [137, 0]
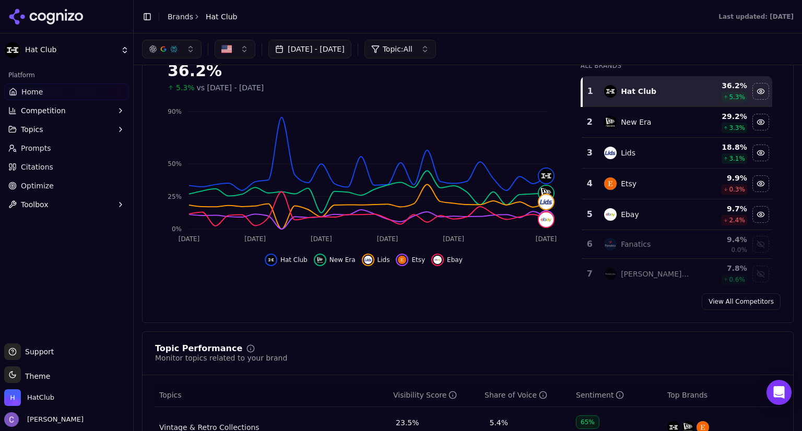
click at [70, 131] on button "Topics" at bounding box center [66, 129] width 125 height 17
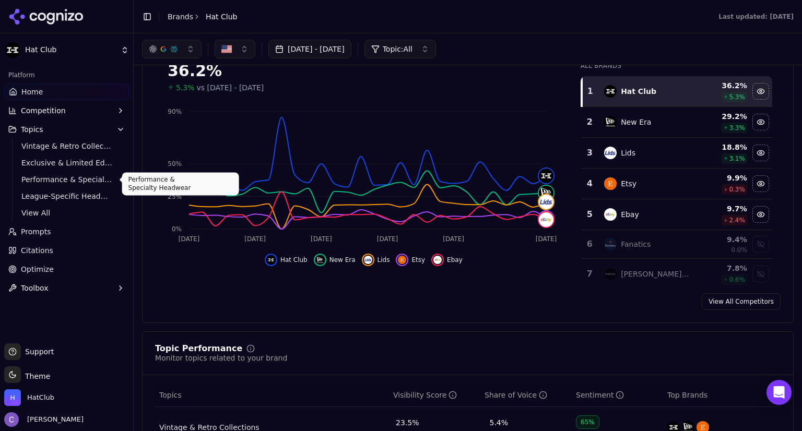
click at [77, 180] on span "Performance & Specialty Headwear" at bounding box center [66, 179] width 91 height 10
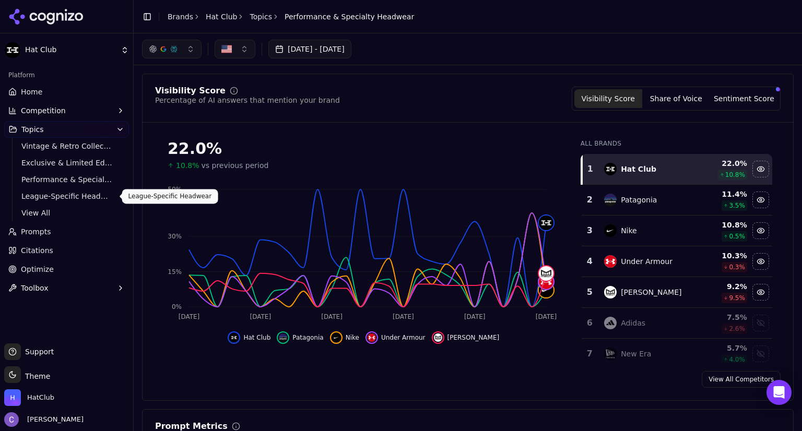
click at [97, 196] on span "League-Specific Headwear" at bounding box center [66, 196] width 91 height 10
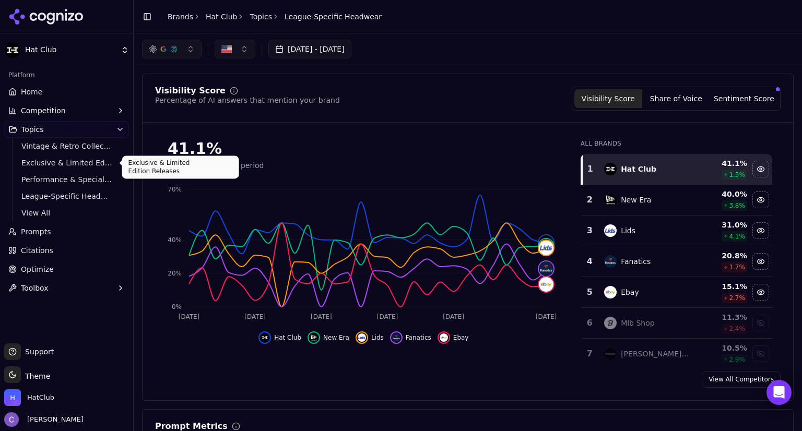
click at [75, 162] on span "Exclusive & Limited Edition Releases" at bounding box center [66, 163] width 91 height 10
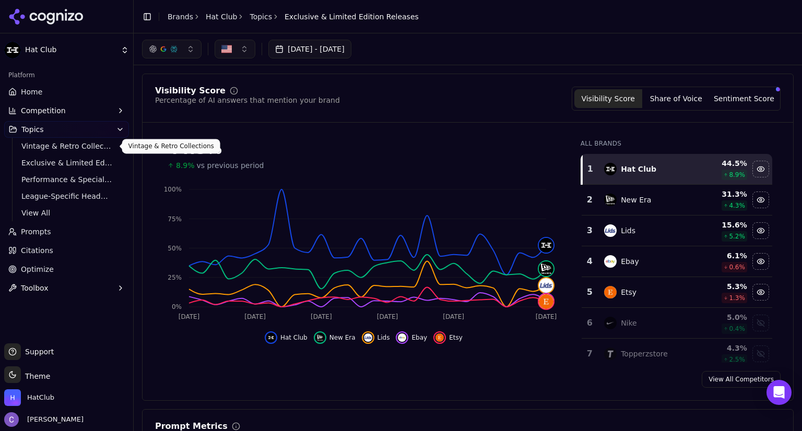
click at [90, 146] on span "Vintage & Retro Collections" at bounding box center [66, 146] width 91 height 10
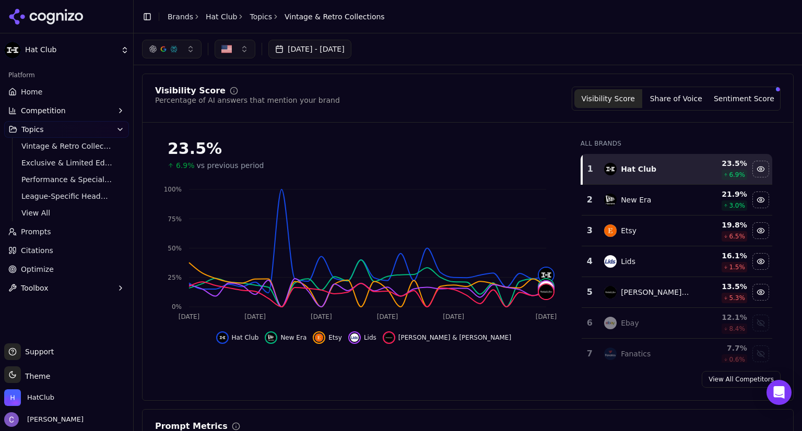
click at [59, 87] on link "Home" at bounding box center [66, 91] width 125 height 17
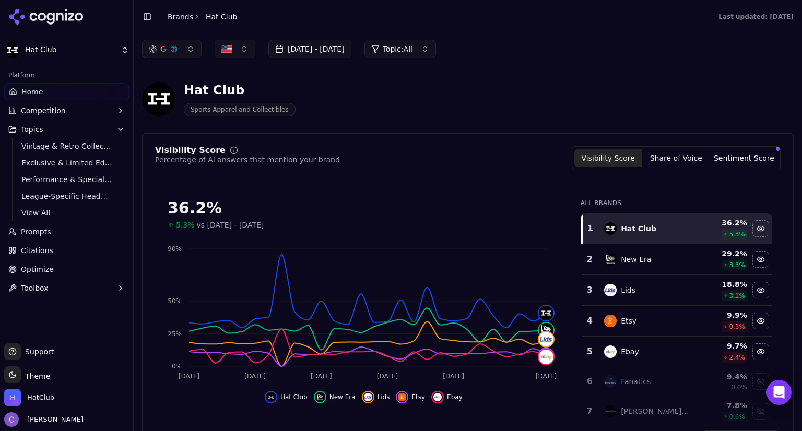
click at [58, 251] on link "Citations" at bounding box center [66, 250] width 125 height 17
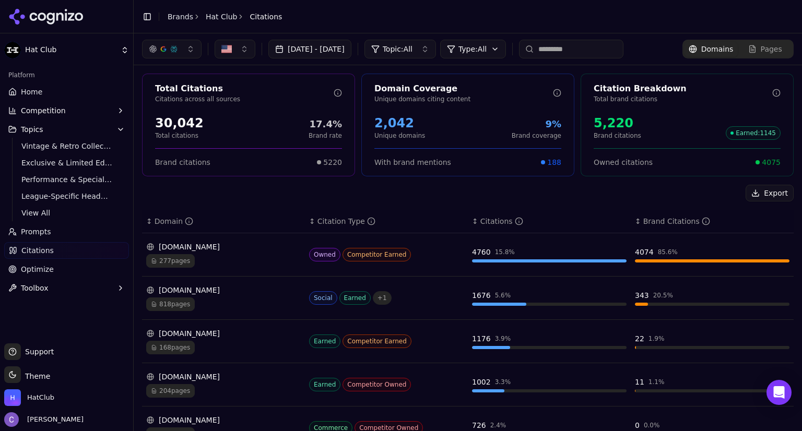
click at [211, 249] on div "[DOMAIN_NAME]" at bounding box center [223, 247] width 154 height 10
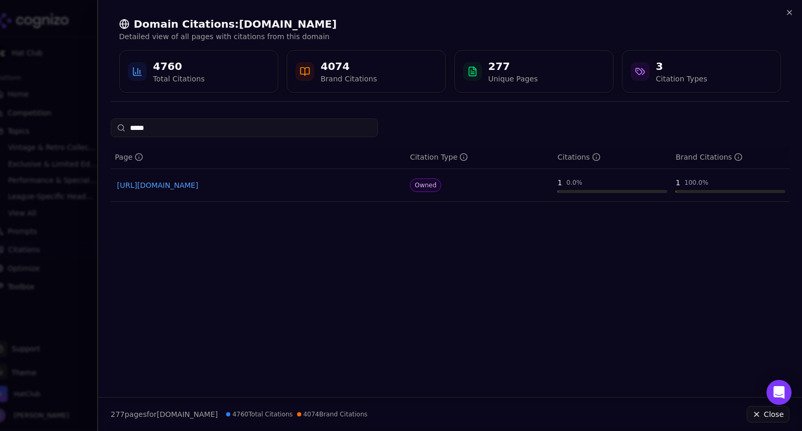
click at [233, 186] on link "https://hatclub.com/products/div-hat-club-hat-cleaner-and-deodorizer-spray-div" at bounding box center [258, 185] width 282 height 10
click at [194, 124] on input "*****" at bounding box center [244, 127] width 267 height 19
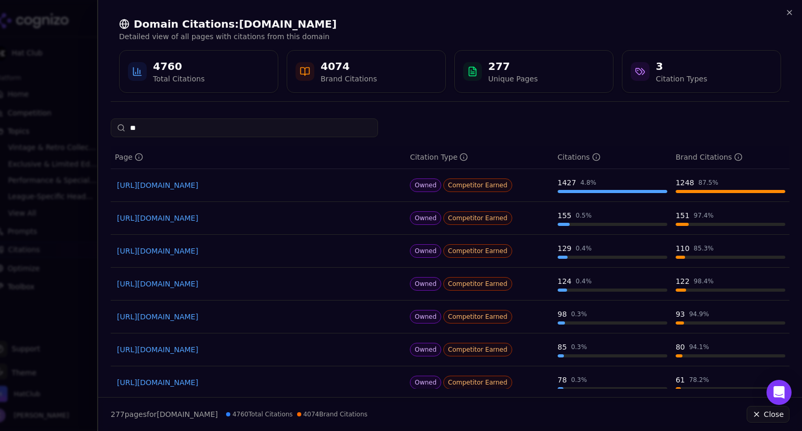
type input "*"
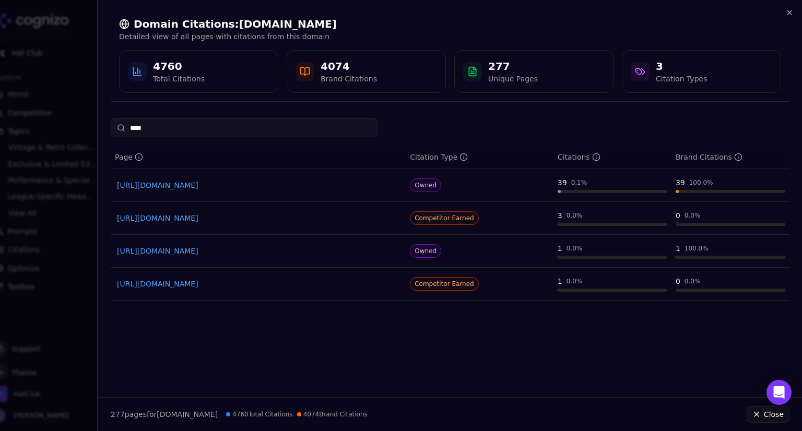
type input "****"
click at [237, 280] on link "https://hatclub.com/products/af940-yankees-blk-wht-sn-1" at bounding box center [258, 284] width 282 height 10
click at [338, 151] on th "Page" at bounding box center [258, 157] width 295 height 23
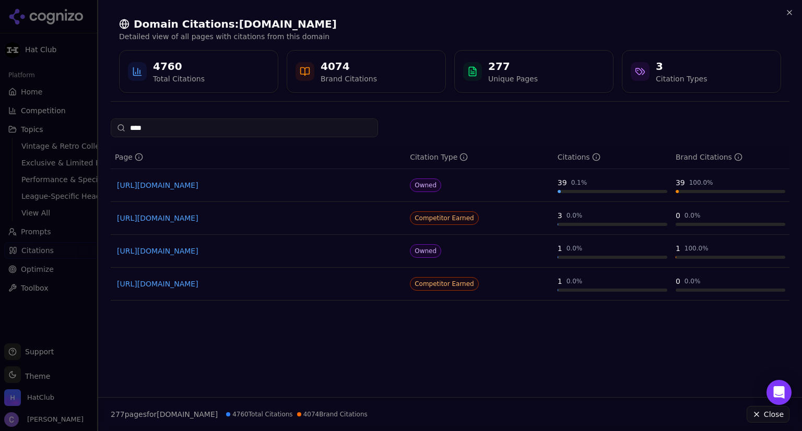
click at [67, 52] on div at bounding box center [401, 215] width 802 height 431
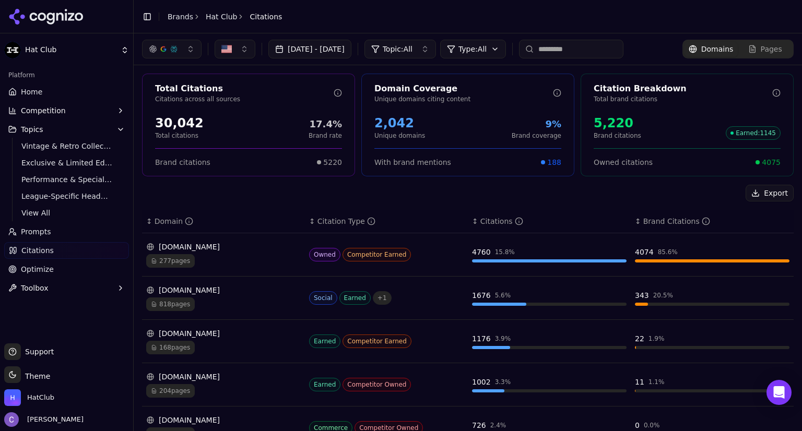
click at [46, 92] on link "Home" at bounding box center [66, 91] width 125 height 17
